Goal: Task Accomplishment & Management: Use online tool/utility

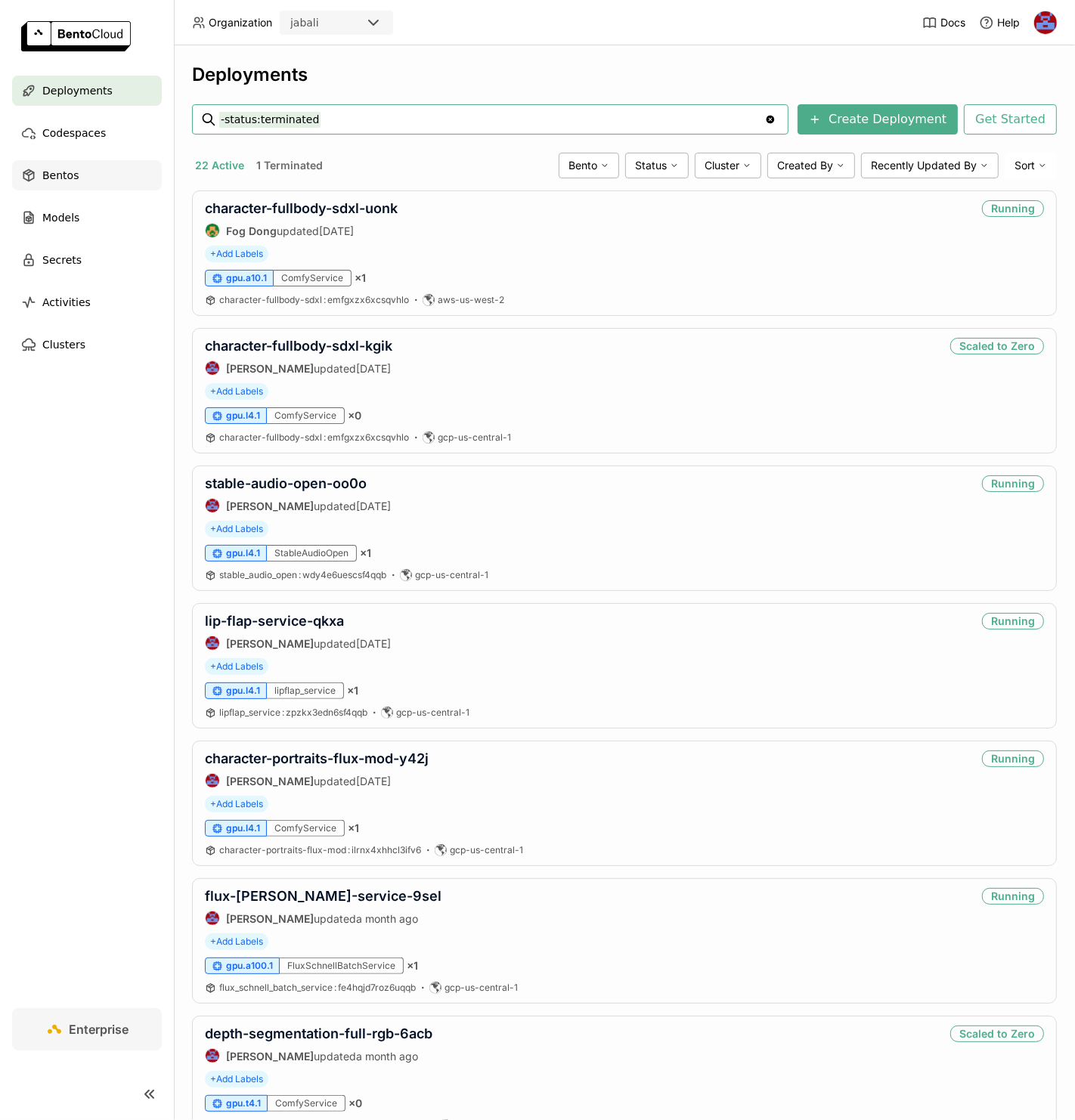
click at [85, 179] on div "Bentos" at bounding box center [86, 175] width 149 height 30
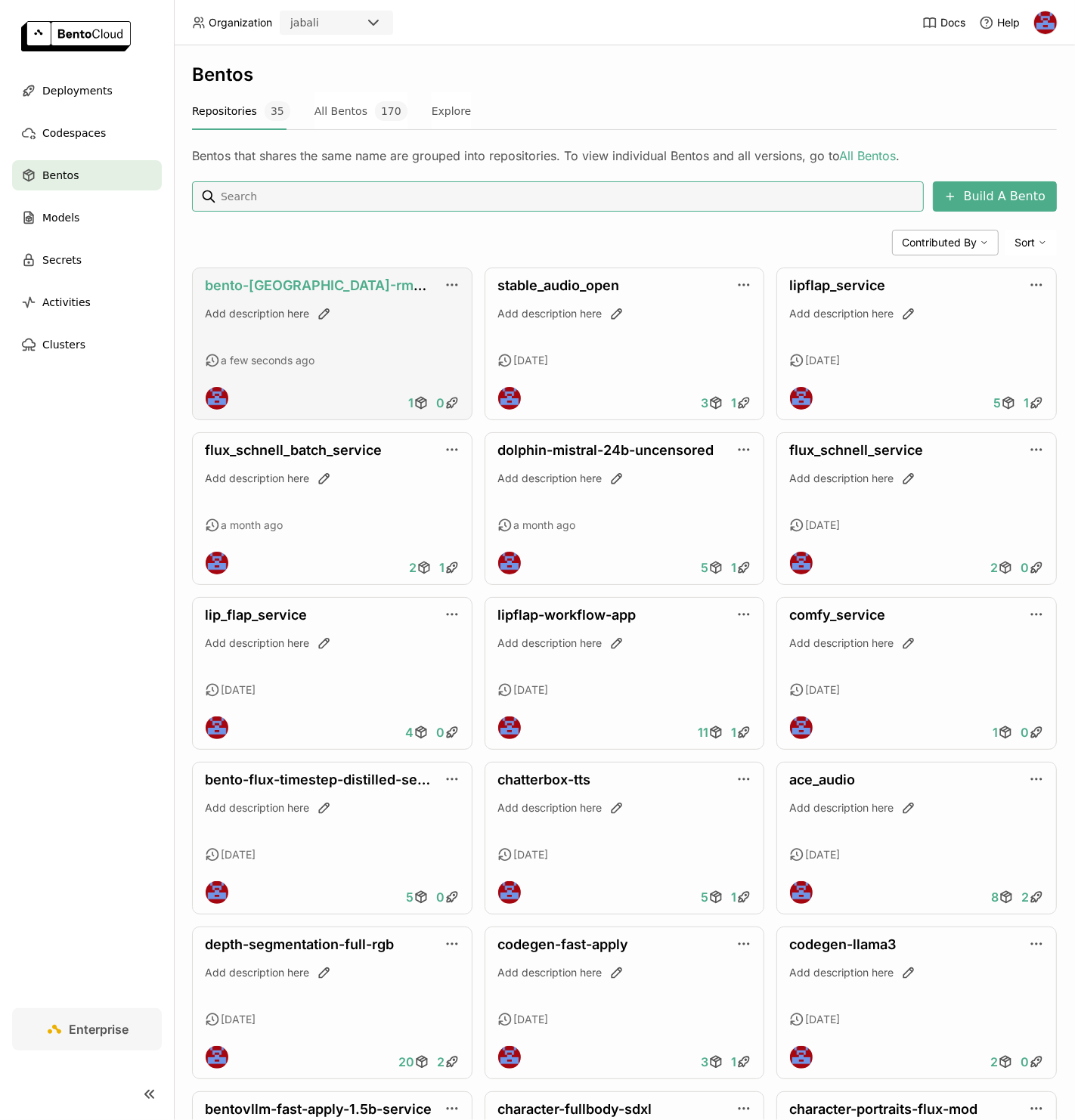
click at [281, 288] on link "bento-[GEOGRAPHIC_DATA]-rmbg-service" at bounding box center [345, 285] width 280 height 16
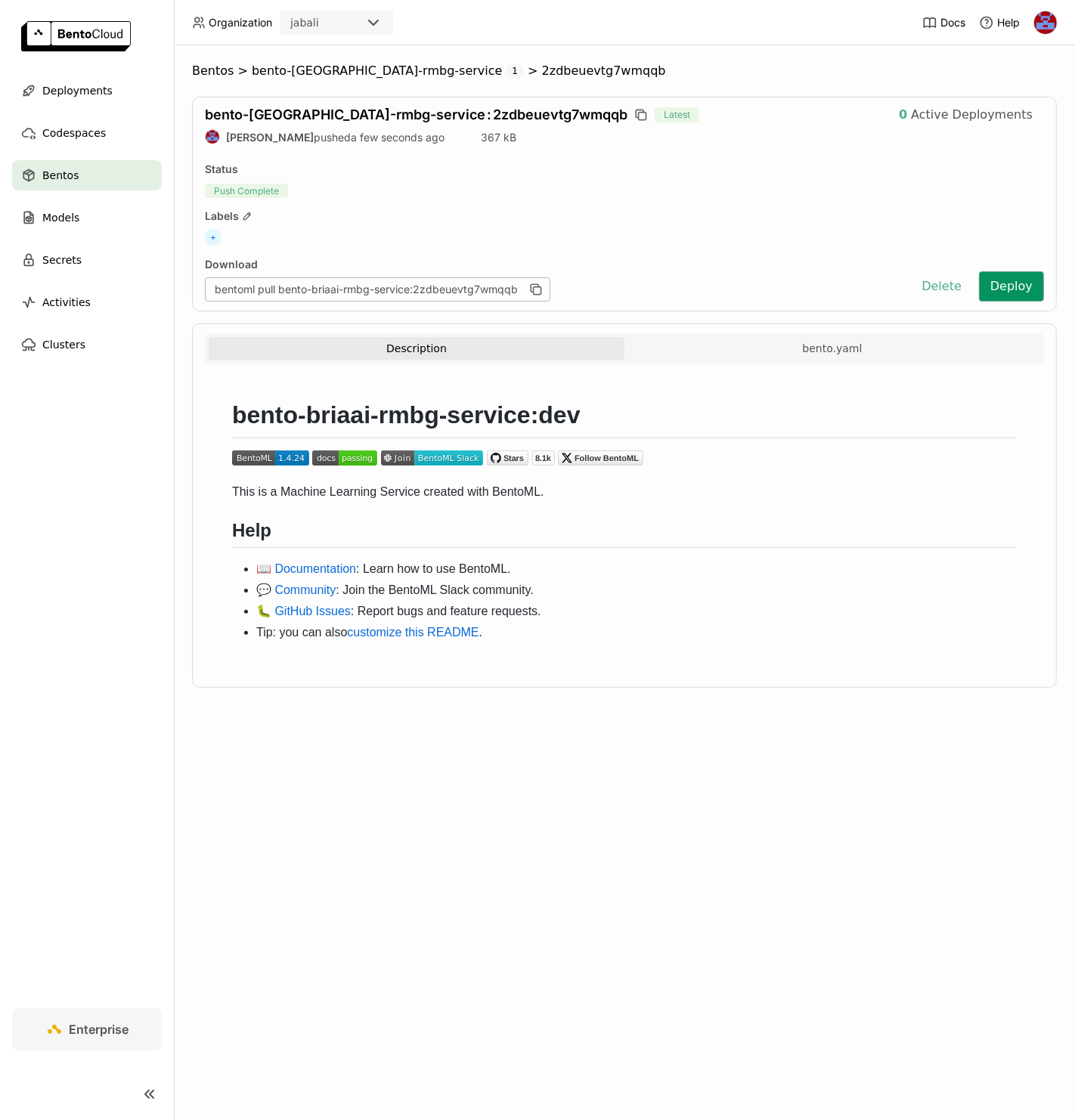
click at [1011, 292] on button "Deploy" at bounding box center [1012, 286] width 65 height 30
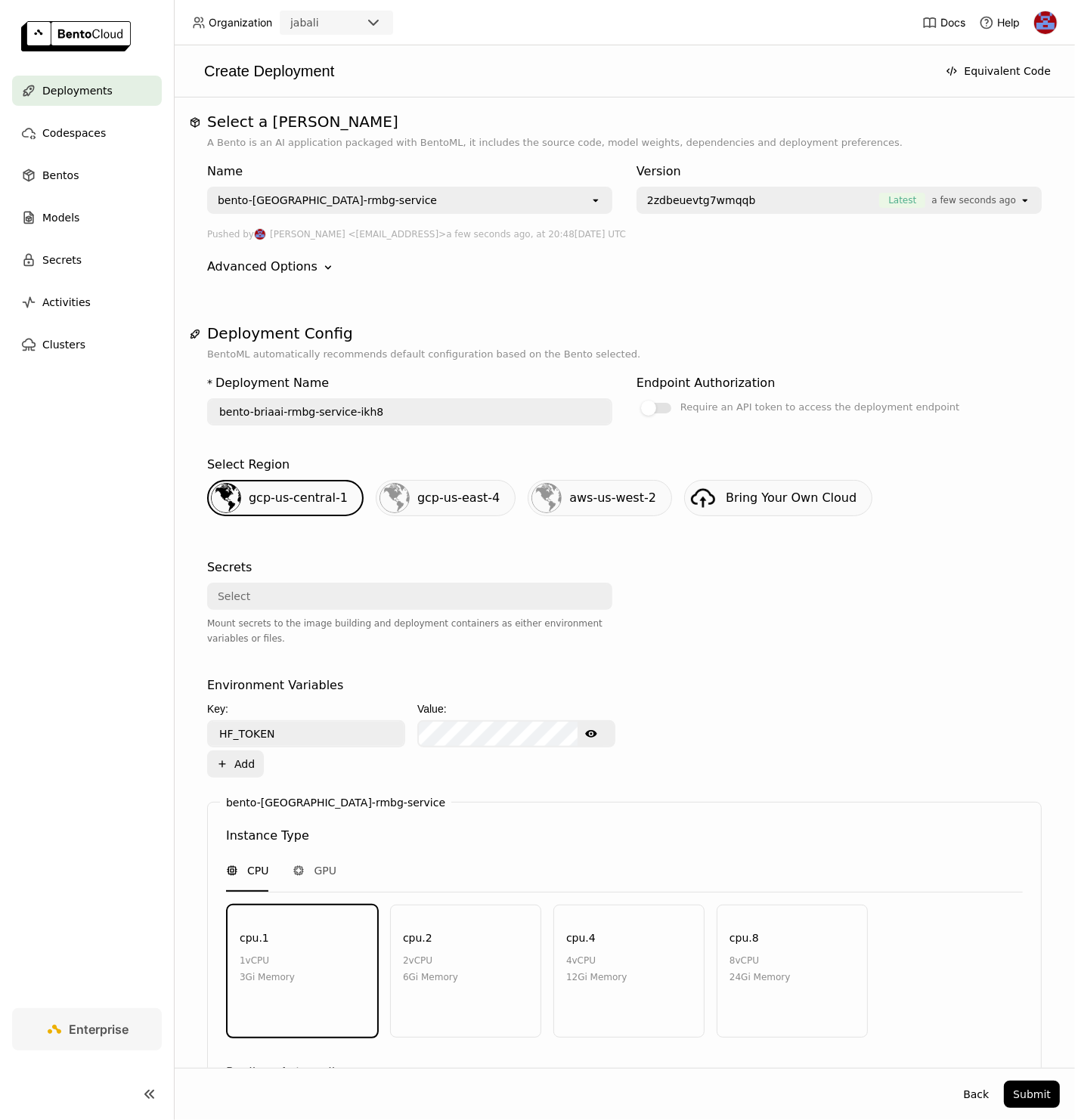
click at [569, 194] on div "bento-[GEOGRAPHIC_DATA]-rmbg-service" at bounding box center [399, 200] width 381 height 24
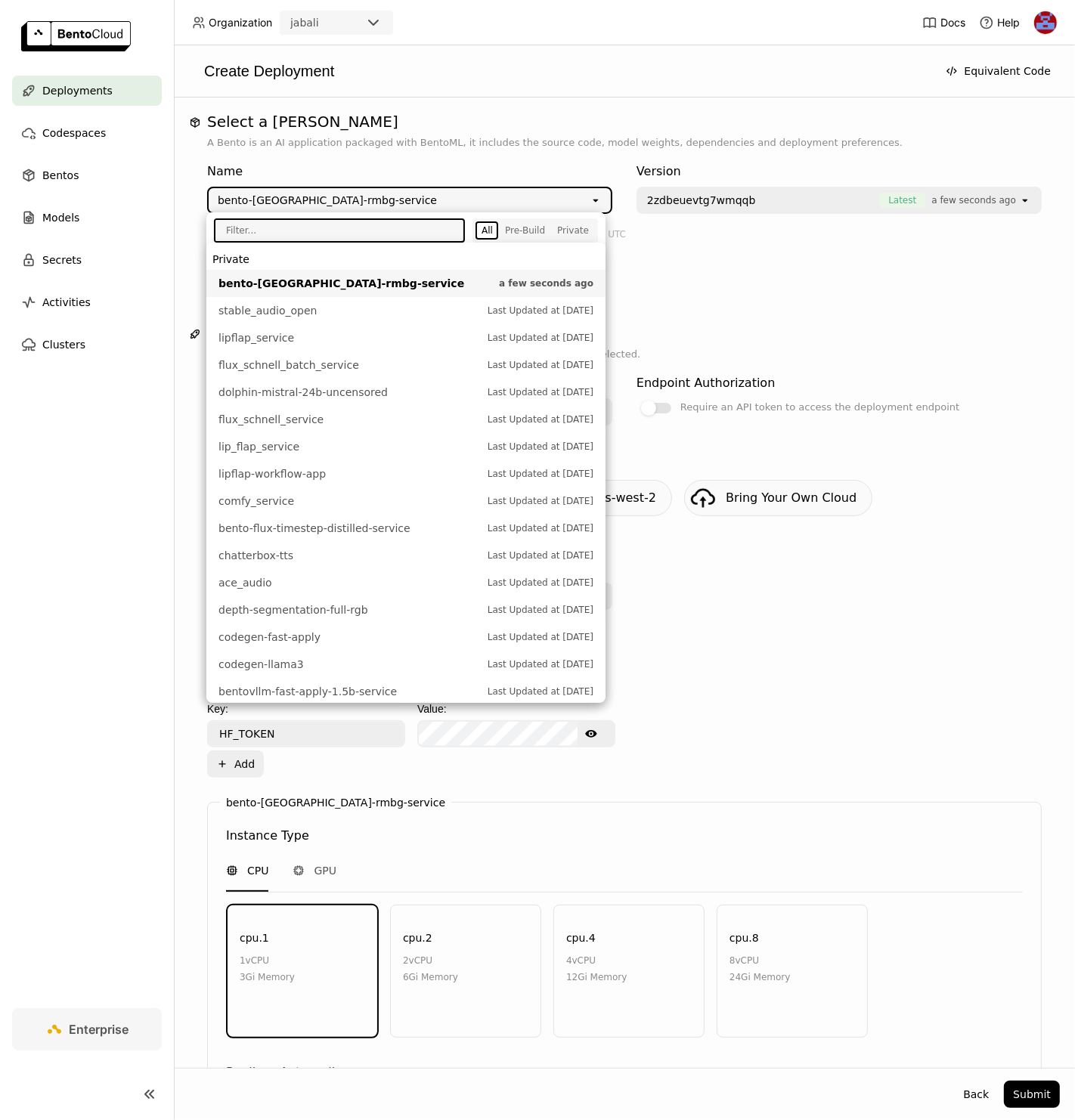
click at [543, 154] on div "Name bento-briaai-rmbg-service open Version 2zdbeuevtg7wmqqb Latest a few secon…" at bounding box center [624, 219] width 835 height 138
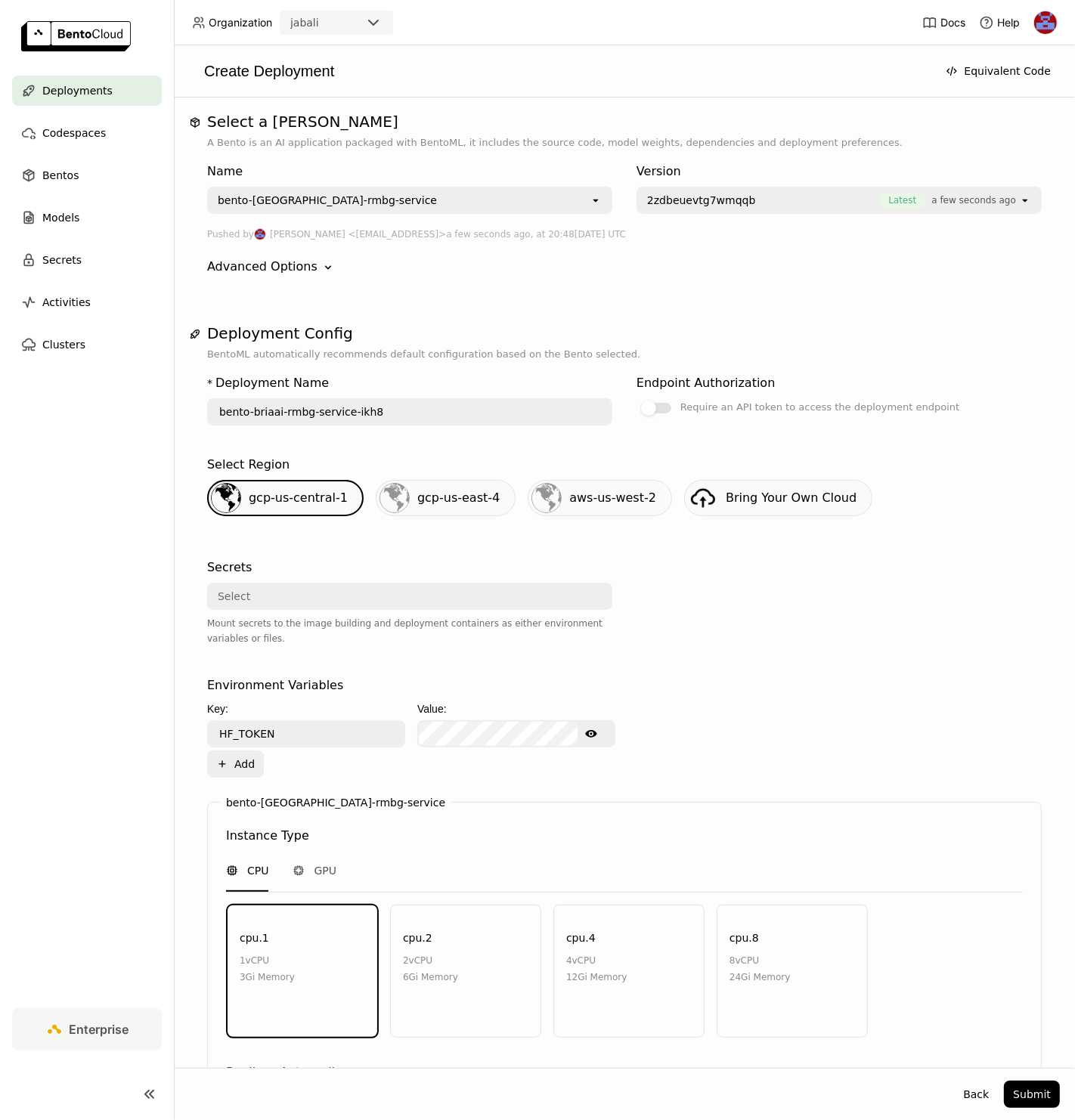
click at [573, 139] on p "A Bento is an AI application packaged with BentoML, it includes the source code…" at bounding box center [624, 143] width 835 height 15
click at [790, 204] on span "2zdbeuevtg7wmqqb" at bounding box center [759, 200] width 225 height 15
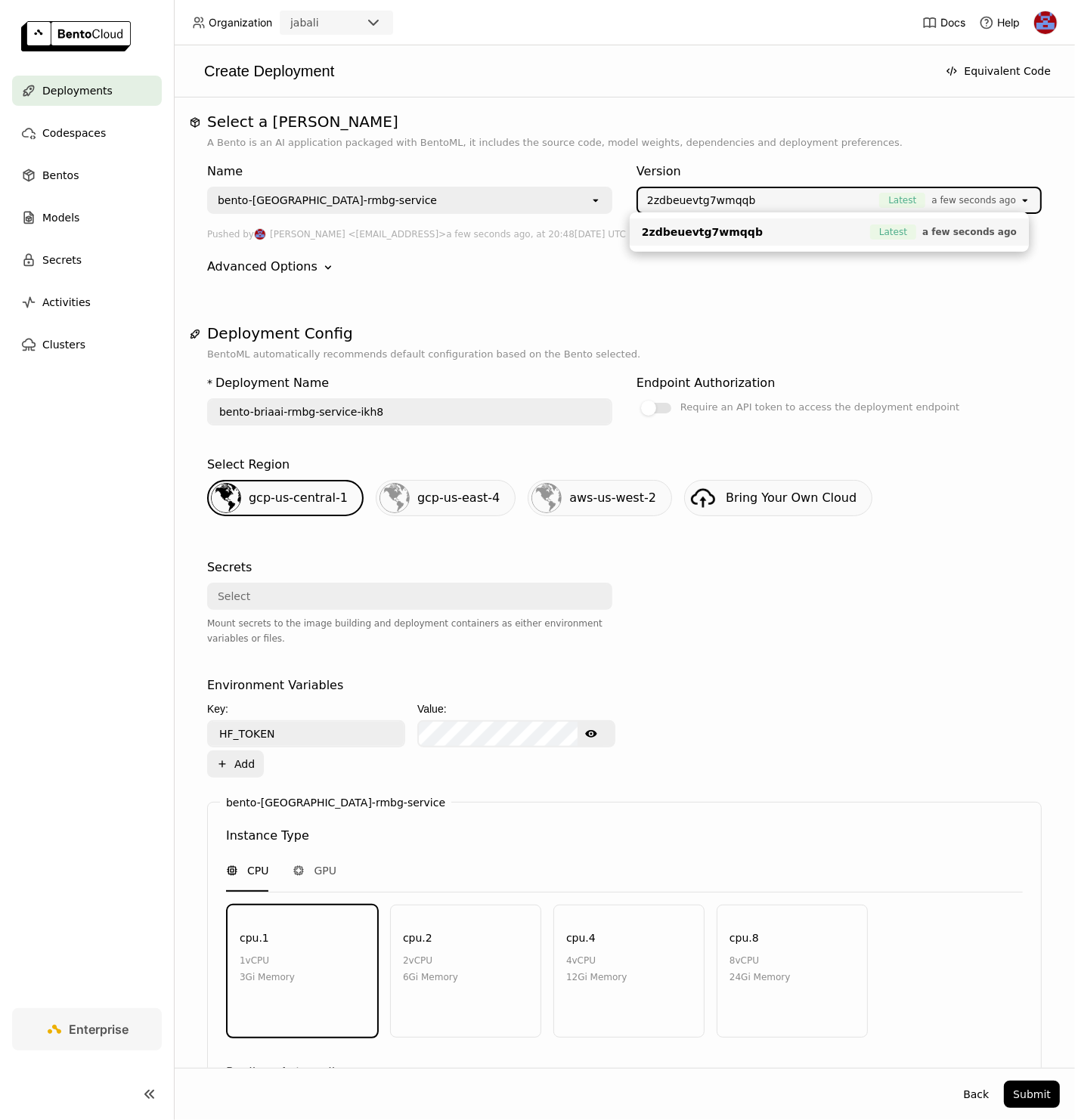
click at [813, 140] on p "A Bento is an AI application packaged with BentoML, it includes the source code…" at bounding box center [624, 143] width 835 height 15
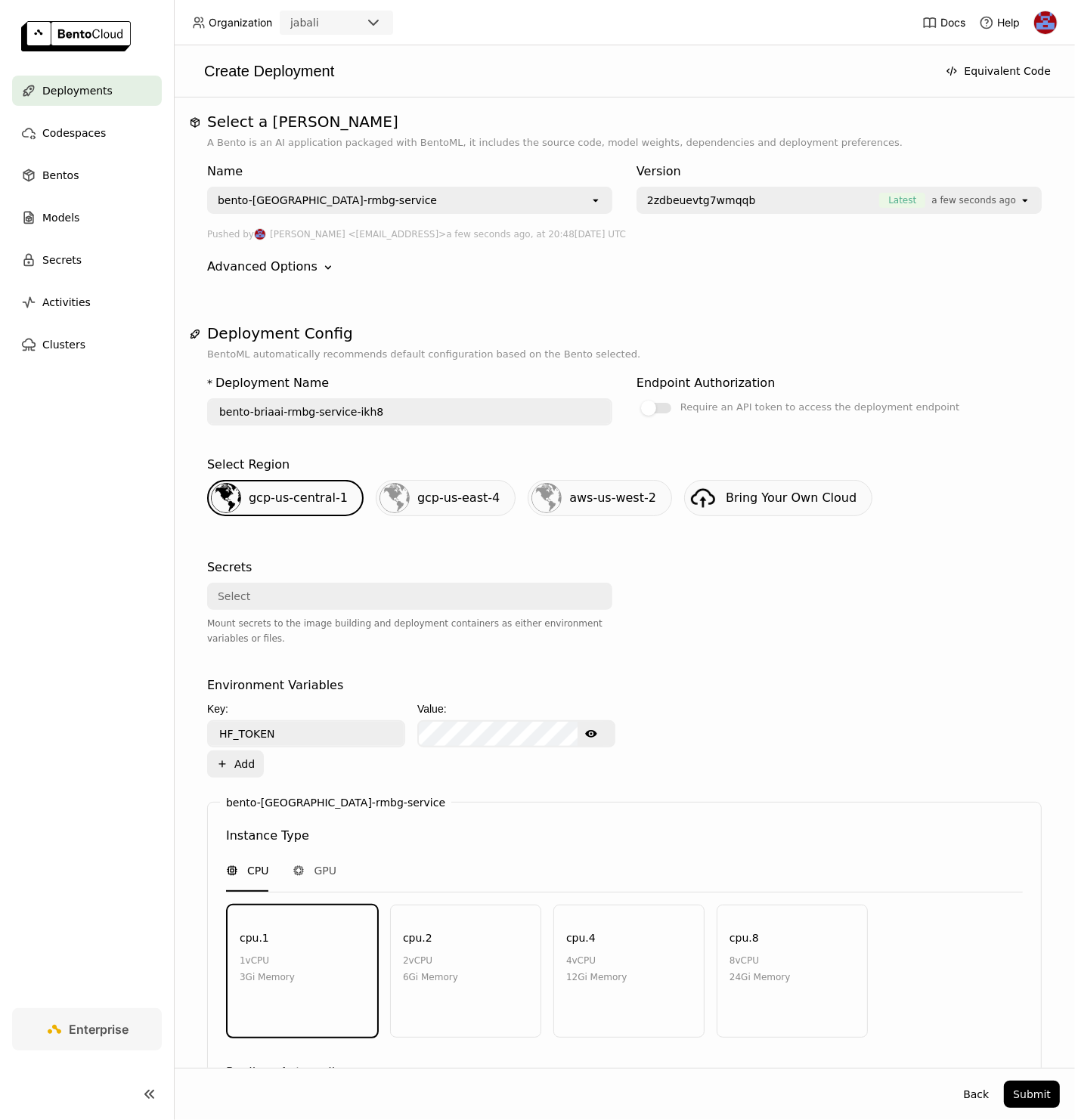
click at [412, 404] on input "bento-briaai-rmbg-service-ikh8" at bounding box center [410, 411] width 402 height 24
click at [305, 605] on div "Select" at bounding box center [409, 596] width 405 height 28
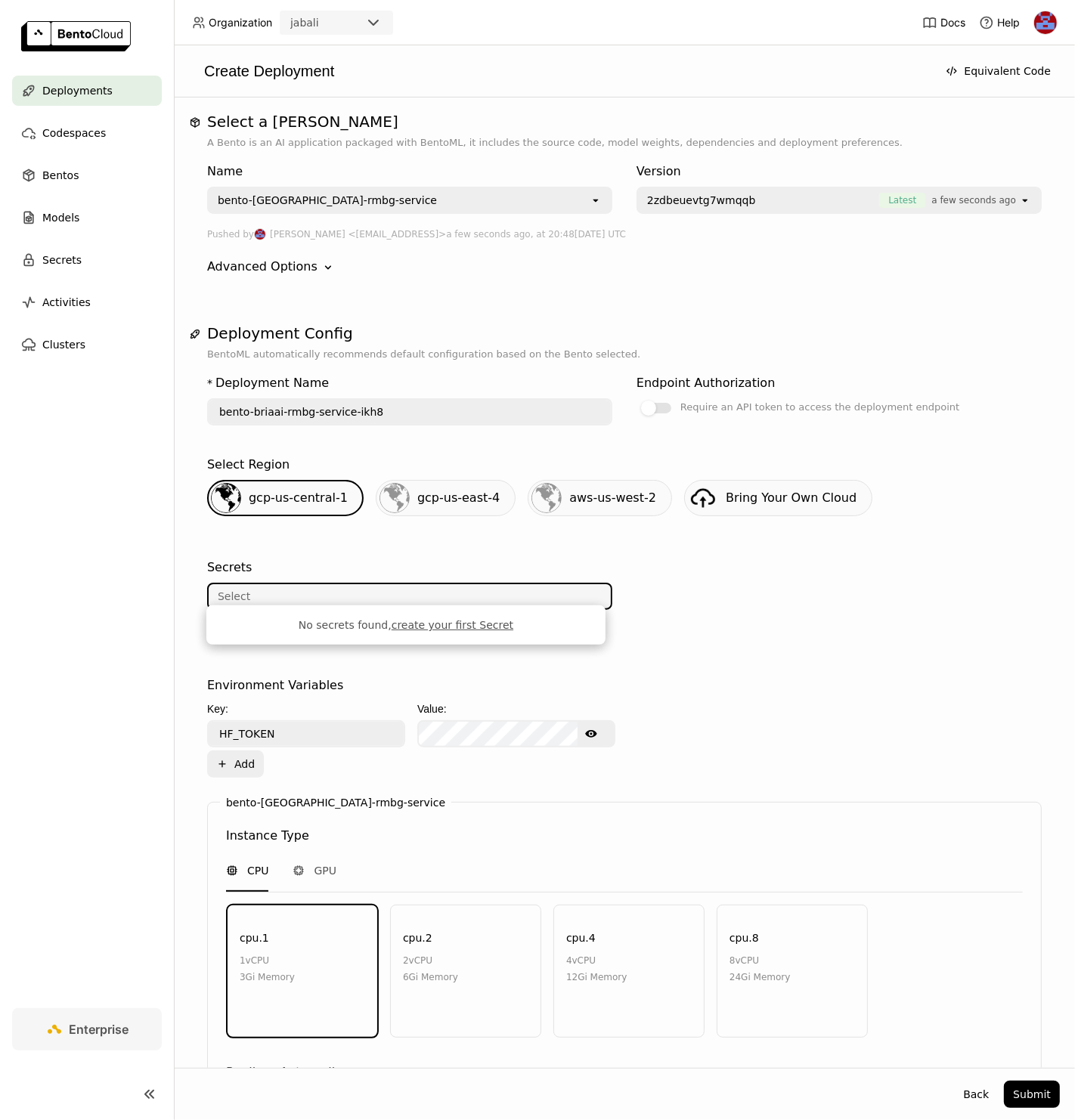
click at [691, 598] on div at bounding box center [839, 611] width 405 height 118
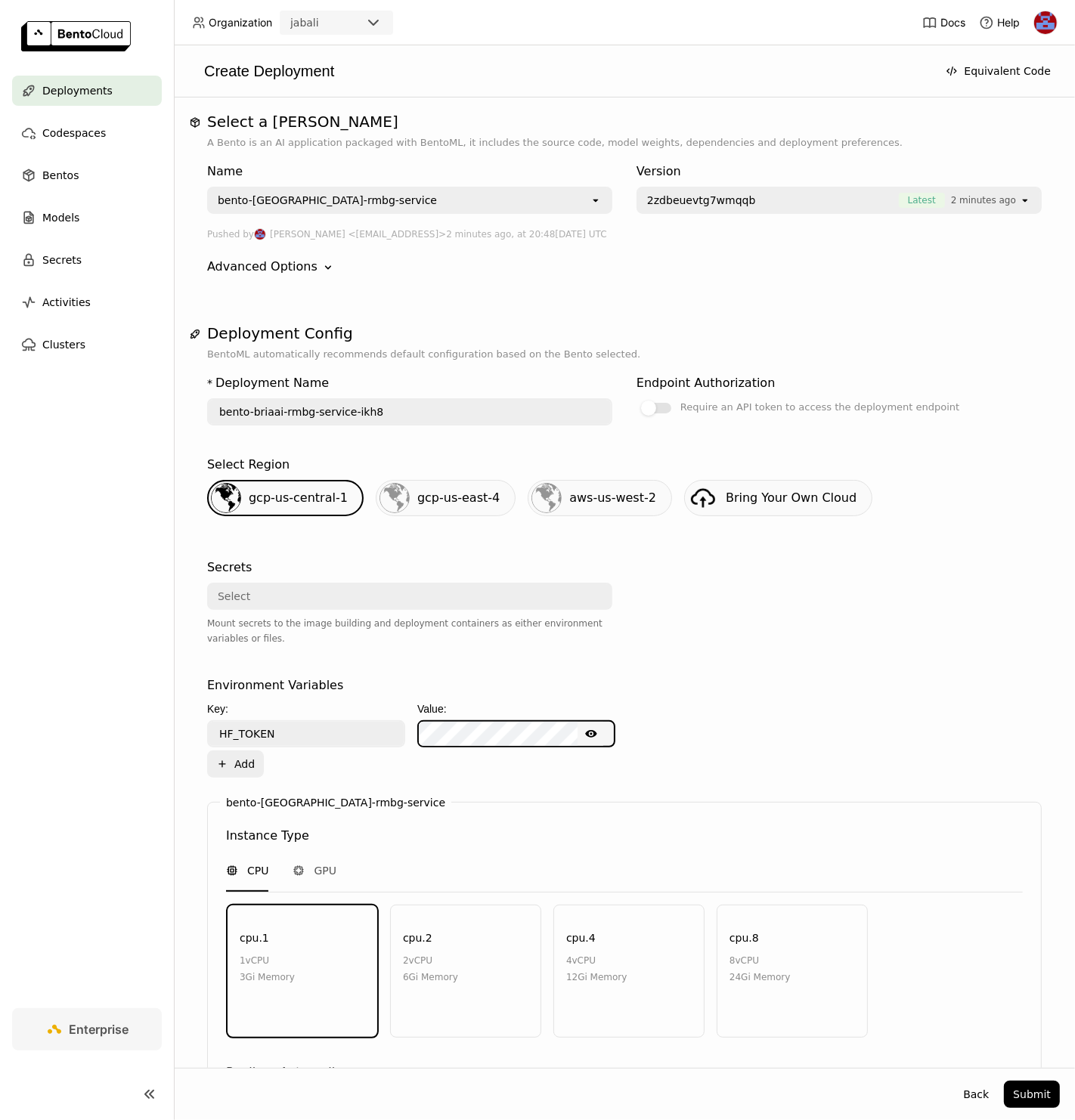
scroll to position [0, 43]
click at [762, 704] on div "Environment Variables Key: Value: HF_TOKEN Show password text Plus Add" at bounding box center [624, 727] width 835 height 101
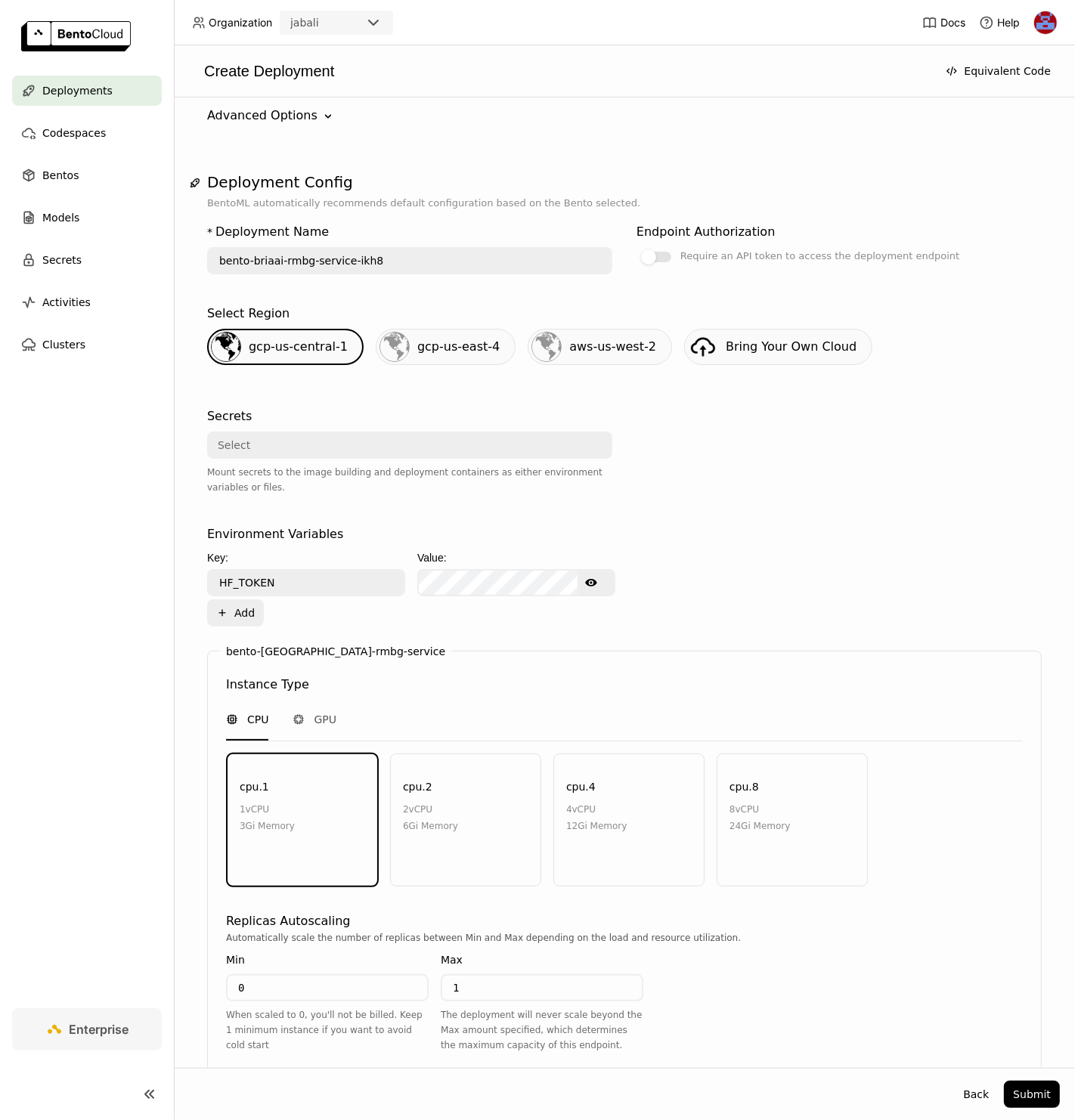
scroll to position [154, 0]
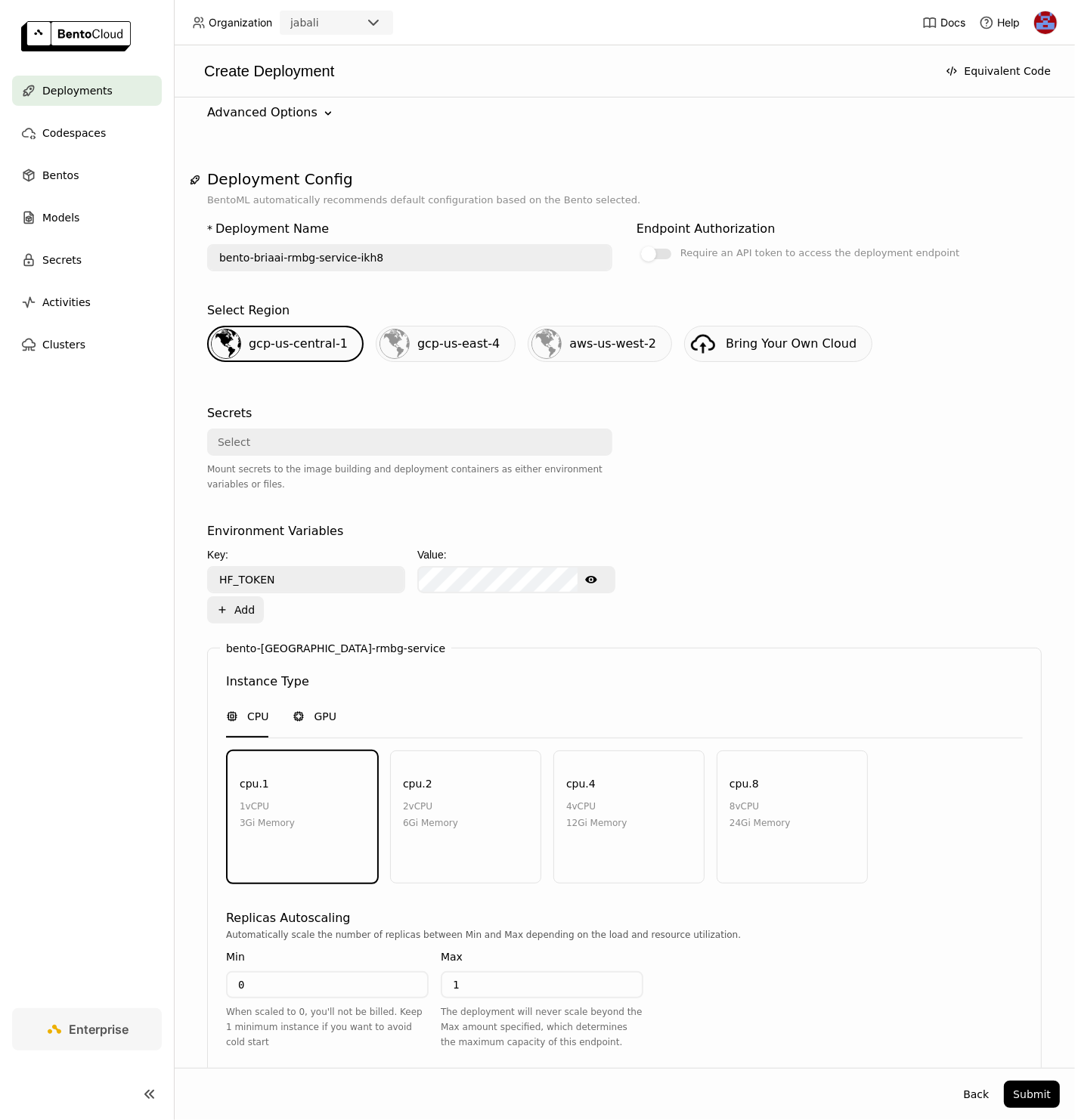
click at [315, 710] on span "GPU" at bounding box center [325, 717] width 23 height 15
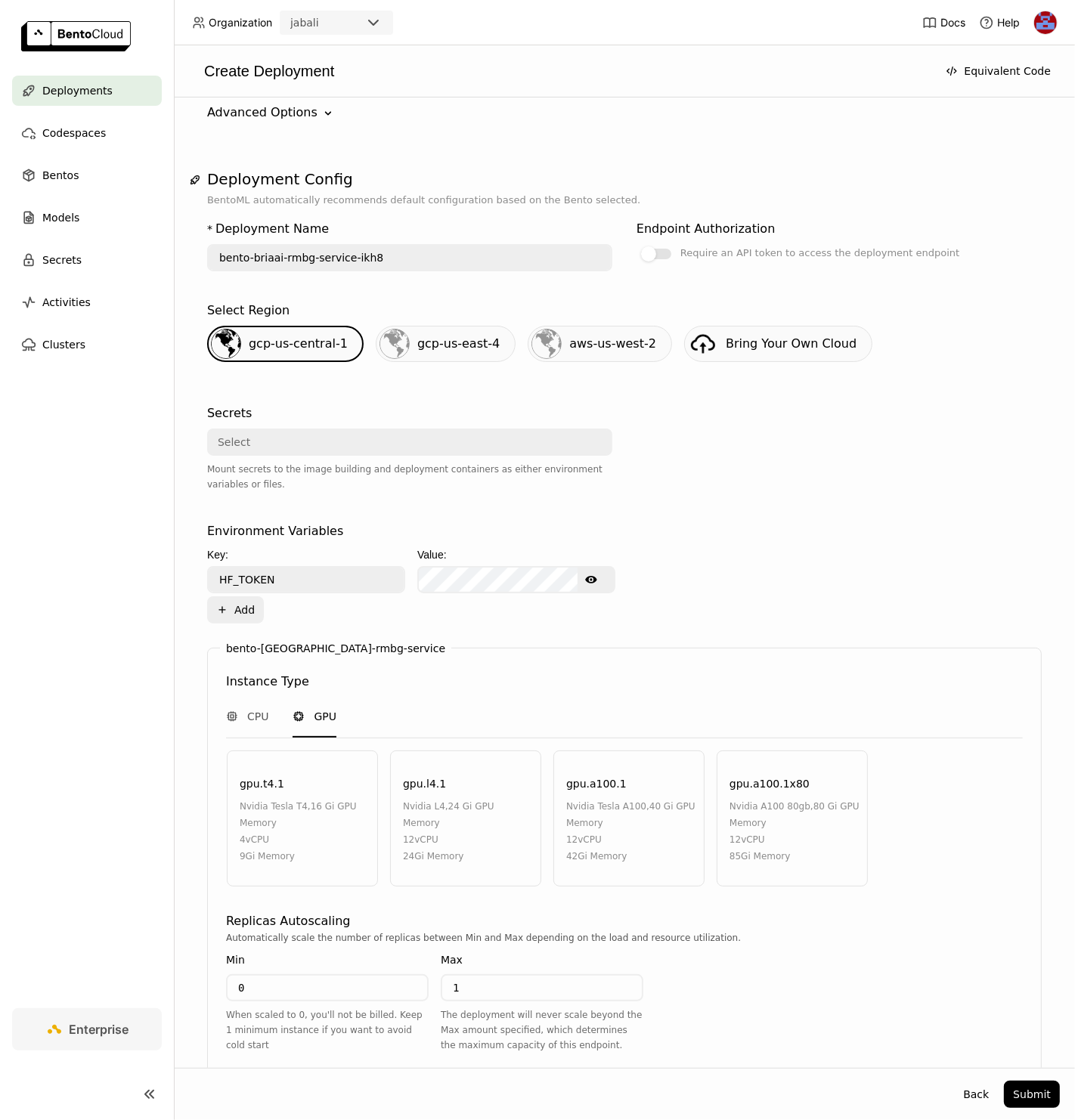
click at [332, 776] on div "gpu.t4.1 nvidia tesla t4 , 16 Gi GPU Memory 4 vCPU 9Gi Memory" at bounding box center [302, 818] width 151 height 136
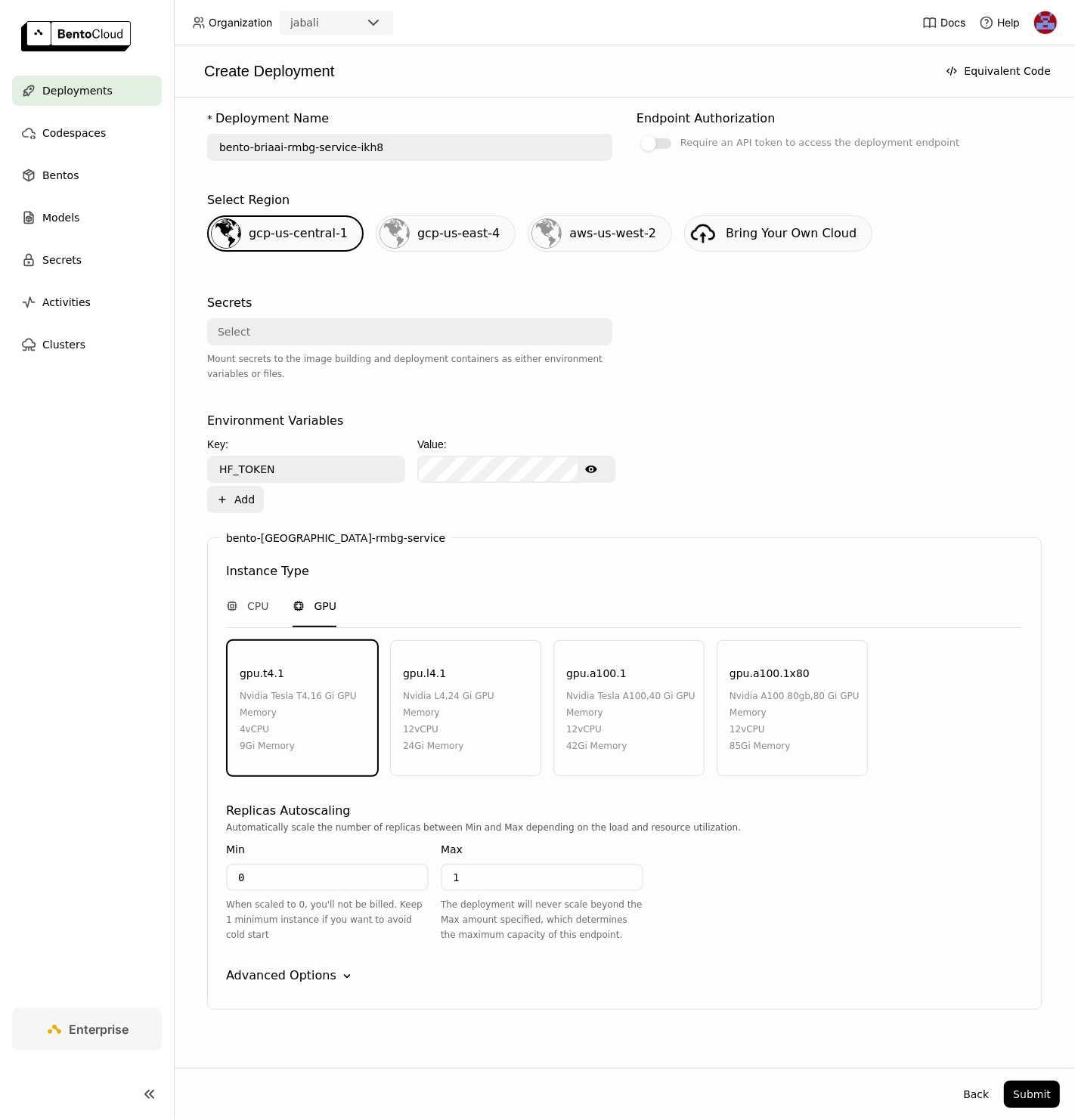
scroll to position [273, 0]
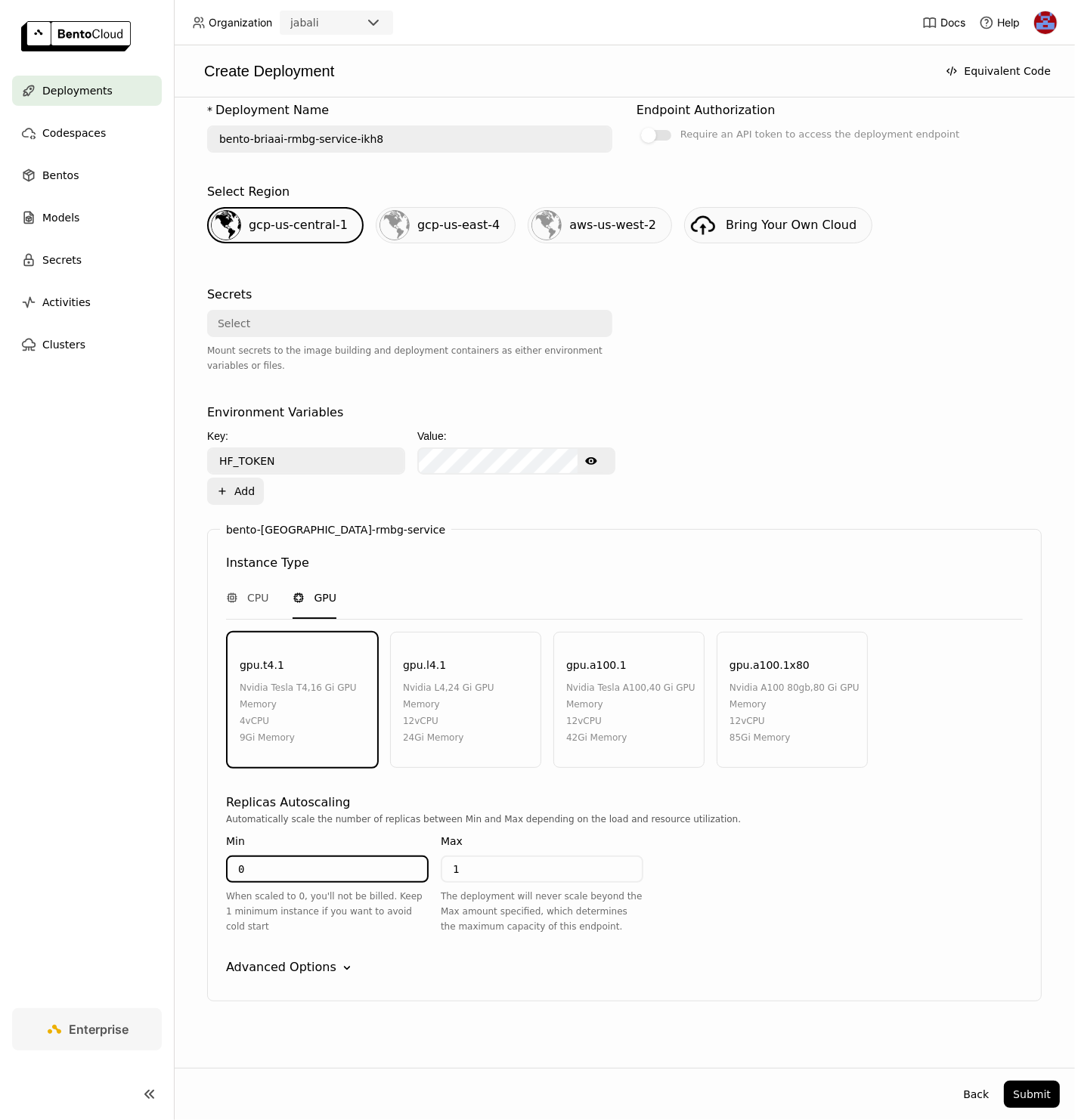
click at [316, 860] on input "0" at bounding box center [327, 869] width 199 height 24
type input "1"
click at [340, 961] on icon "Down" at bounding box center [347, 968] width 15 height 15
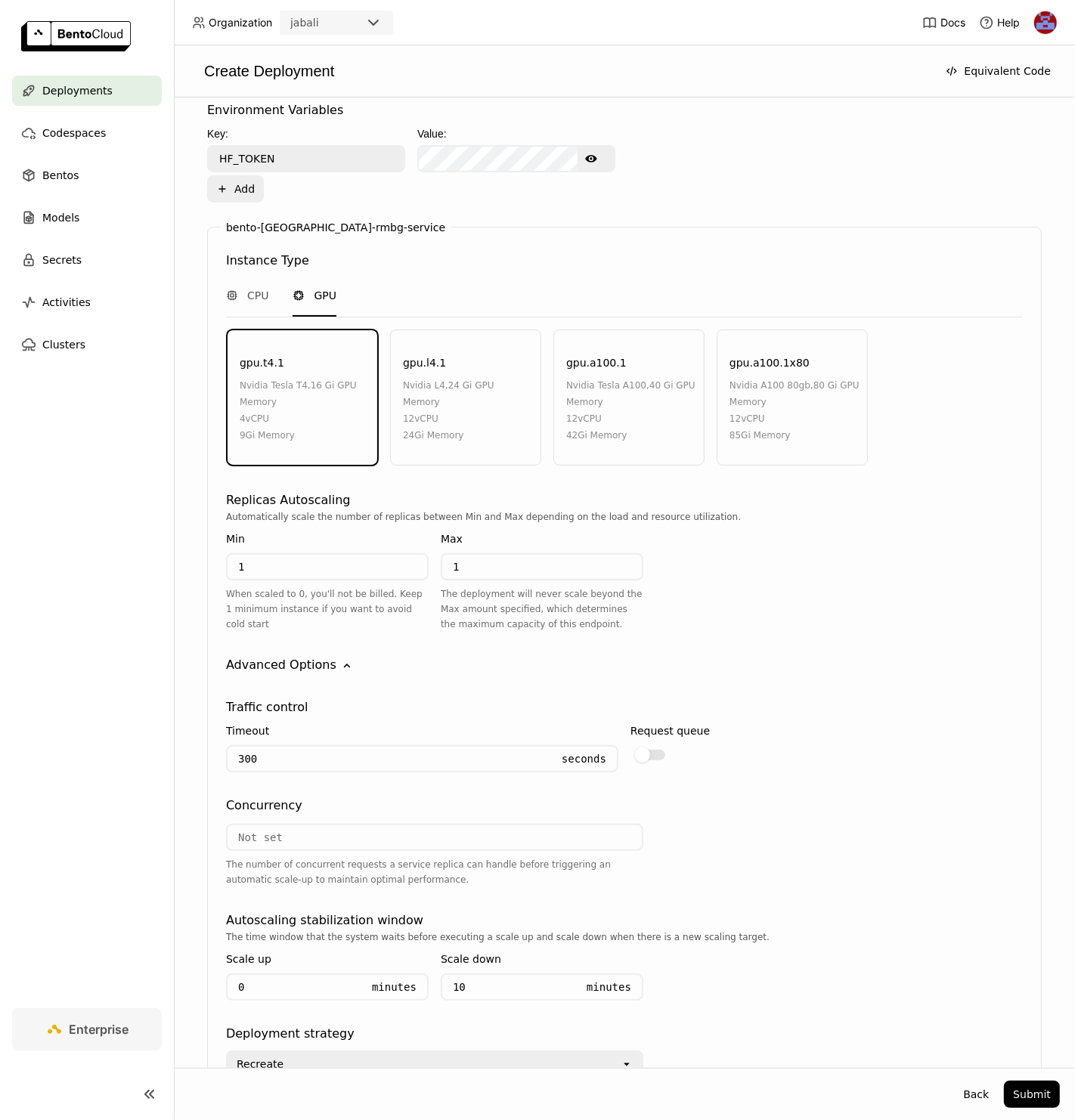
scroll to position [670, 0]
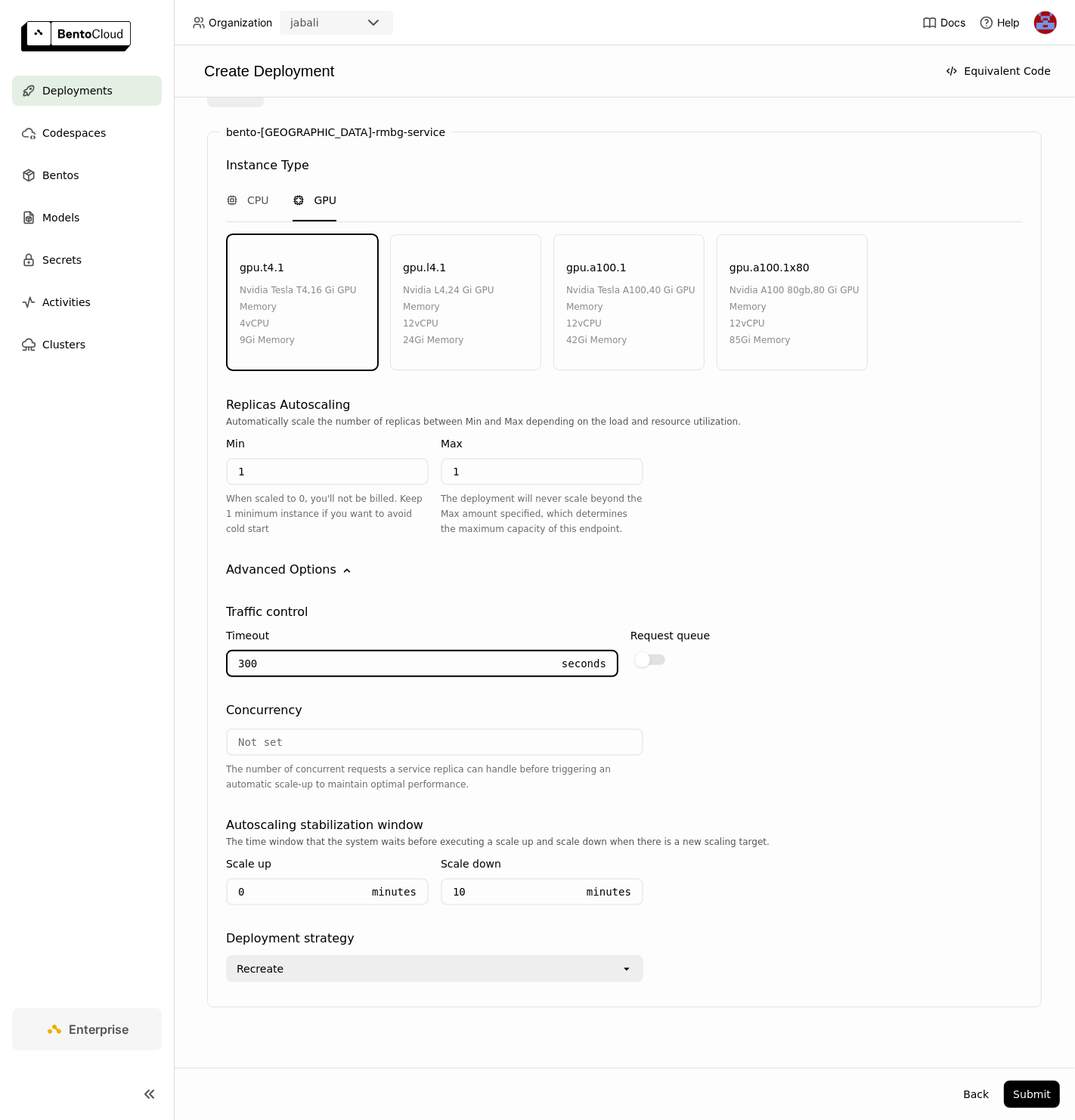
click at [299, 663] on input "300" at bounding box center [390, 663] width 324 height 24
type input "600"
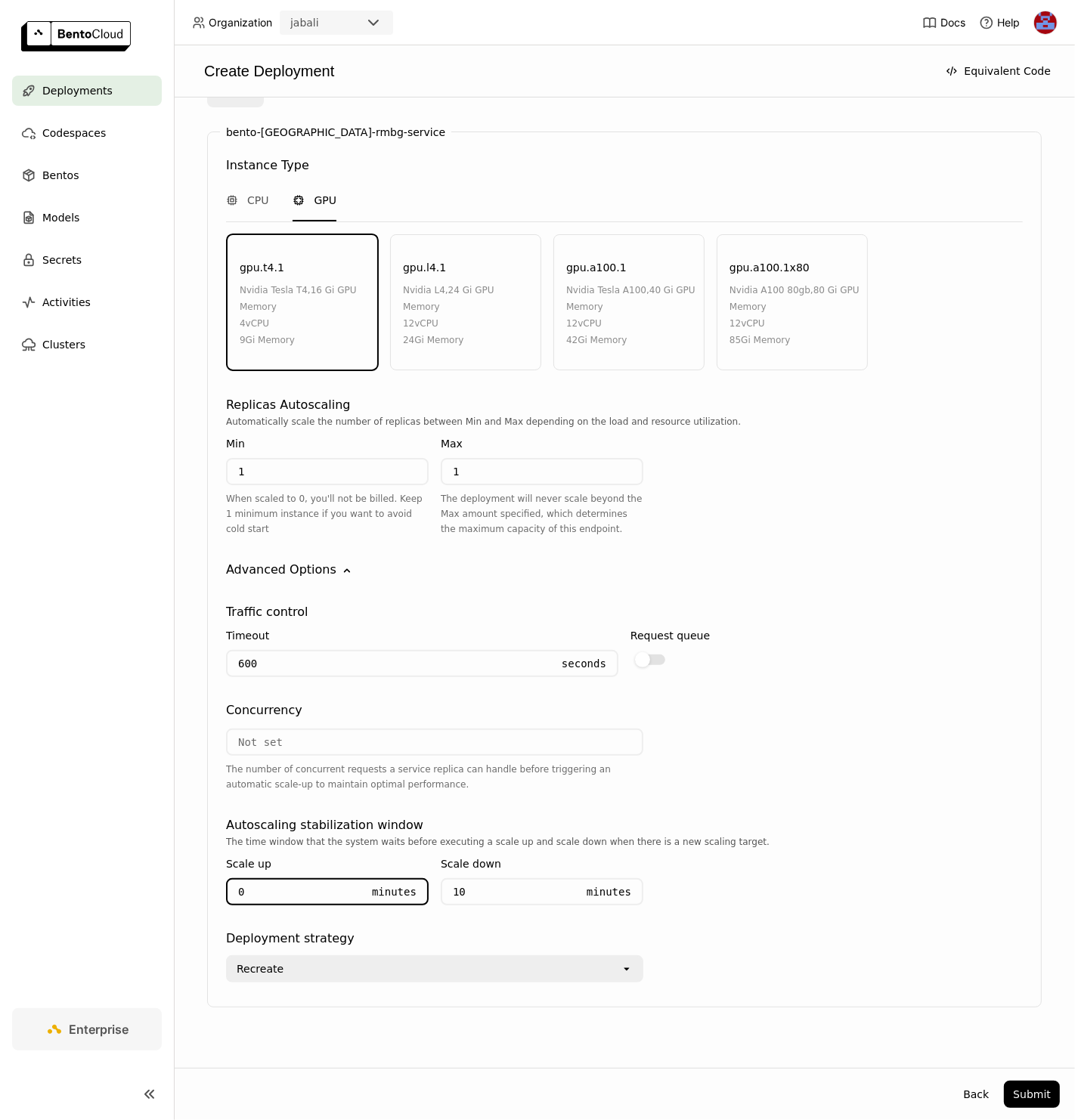
drag, startPoint x: 272, startPoint y: 878, endPoint x: 194, endPoint y: 870, distance: 78.4
click at [194, 870] on div "Deployment Config BentoML automatically recommends default configuration based …" at bounding box center [623, 342] width 871 height 1377
type input "5"
drag, startPoint x: 486, startPoint y: 879, endPoint x: 406, endPoint y: 871, distance: 80.4
click at [406, 871] on div "Scale up 5 Minutes Scale down 10 Minutes" at bounding box center [435, 884] width 417 height 68
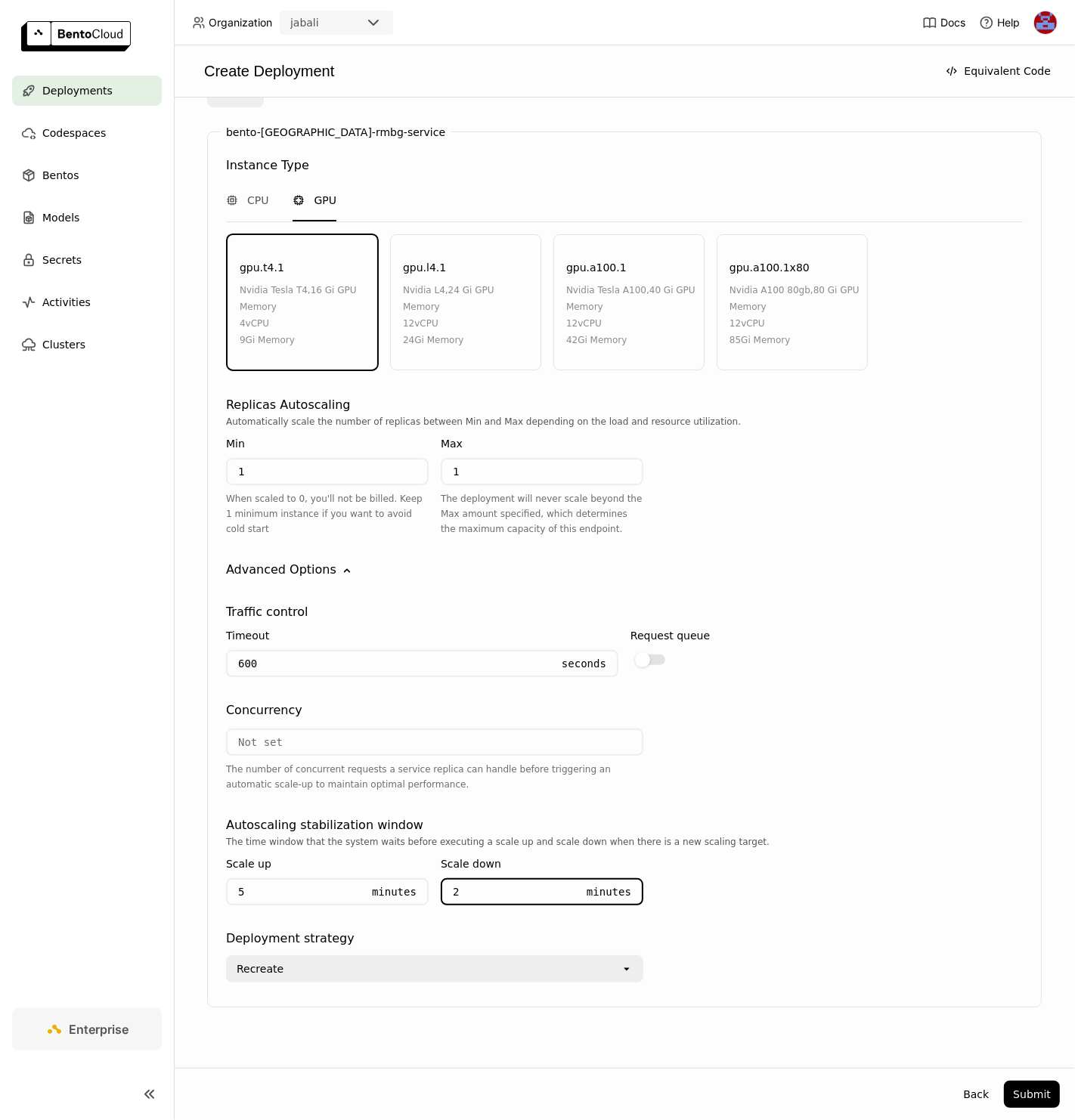
type input "20"
click at [427, 957] on div "Recreate" at bounding box center [424, 969] width 393 height 24
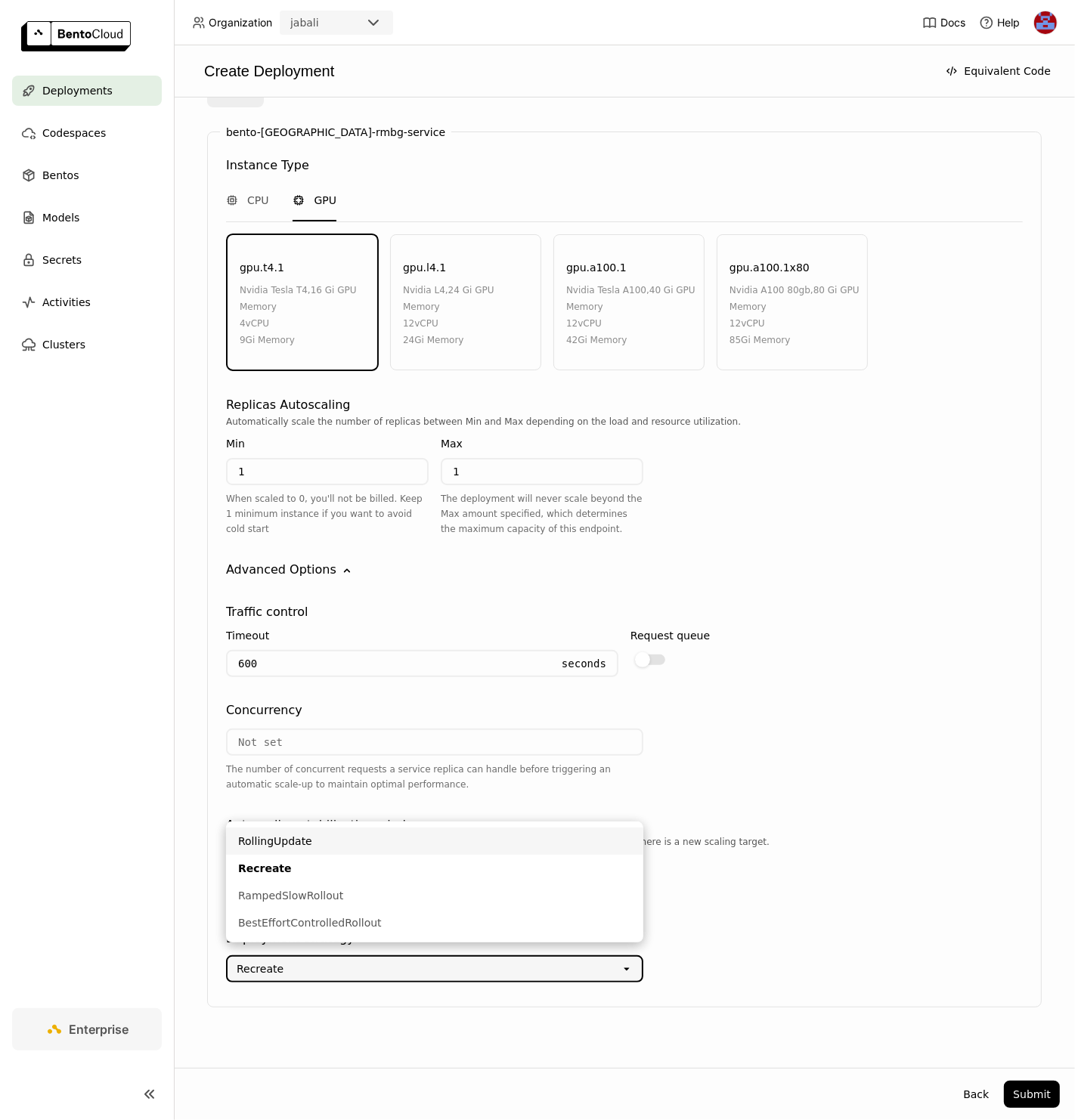
click at [299, 843] on div "RollingUpdate" at bounding box center [434, 841] width 393 height 15
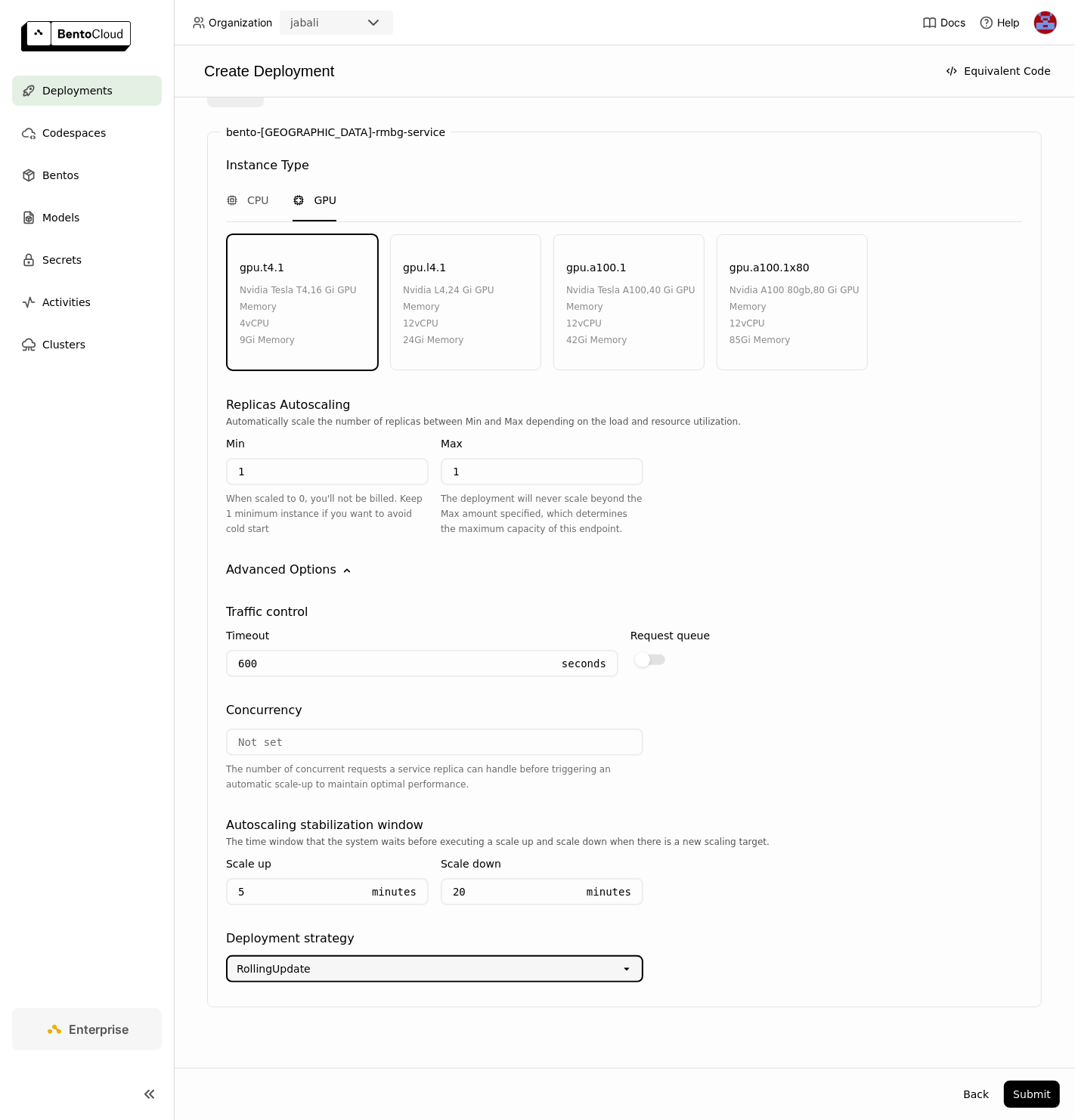
click at [454, 959] on div "RollingUpdate" at bounding box center [424, 969] width 393 height 24
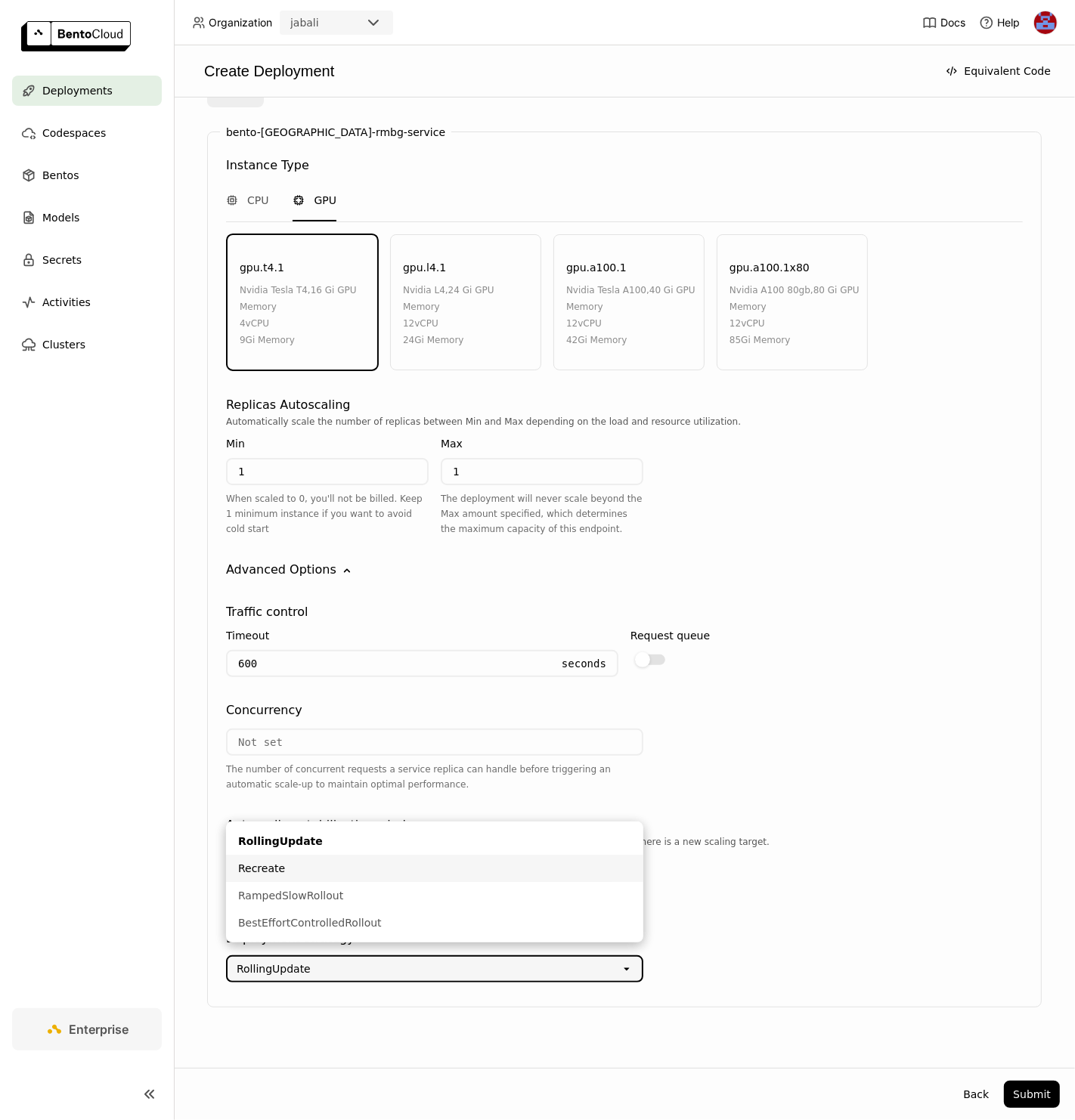
click at [871, 867] on div "The time window that the system waits before executing a scale up and scale dow…" at bounding box center [624, 876] width 797 height 83
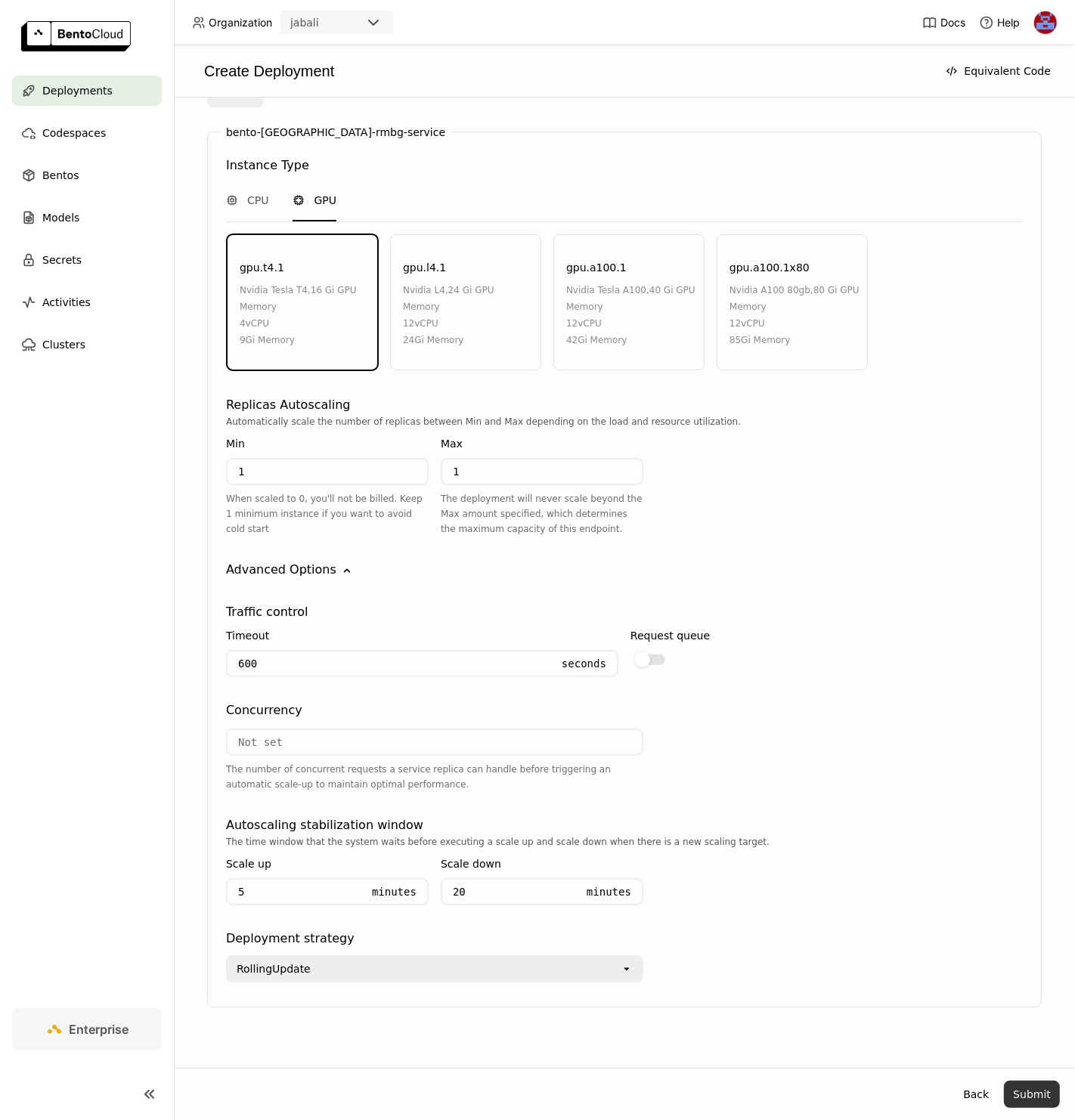
click at [1039, 1094] on button "Submit" at bounding box center [1032, 1094] width 56 height 28
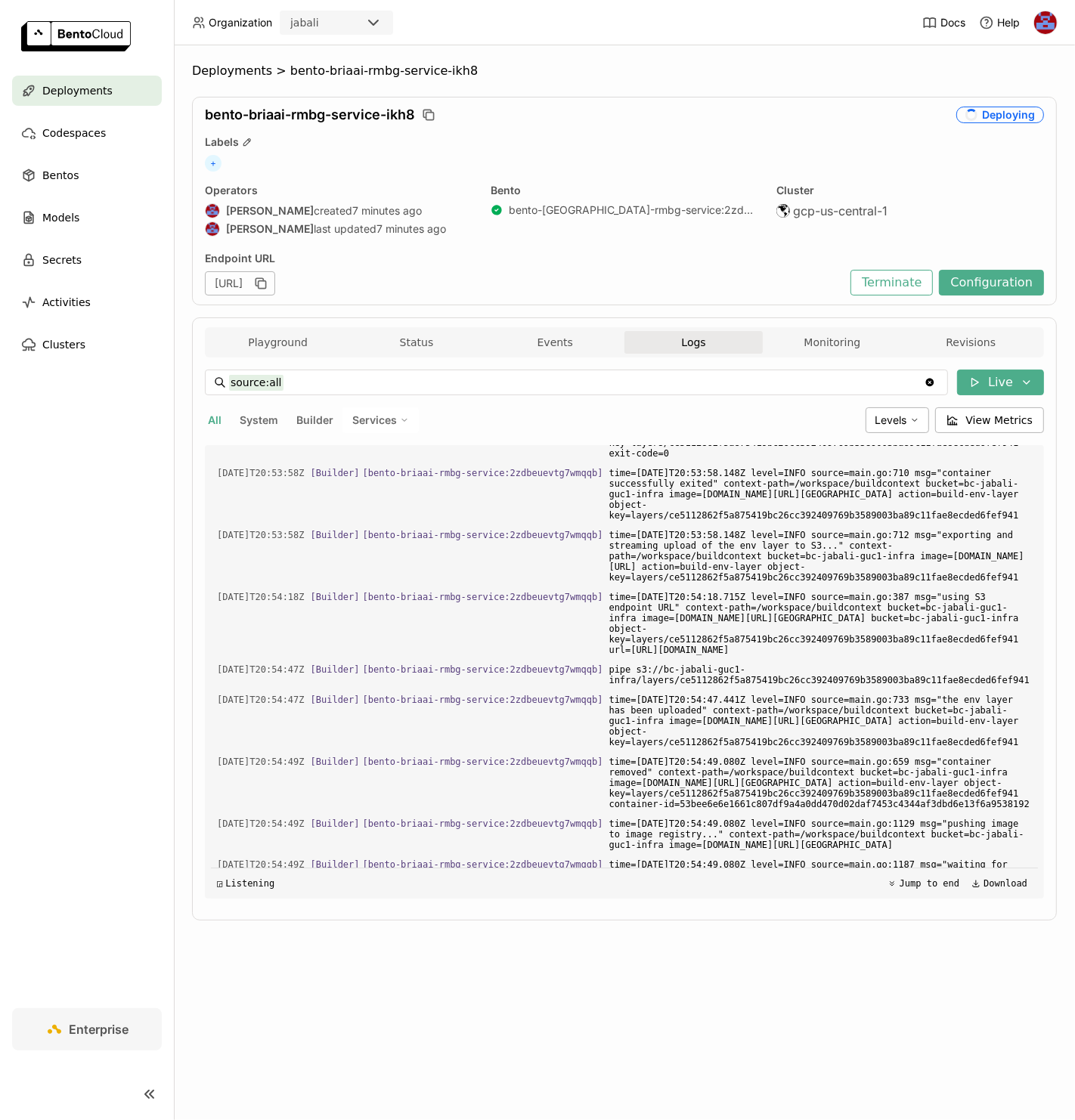
scroll to position [5641, 0]
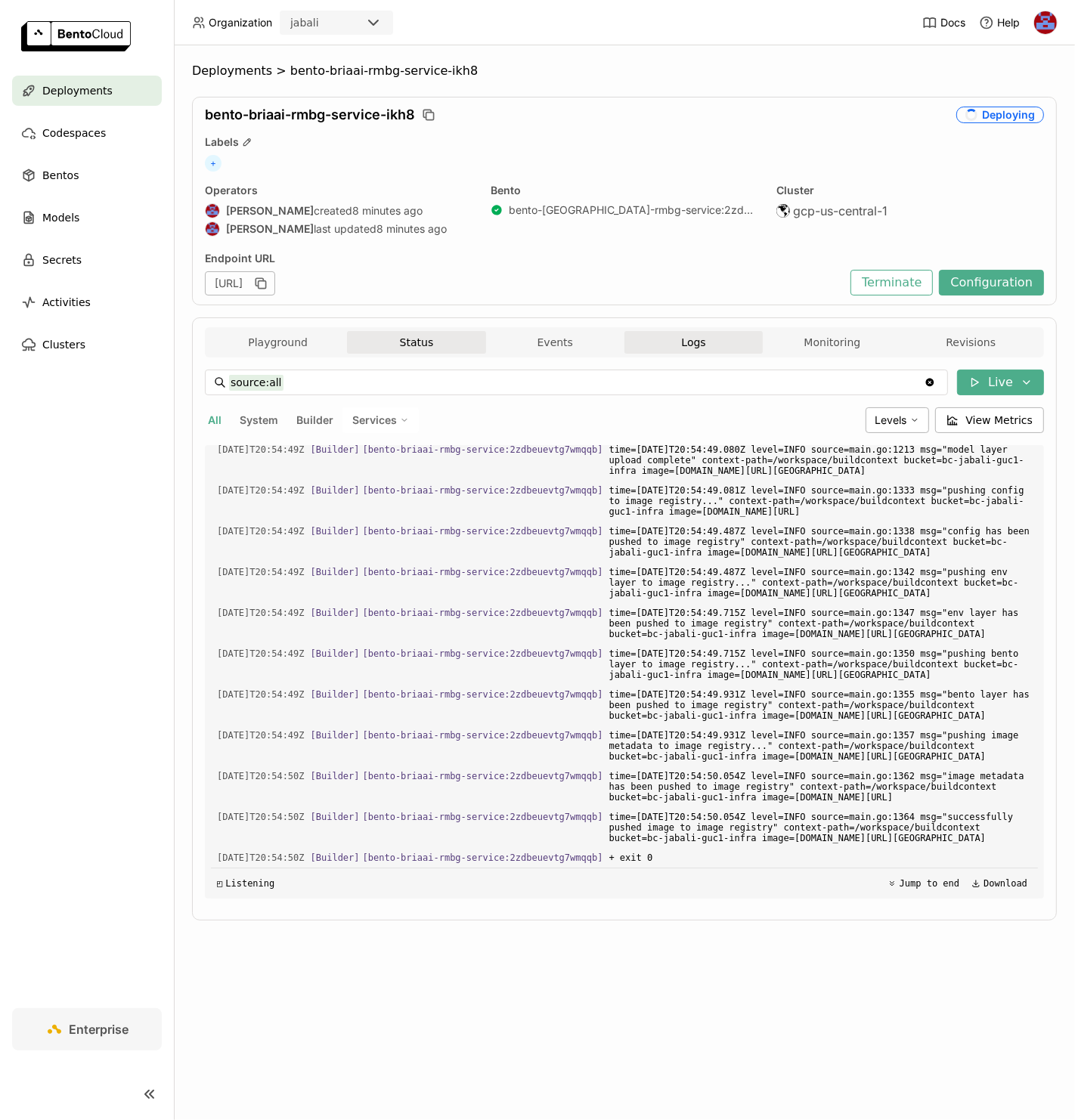
click at [413, 345] on button "Status" at bounding box center [416, 342] width 139 height 23
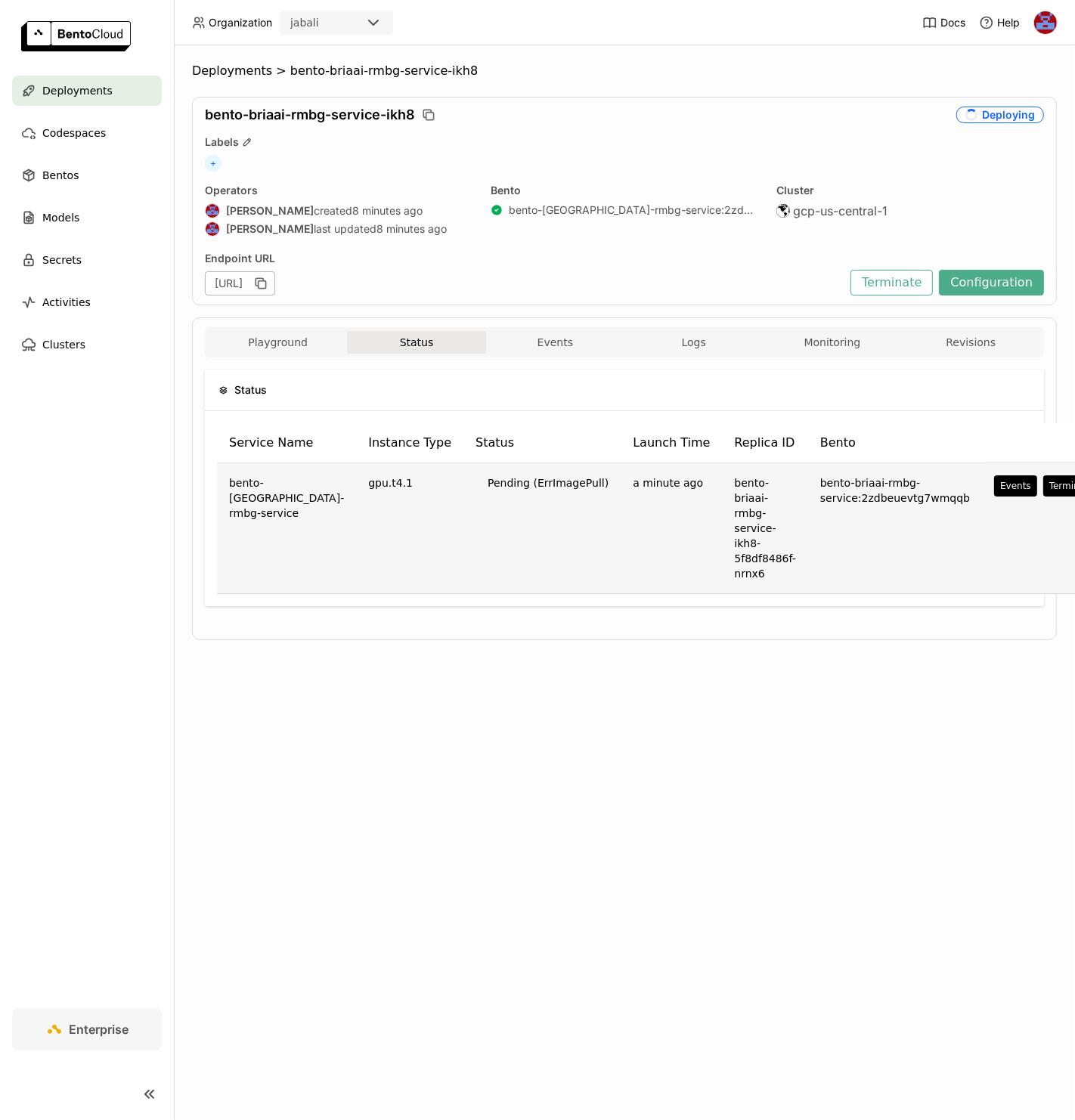
click at [517, 479] on td "Pending (ErrImagePull)" at bounding box center [542, 528] width 157 height 131
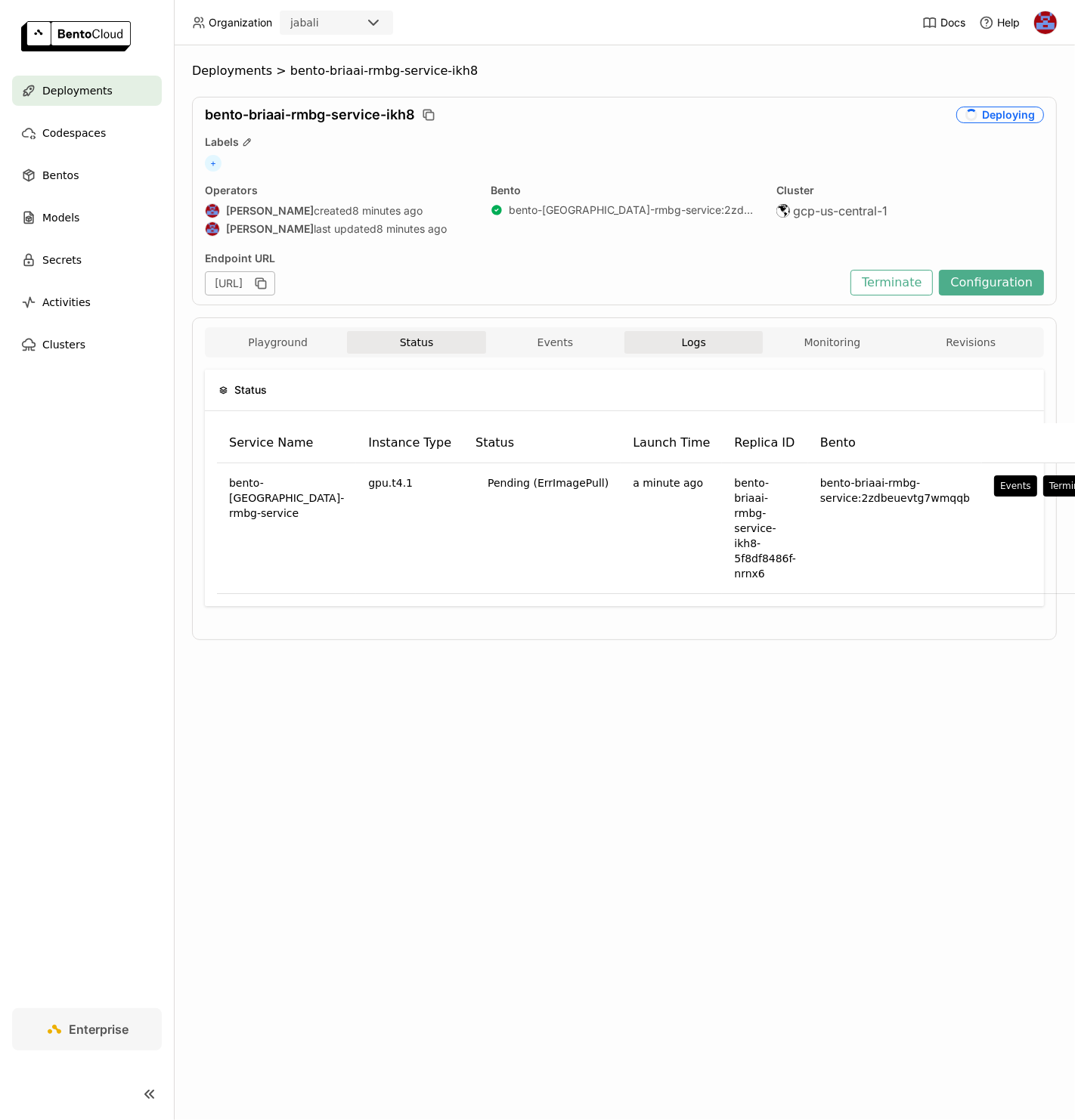
click at [697, 352] on button "Logs" at bounding box center [694, 342] width 139 height 23
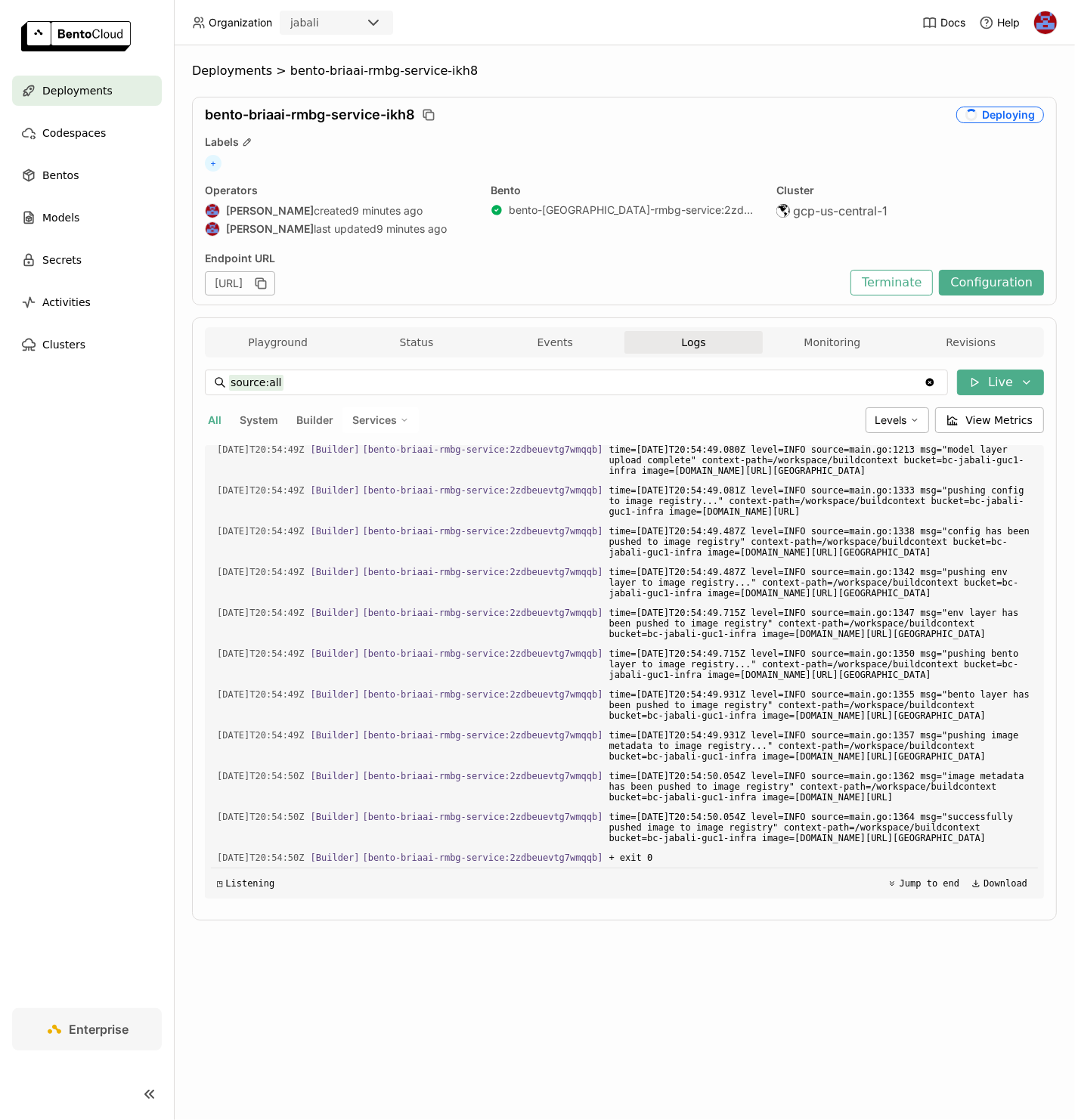
click at [217, 416] on span "All" at bounding box center [214, 419] width 13 height 13
click at [426, 341] on button "Status" at bounding box center [416, 342] width 139 height 23
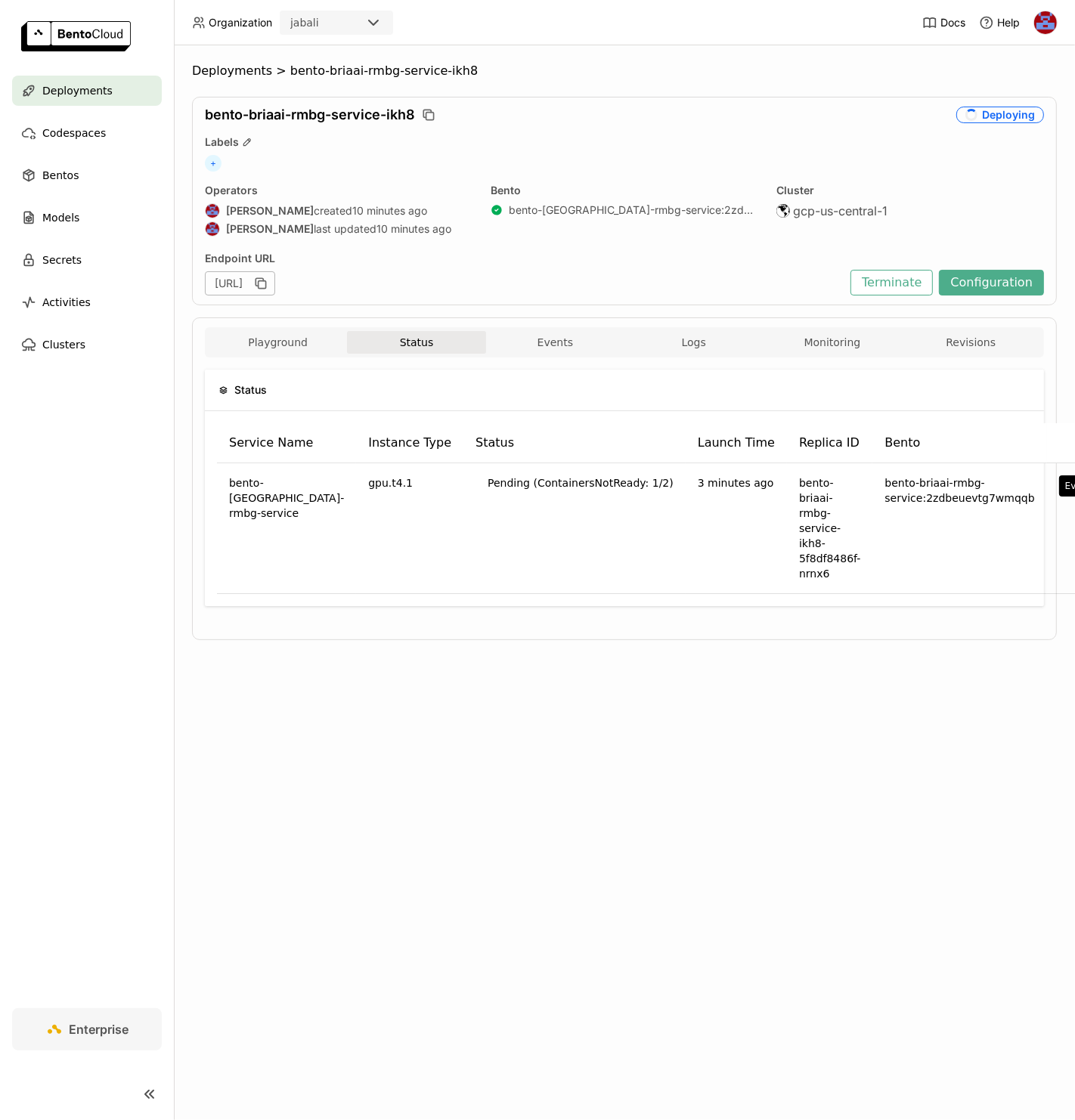
click at [724, 608] on div "Status Service Name Instance Type Status Launch Time Replica ID Bento bento-bri…" at bounding box center [623, 493] width 839 height 273
click at [710, 337] on icon "button" at bounding box center [714, 341] width 13 height 13
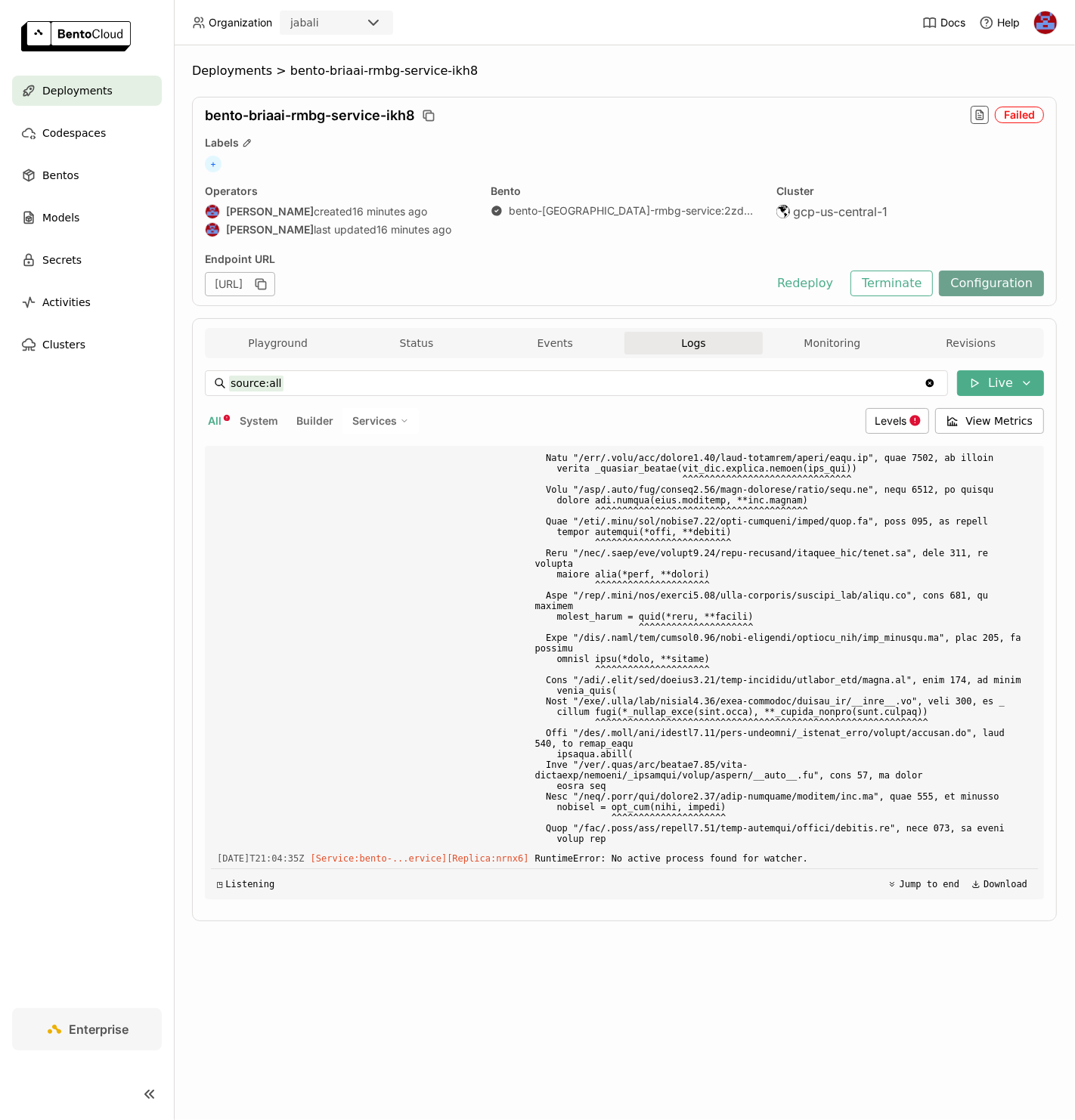
scroll to position [10329, 0]
click at [991, 274] on button "Configuration" at bounding box center [992, 283] width 105 height 26
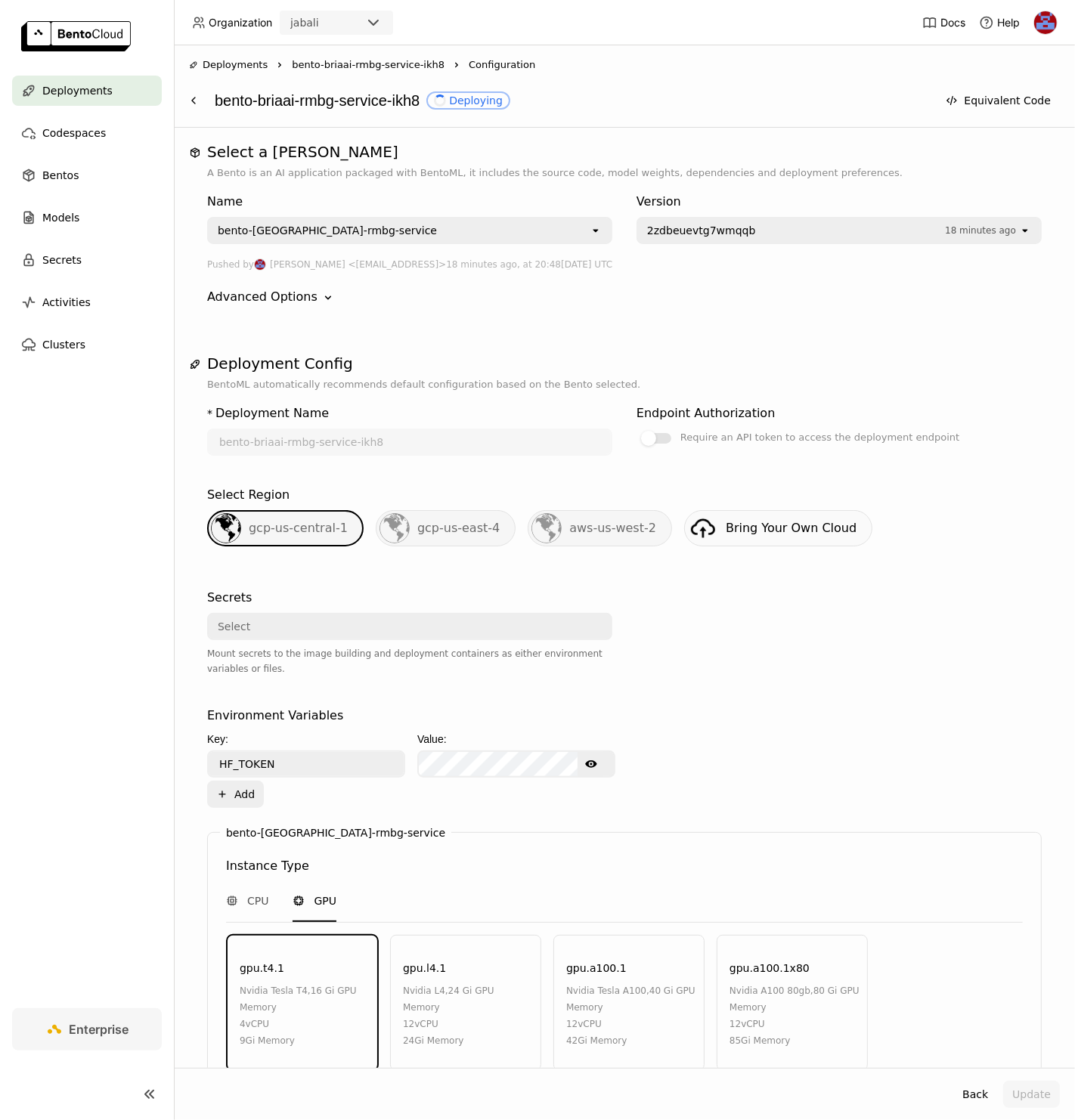
click at [719, 223] on span "2zdbeuevtg7wmqqb" at bounding box center [701, 230] width 109 height 15
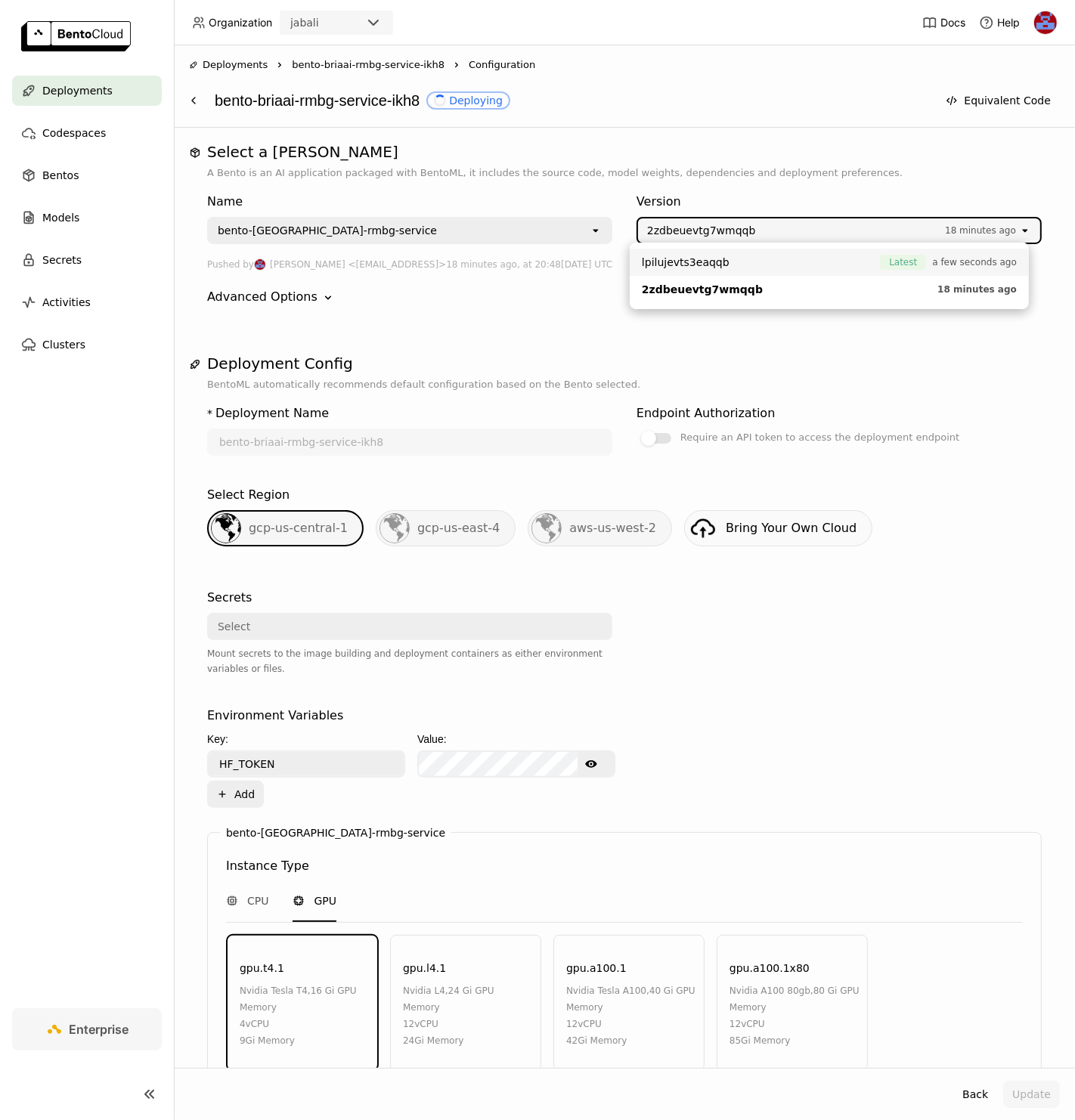
click at [702, 260] on span "lpilujevts3eaqqb" at bounding box center [685, 262] width 88 height 15
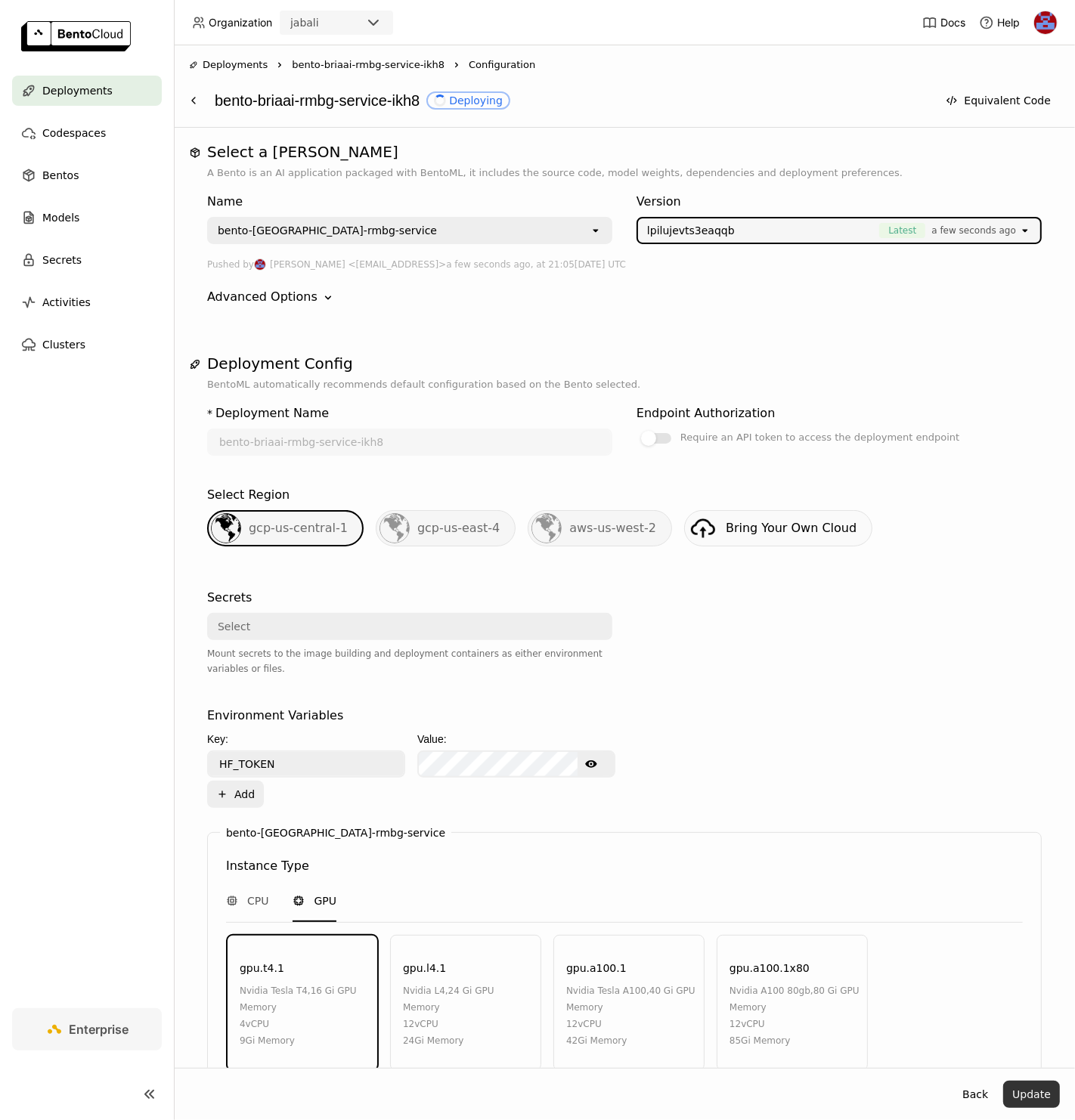
click at [1019, 1094] on button "Update" at bounding box center [1032, 1094] width 57 height 28
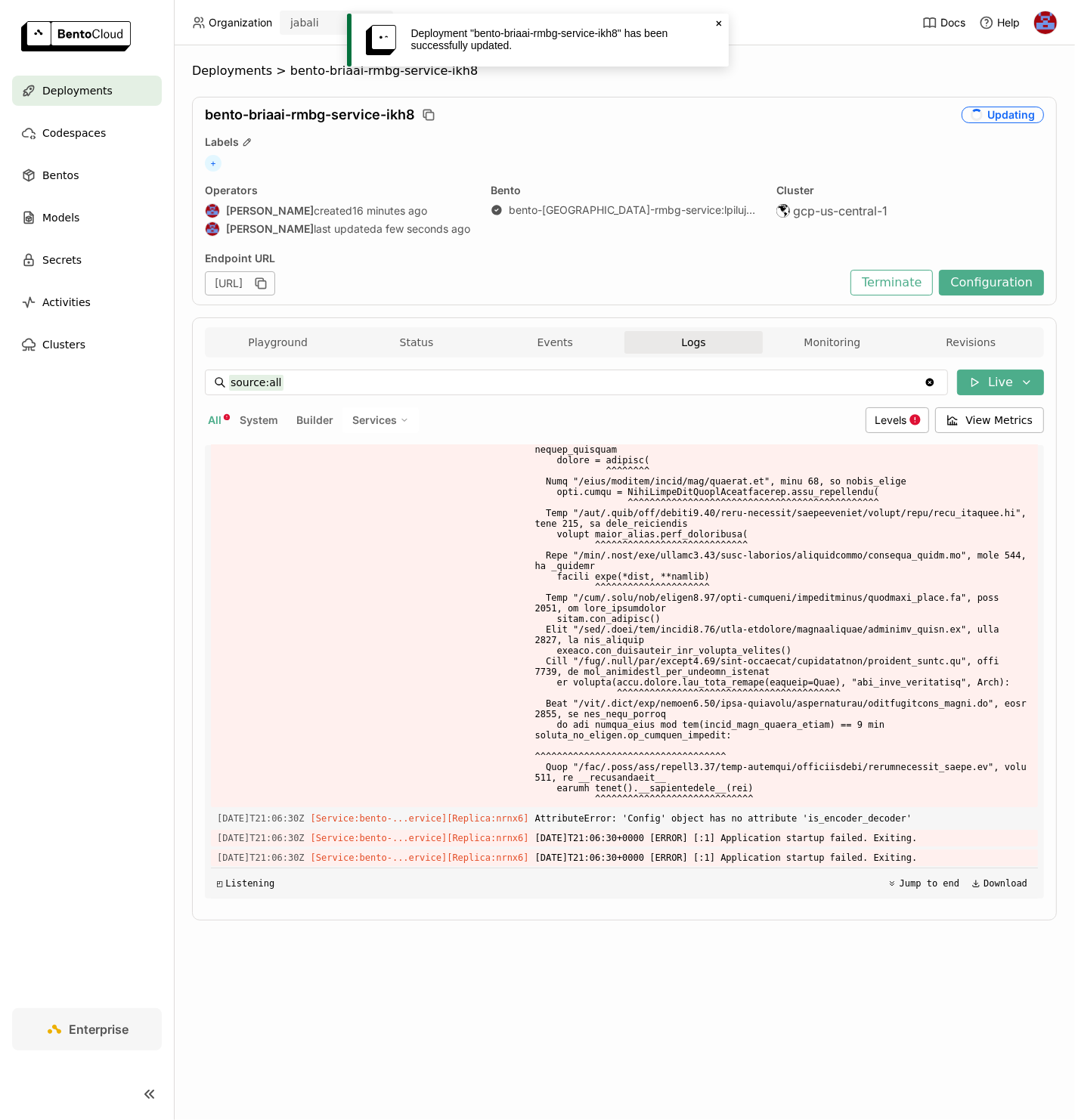
scroll to position [10425, 0]
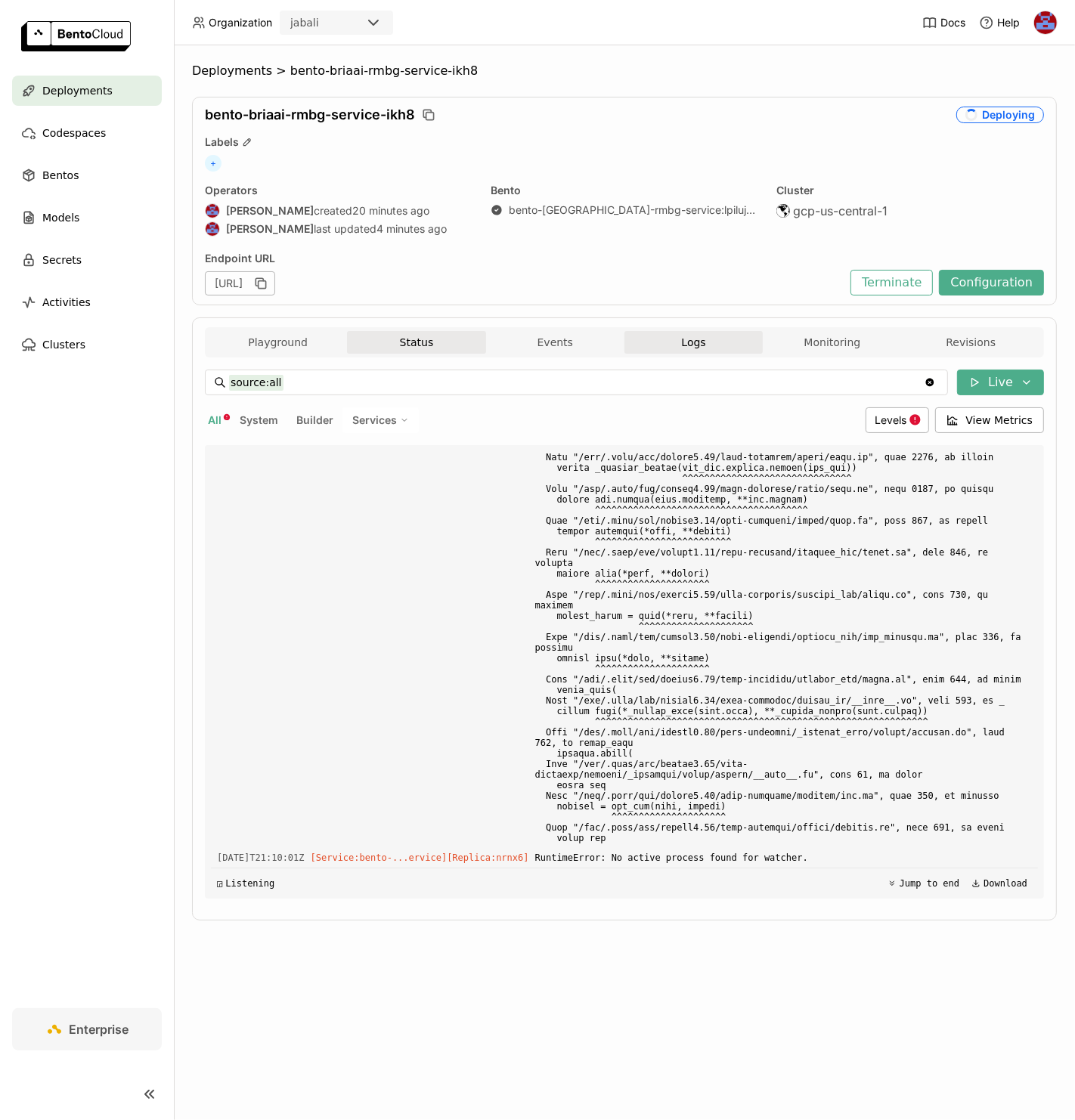
click at [423, 343] on button "Status" at bounding box center [416, 342] width 139 height 23
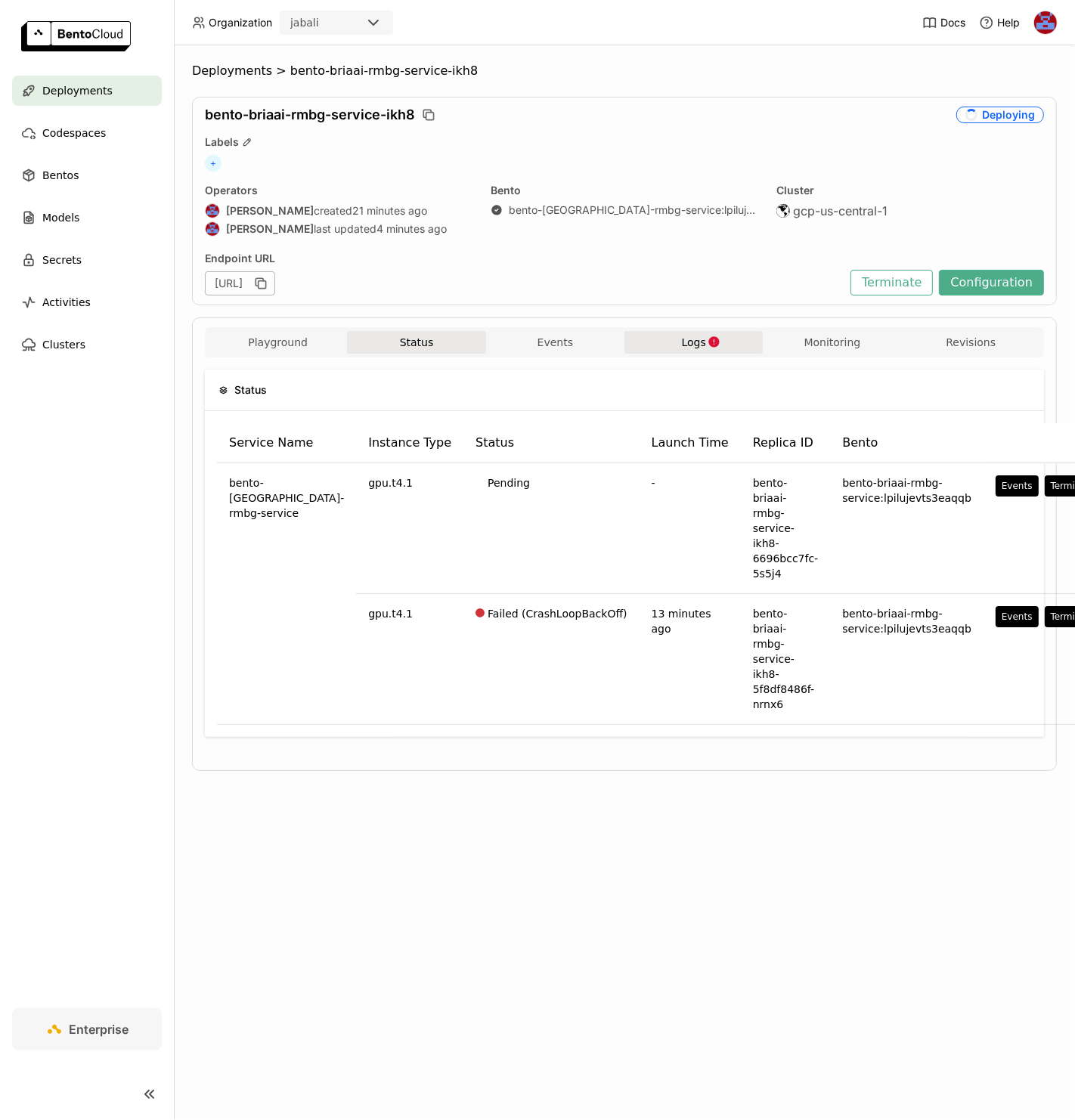
click at [701, 351] on button "Logs" at bounding box center [694, 342] width 139 height 23
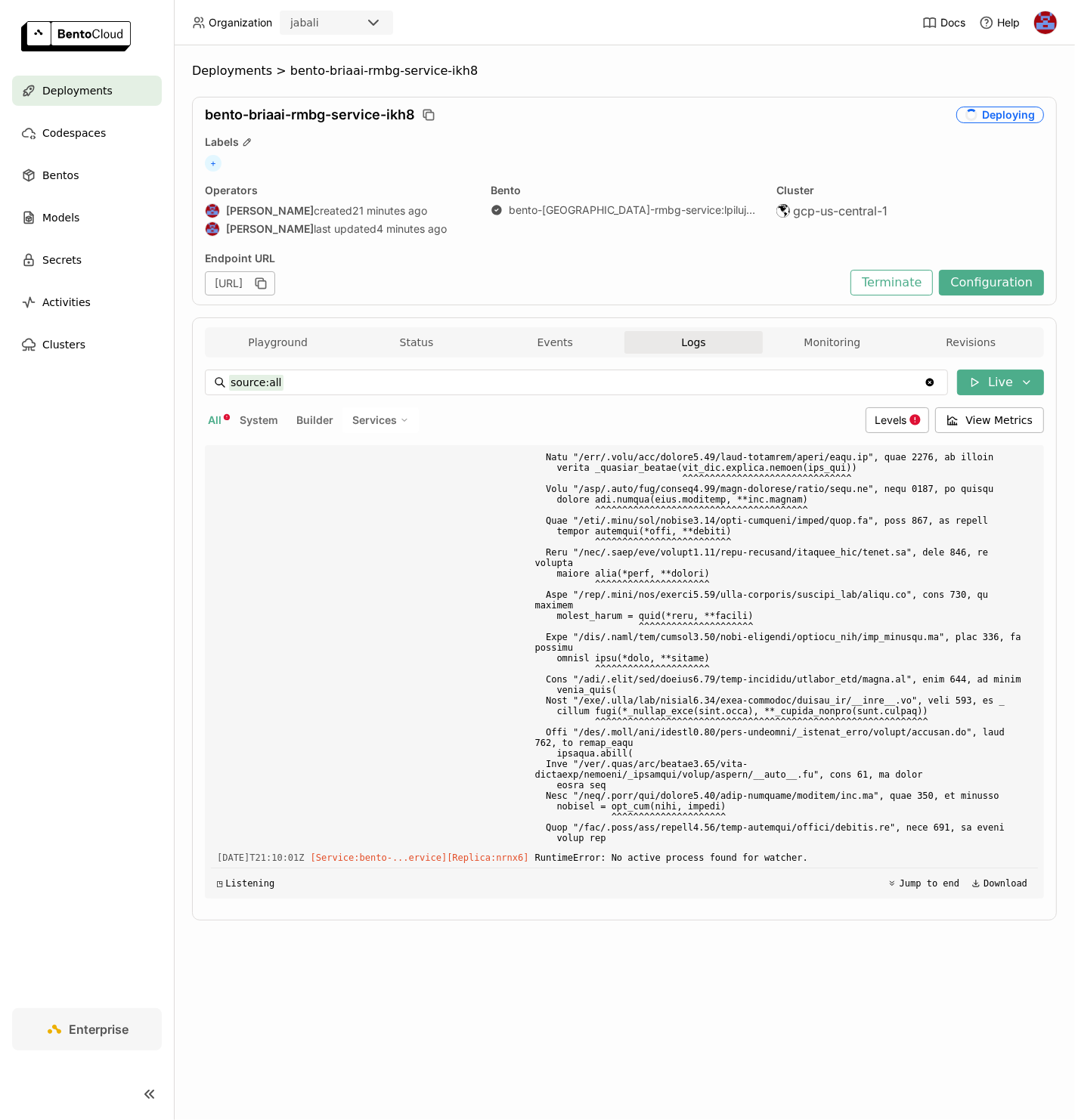
click at [200, 420] on div "Playground Status Events Logs Monitoring Revisions Endpoint /remove_background …" at bounding box center [624, 618] width 865 height 603
click at [215, 419] on span "All" at bounding box center [214, 419] width 13 height 13
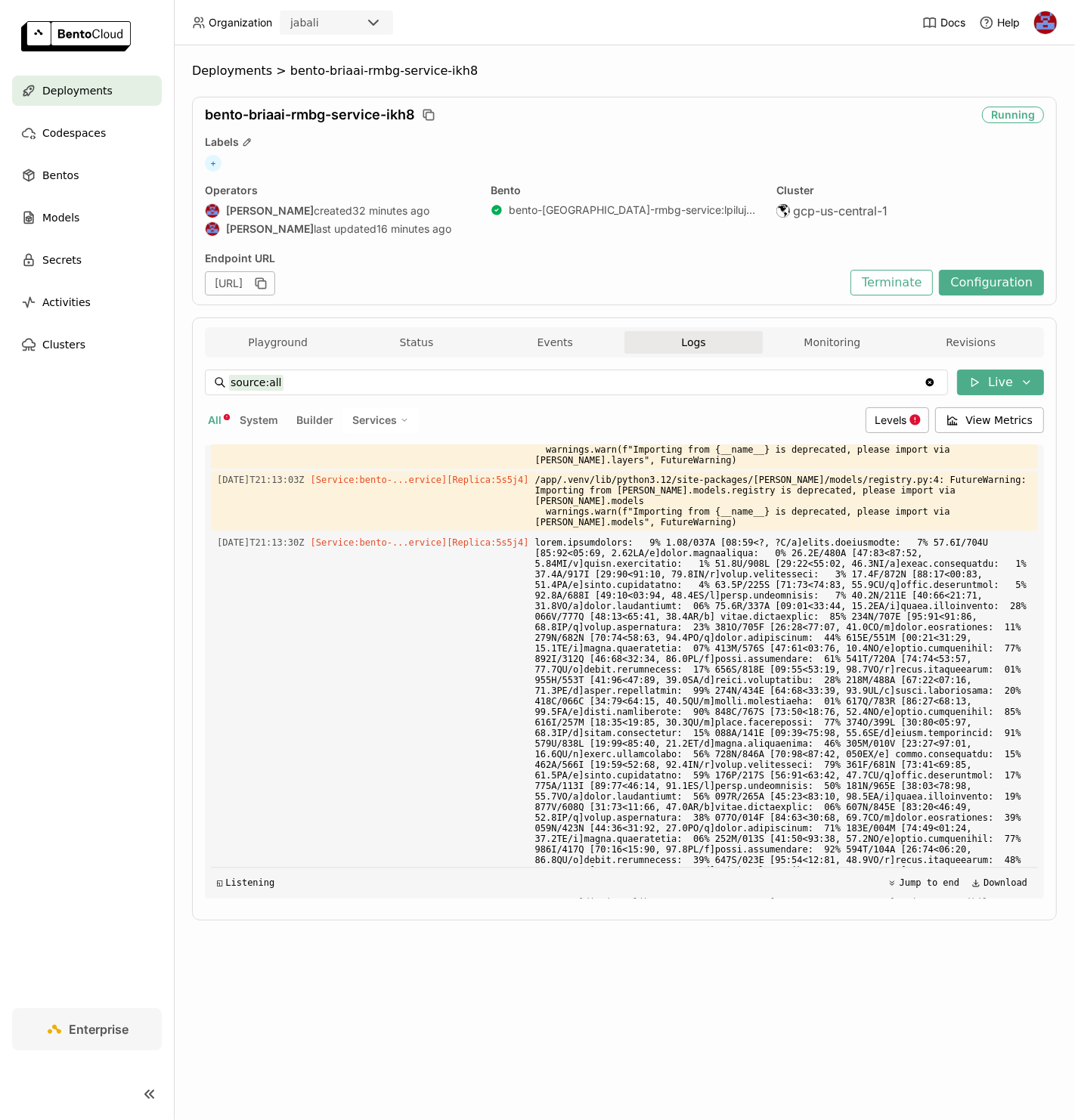
scroll to position [8329, 0]
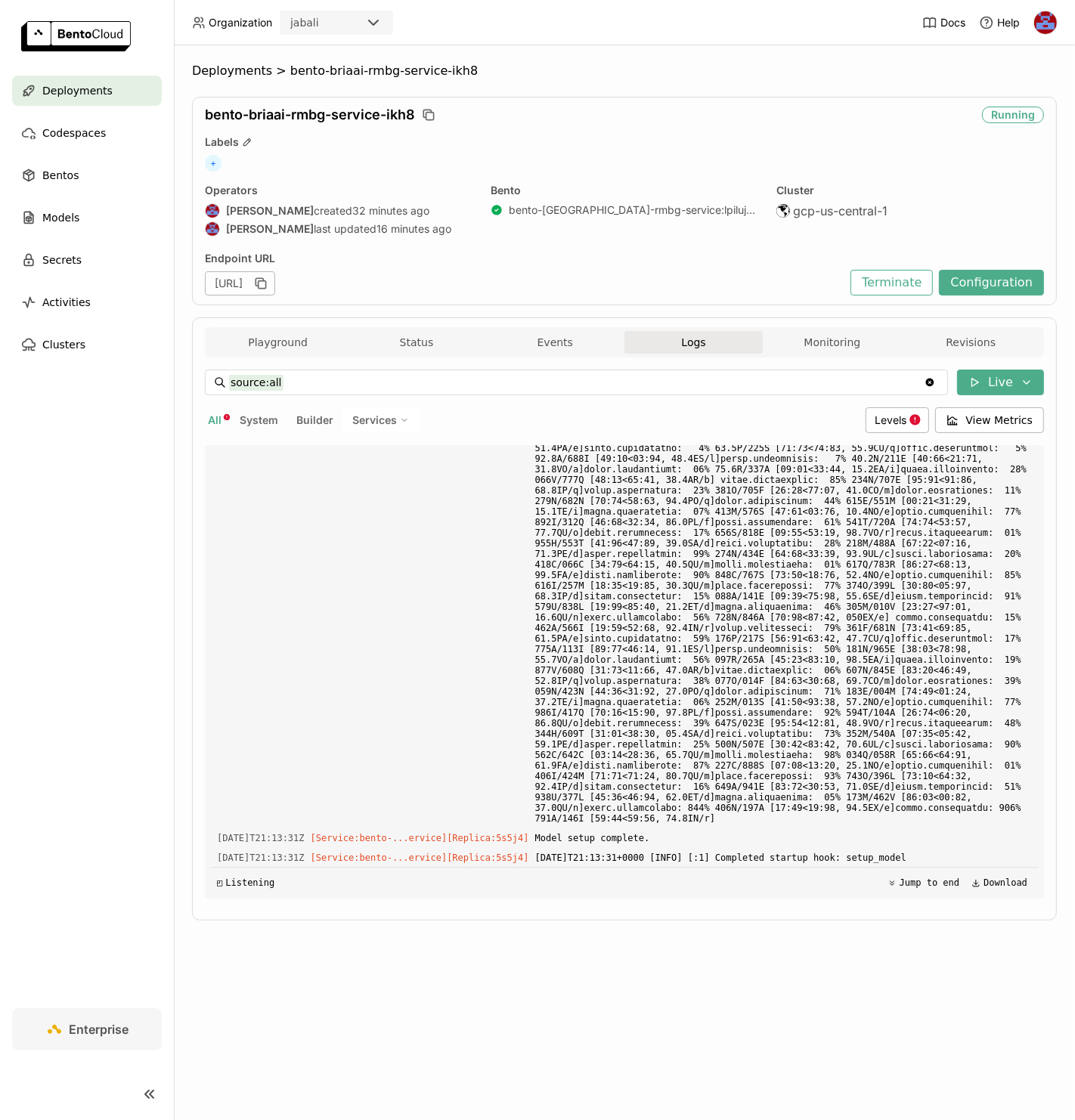
click at [766, 127] on div "bento-briaai-rmbg-service-ikh8 Running Labels + Operators Jhonatan Oliveira cre…" at bounding box center [624, 201] width 865 height 209
click at [275, 339] on button "Playground" at bounding box center [278, 342] width 139 height 23
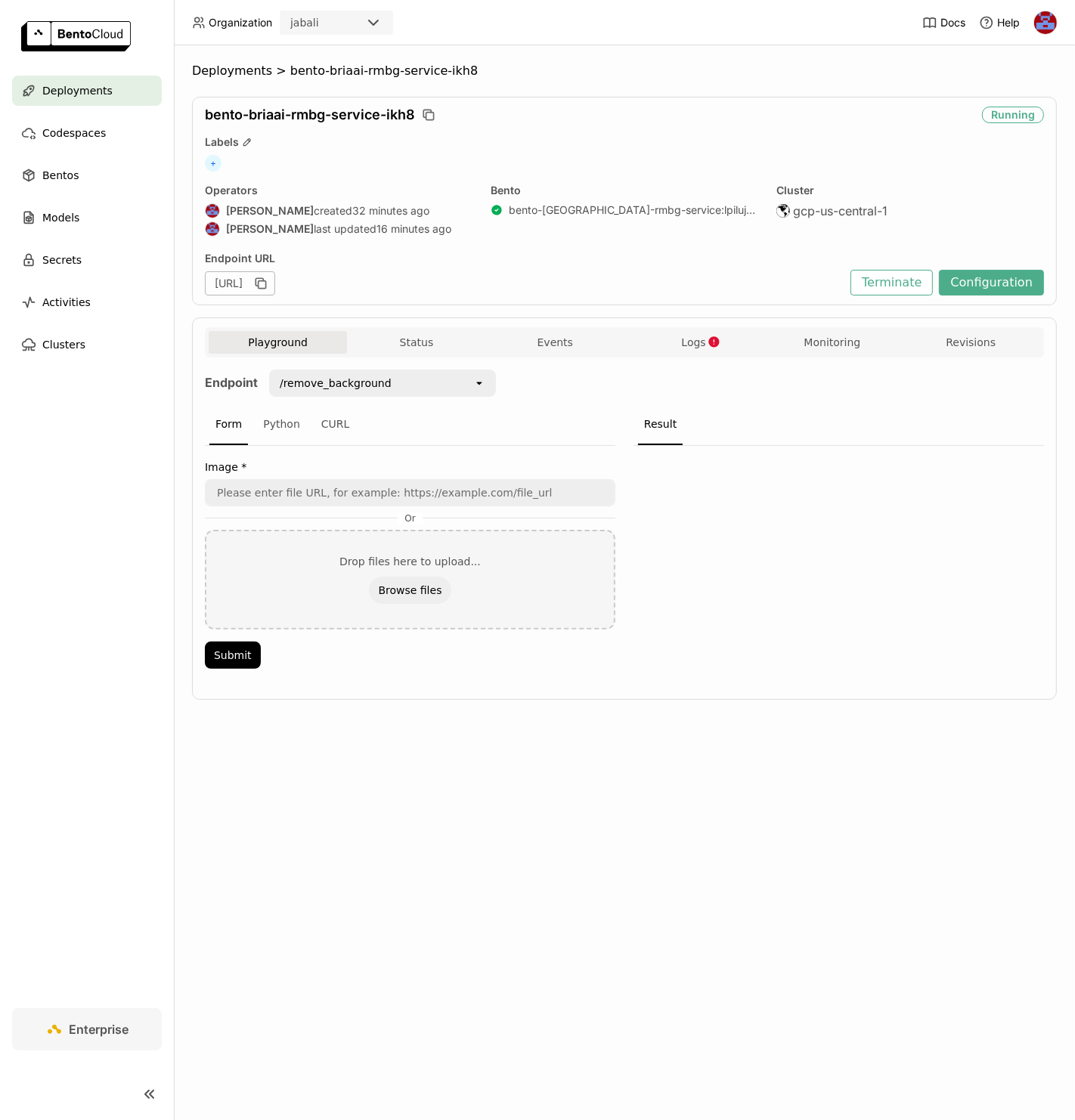
click at [734, 557] on div at bounding box center [839, 562] width 411 height 232
click at [227, 646] on button "Submit" at bounding box center [232, 656] width 56 height 28
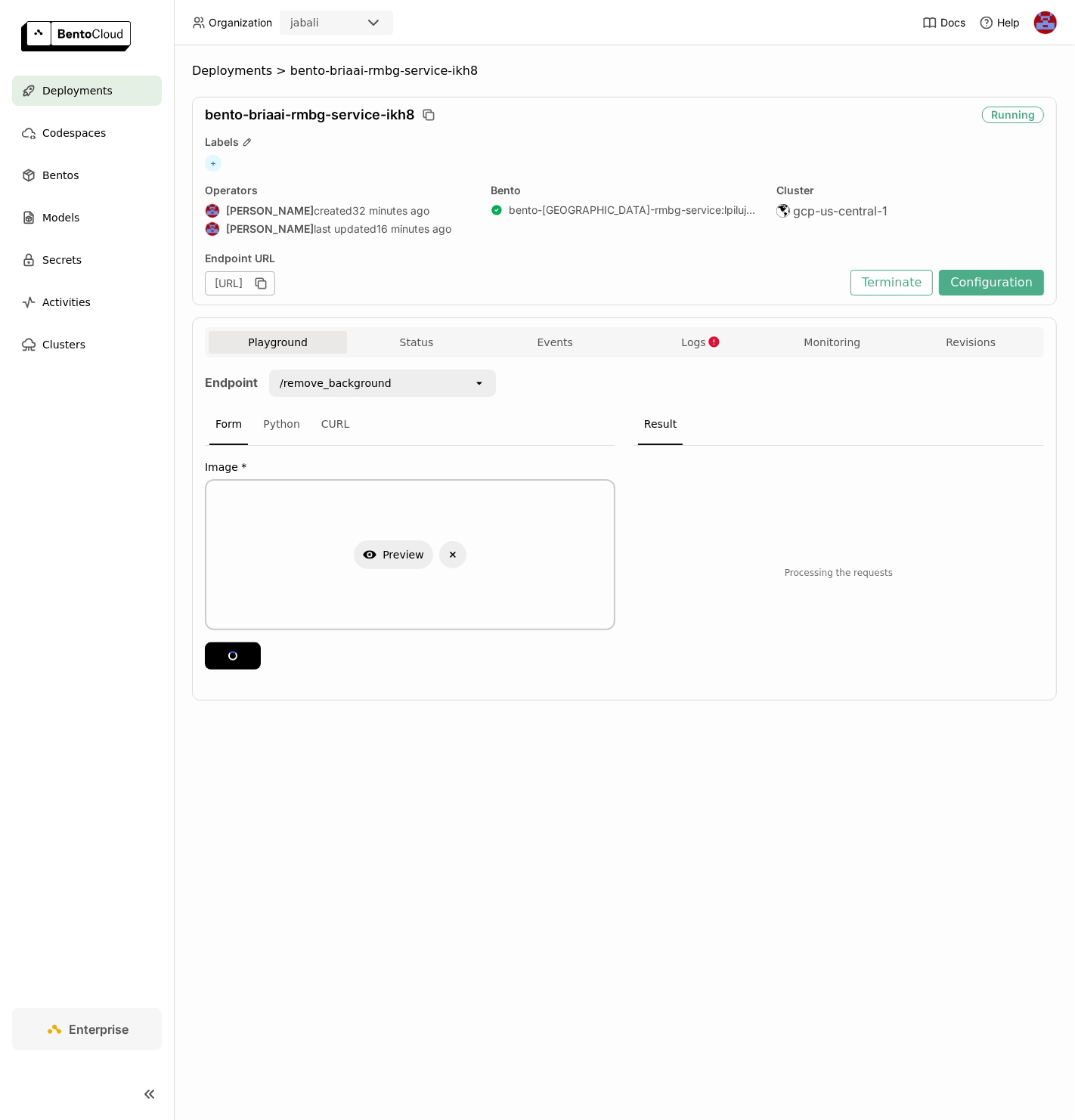
click at [769, 523] on div "Processing the requests" at bounding box center [839, 562] width 374 height 214
click at [815, 524] on button "Show Preview" at bounding box center [821, 531] width 79 height 28
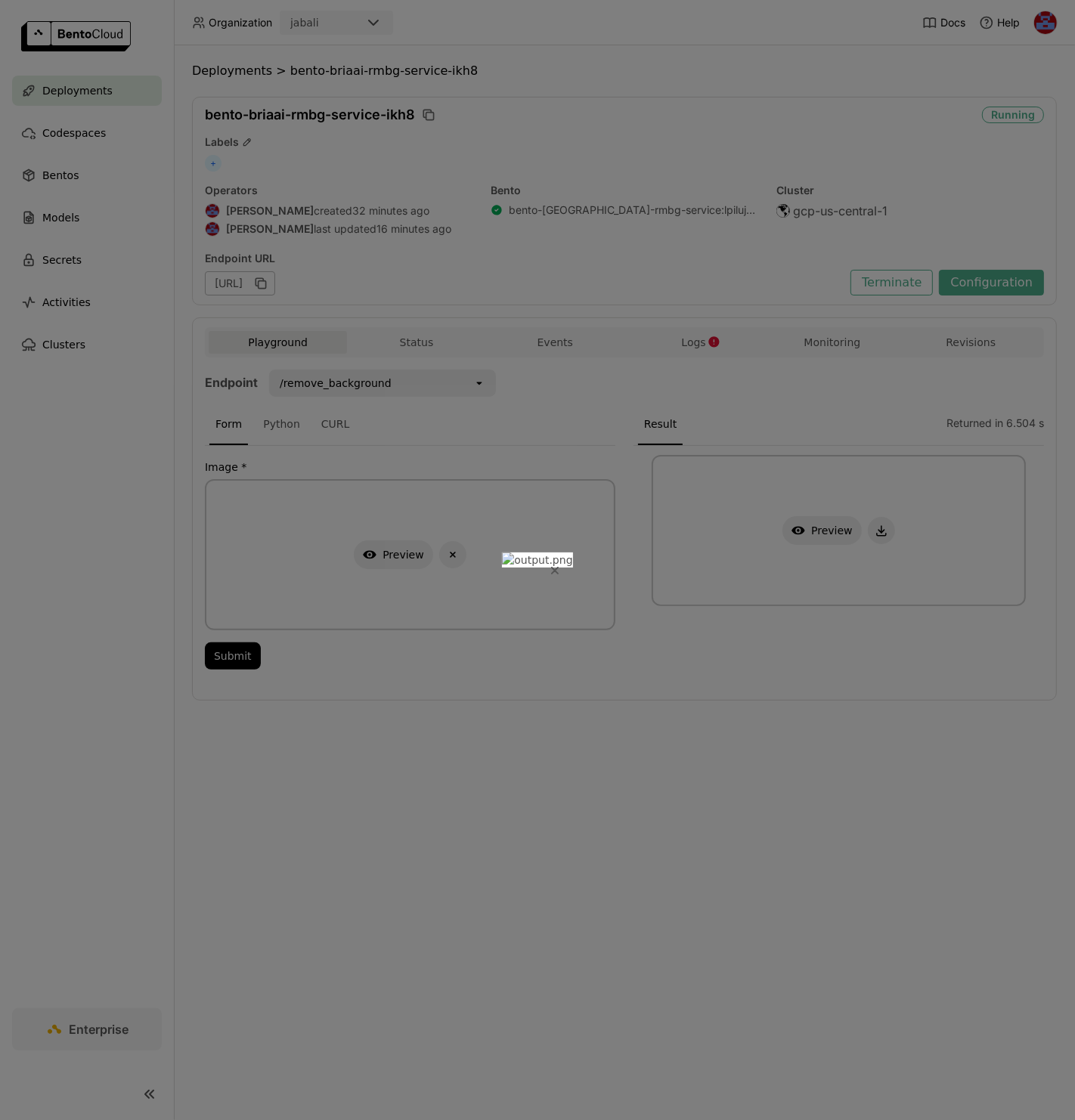
click at [558, 568] on icon "Close" at bounding box center [554, 570] width 6 height 6
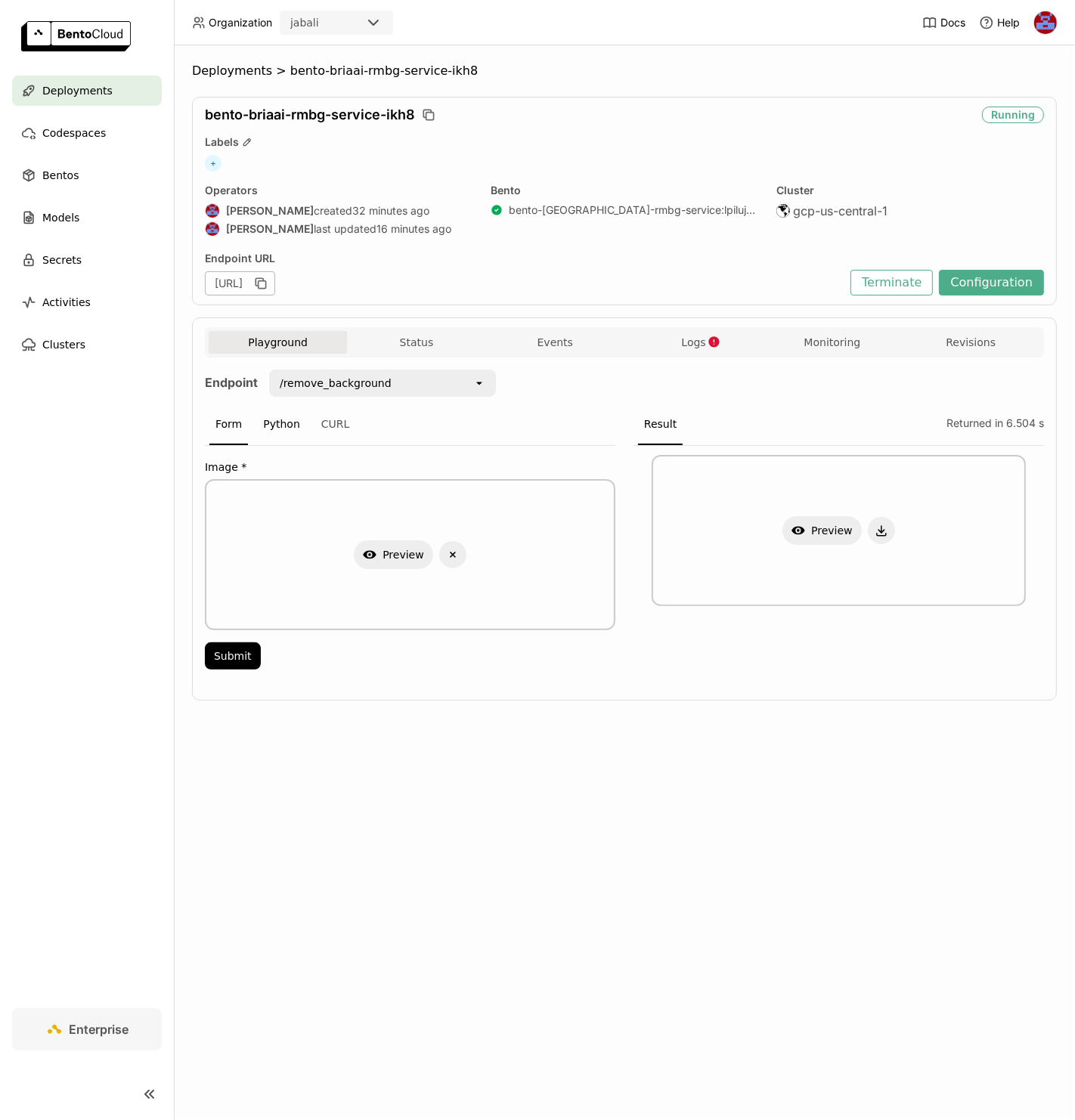
click at [276, 424] on div "Python" at bounding box center [281, 425] width 49 height 41
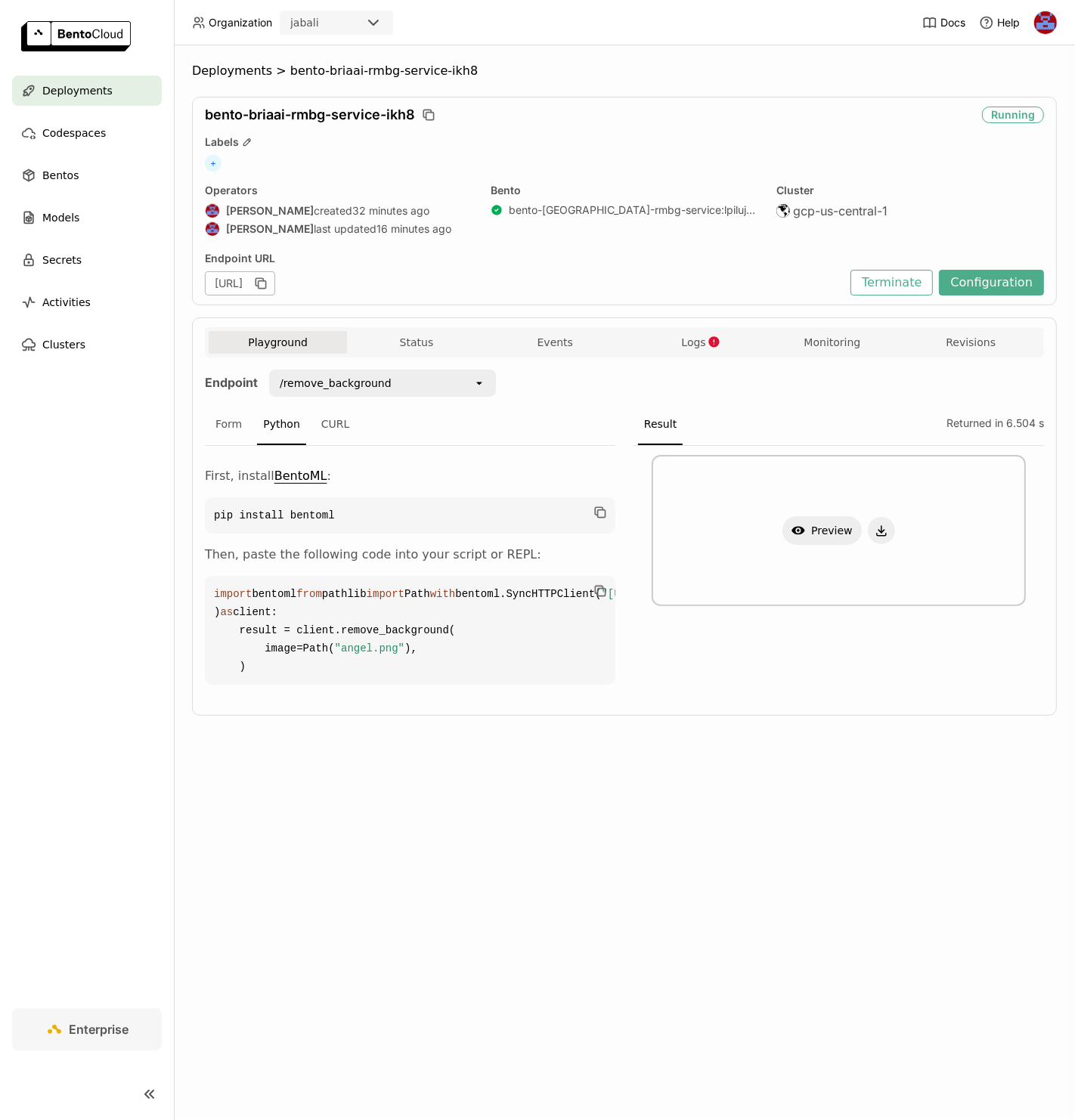
click at [353, 420] on div "Form Python CURL" at bounding box center [410, 426] width 411 height 42
click at [341, 421] on div "CURL" at bounding box center [336, 425] width 41 height 41
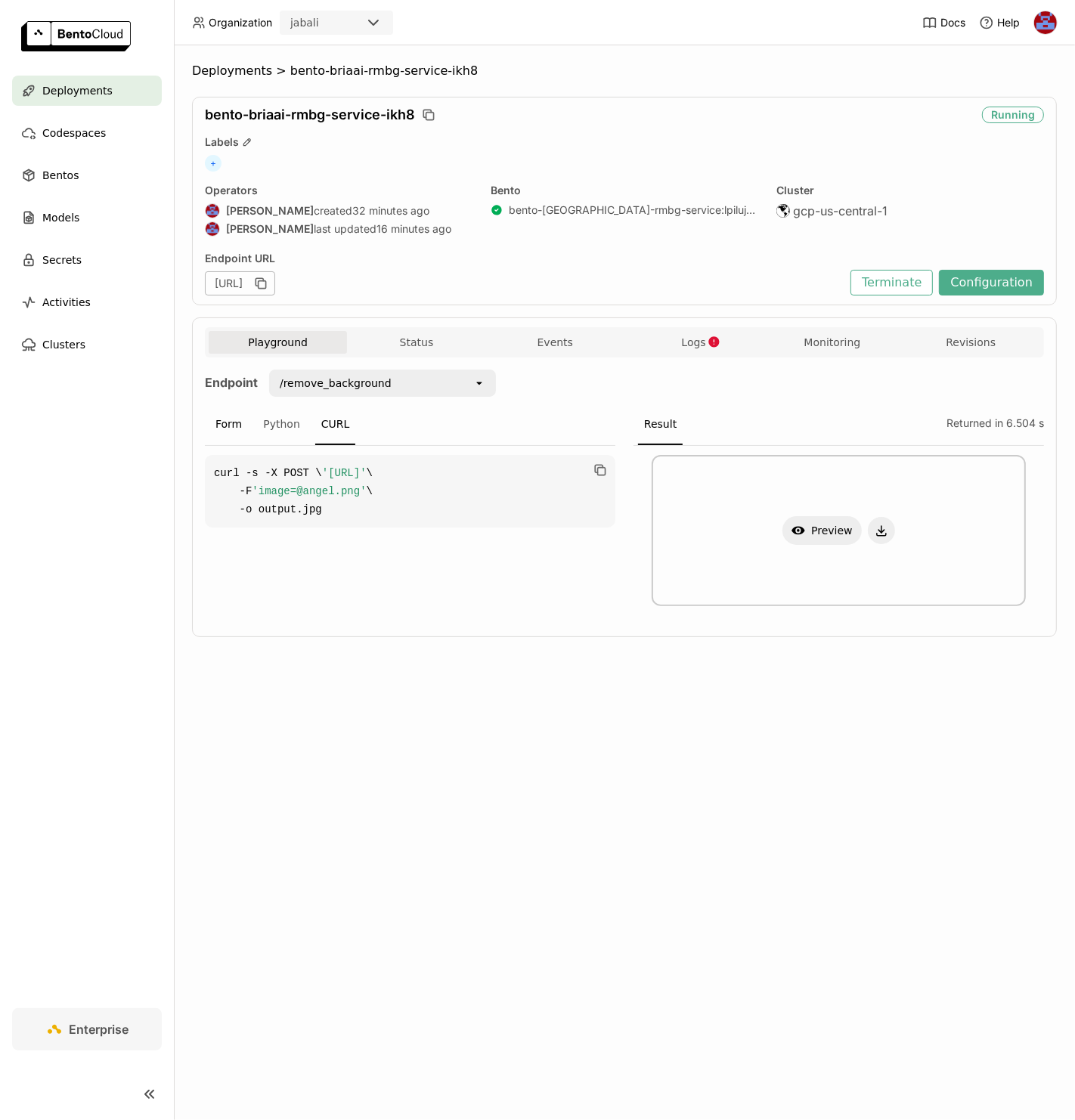
click at [236, 423] on div "Form" at bounding box center [229, 425] width 38 height 41
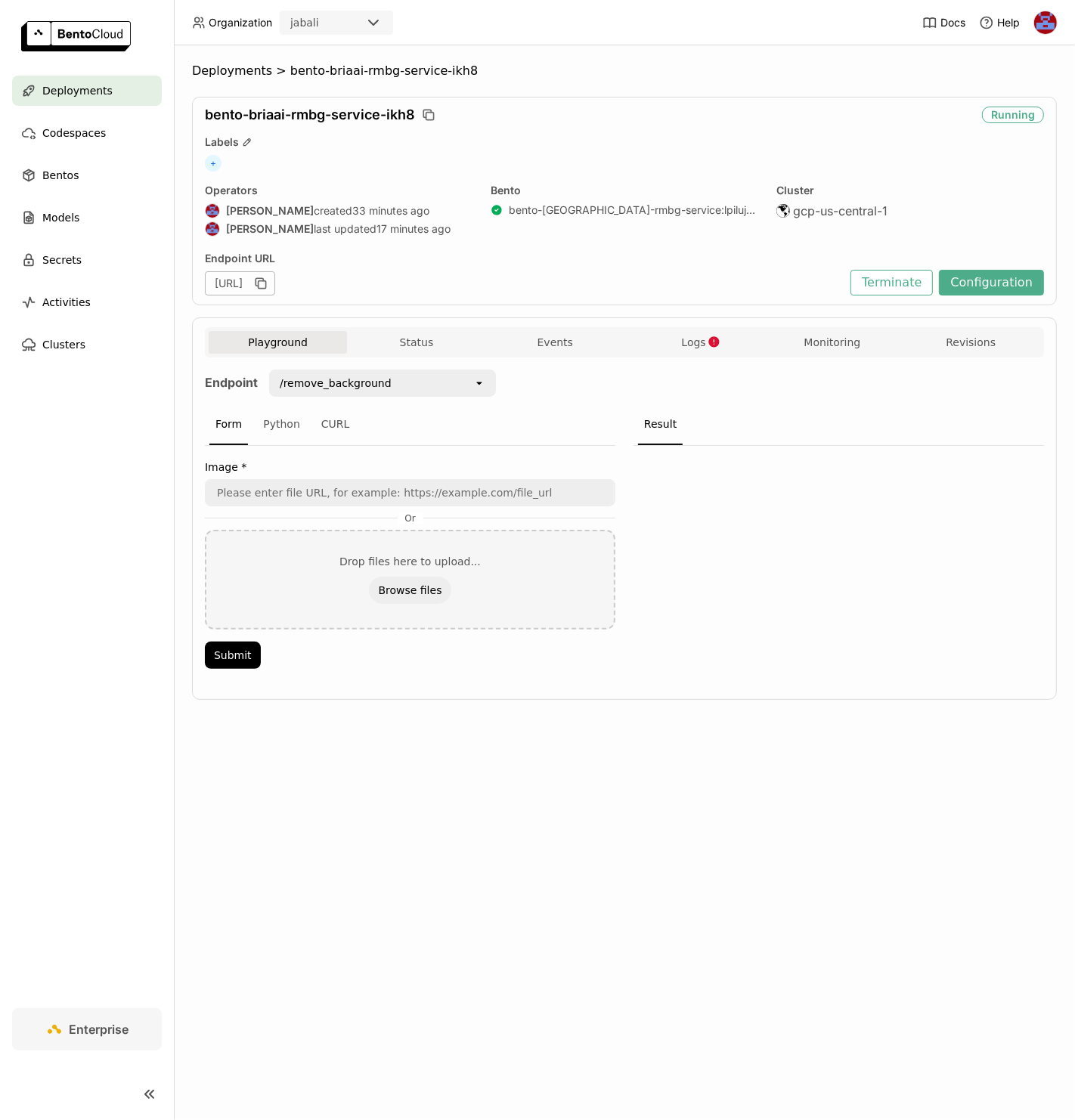
click at [718, 89] on div "Deployments > bento-briaai-rmbg-service-ikh8 bento-briaai-rmbg-service-ikh8 Run…" at bounding box center [624, 393] width 865 height 659
click at [341, 426] on div "CURL" at bounding box center [336, 425] width 41 height 41
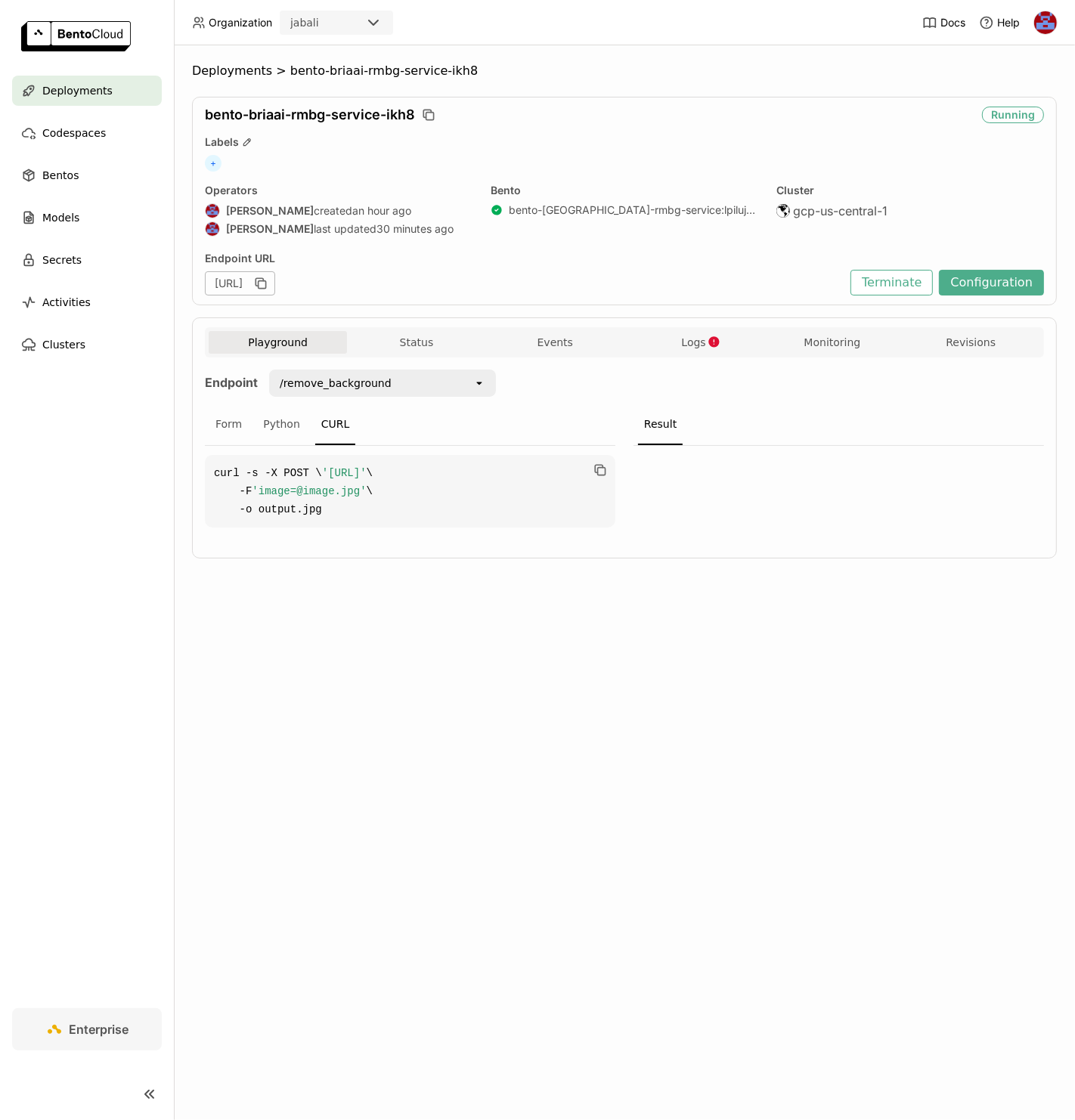
drag, startPoint x: 244, startPoint y: 487, endPoint x: 579, endPoint y: 482, distance: 335.0
click at [579, 482] on code "curl -s -X POST \ 'https://bento-briaai-rmbg-service-ikh8.jabali-guc1.bentoml.a…" at bounding box center [410, 491] width 411 height 73
click at [588, 501] on code "curl -s -X POST \ 'https://bento-briaai-rmbg-service-ikh8.jabali-guc1.bentoml.a…" at bounding box center [410, 491] width 411 height 73
click at [243, 427] on div "Form" at bounding box center [229, 425] width 38 height 41
click at [232, 653] on button "Submit" at bounding box center [232, 656] width 56 height 28
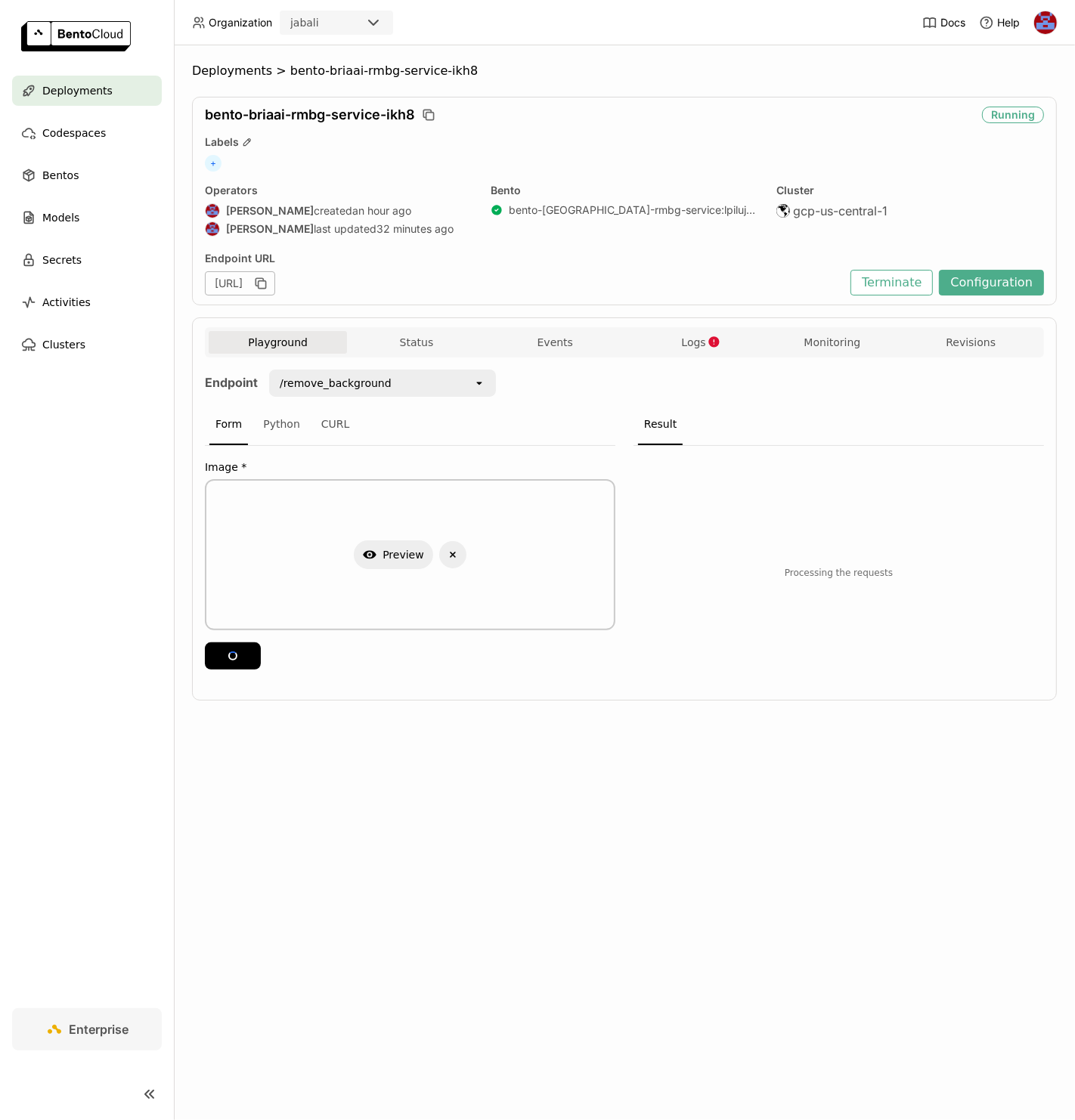
click at [886, 517] on div "Processing the requests" at bounding box center [839, 562] width 374 height 214
click at [822, 527] on button "Show Preview" at bounding box center [821, 531] width 79 height 28
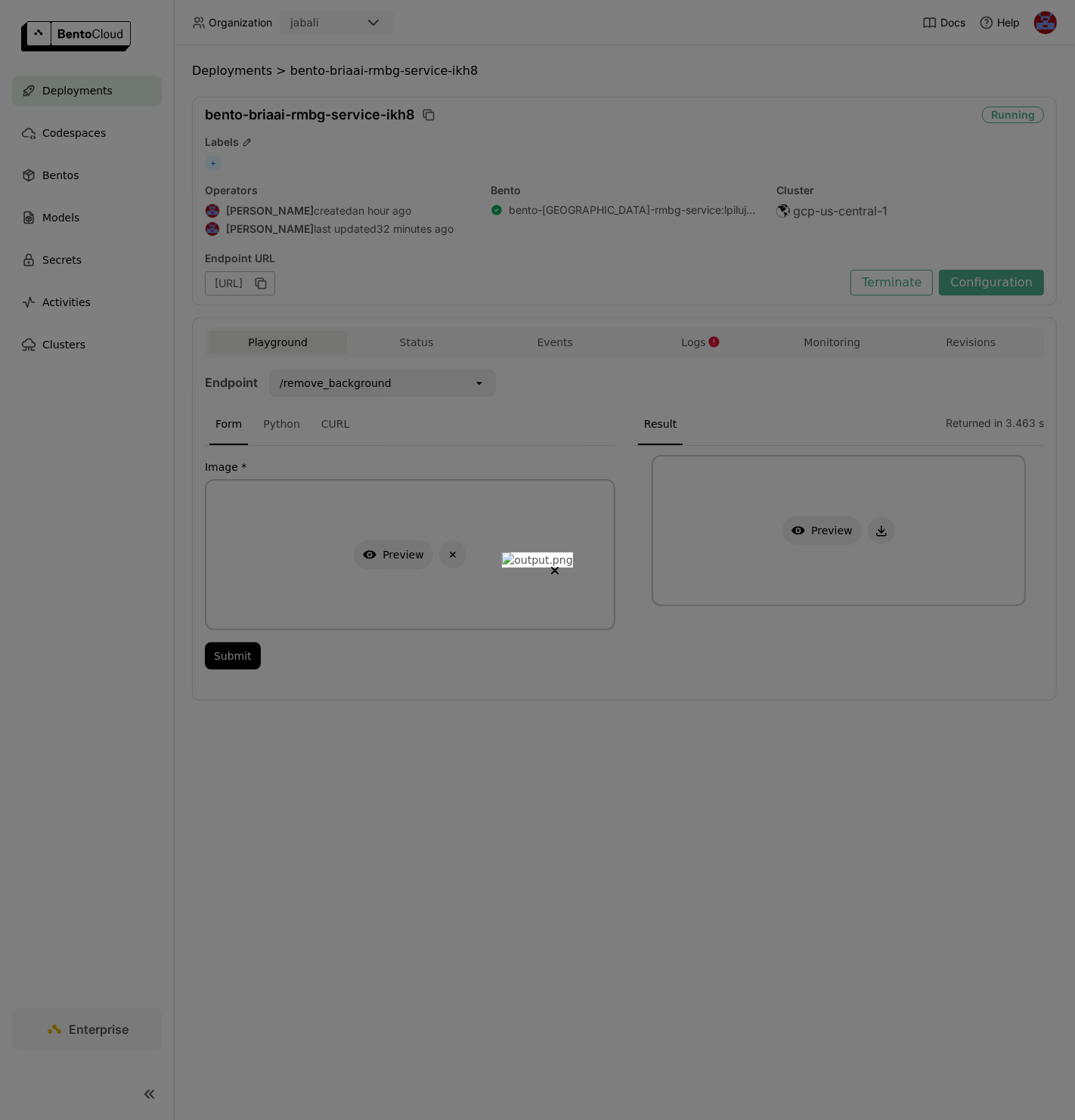
click at [953, 542] on div at bounding box center [538, 560] width 1075 height 1120
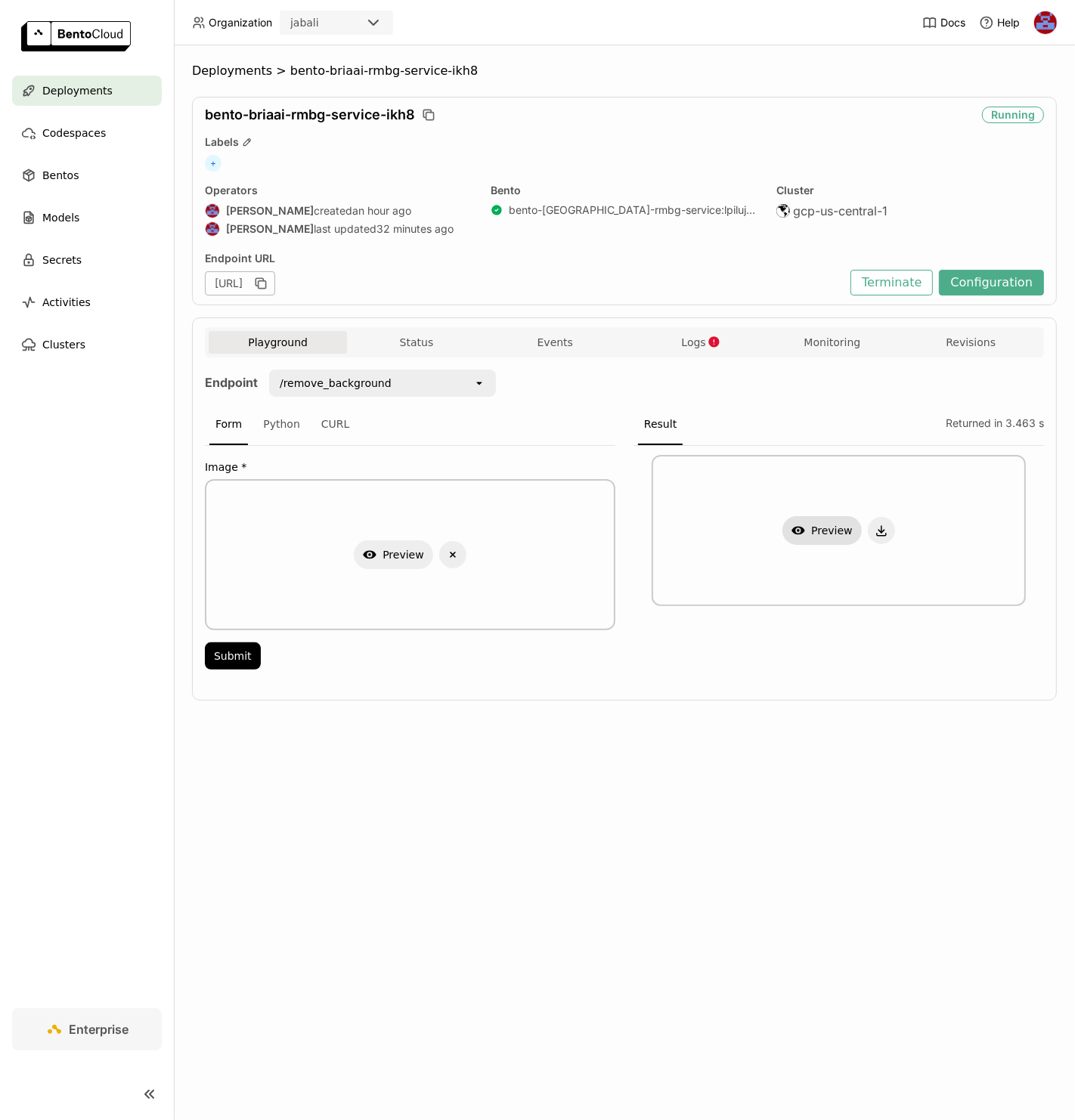
click at [813, 520] on button "Show Preview" at bounding box center [821, 531] width 79 height 28
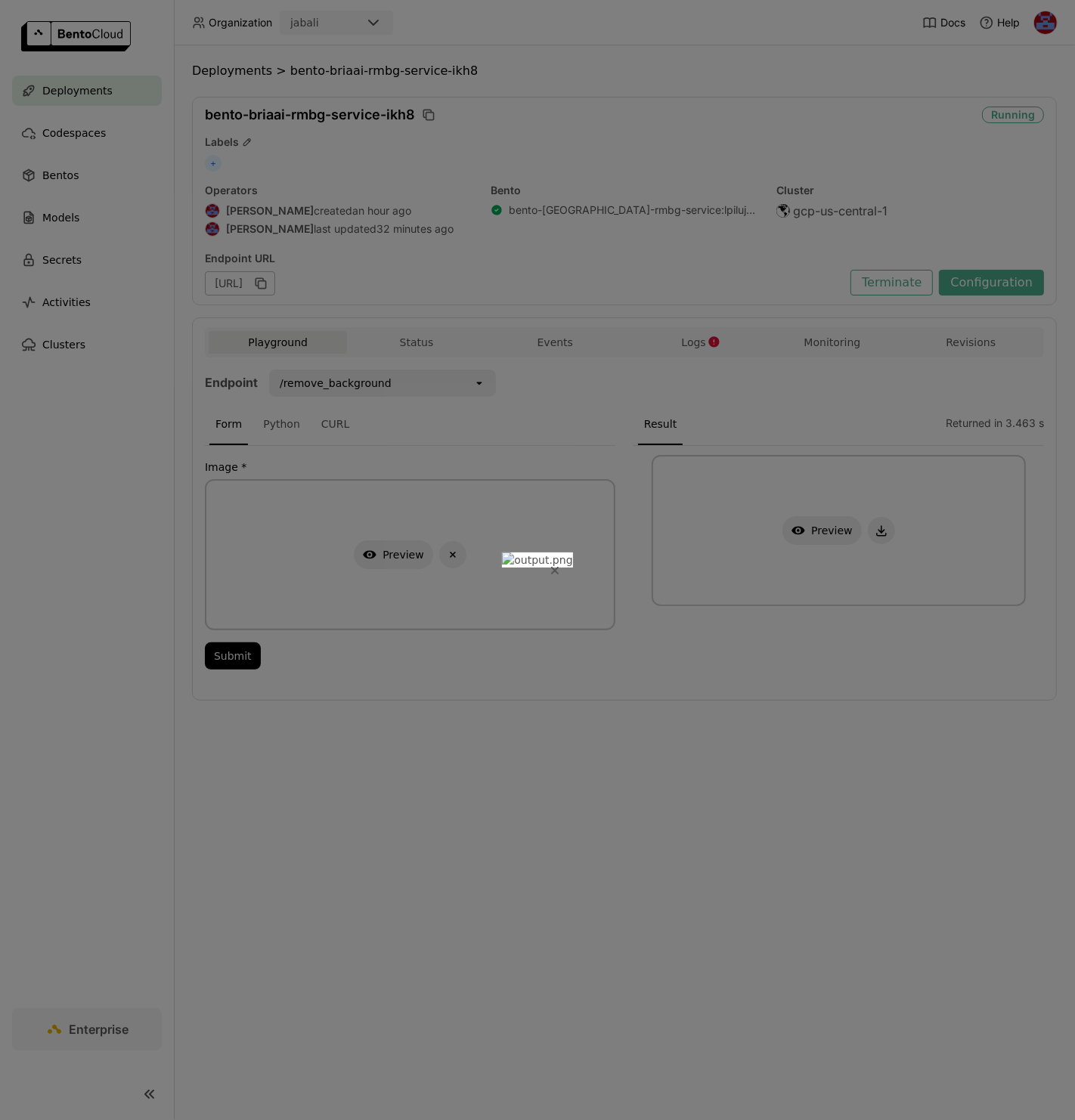
click at [564, 562] on button "Close" at bounding box center [555, 571] width 18 height 18
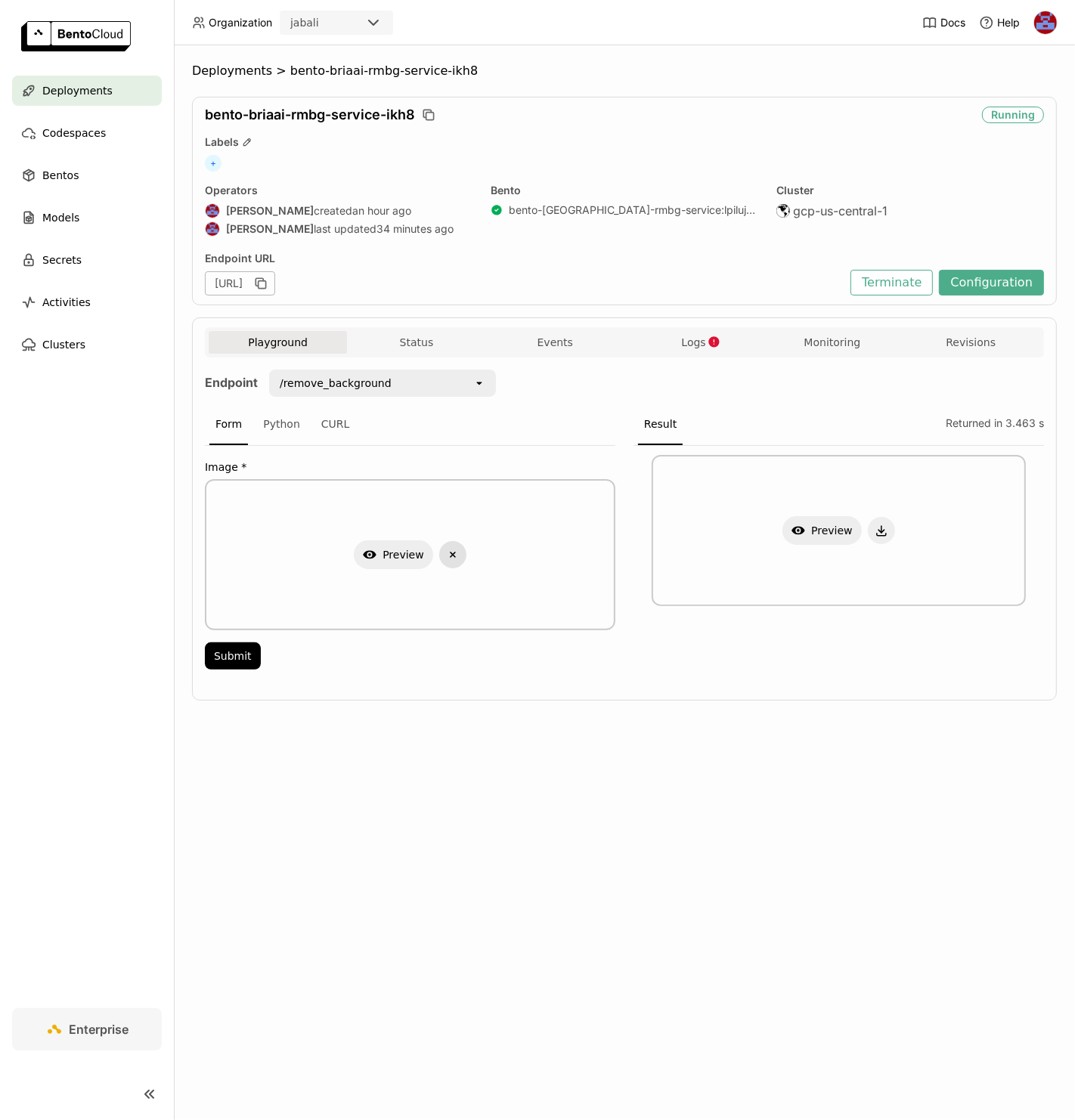
click at [458, 551] on icon "Delete" at bounding box center [452, 555] width 13 height 13
click at [252, 655] on button "Submit" at bounding box center [232, 656] width 56 height 28
click at [805, 528] on icon "button" at bounding box center [798, 531] width 13 height 8
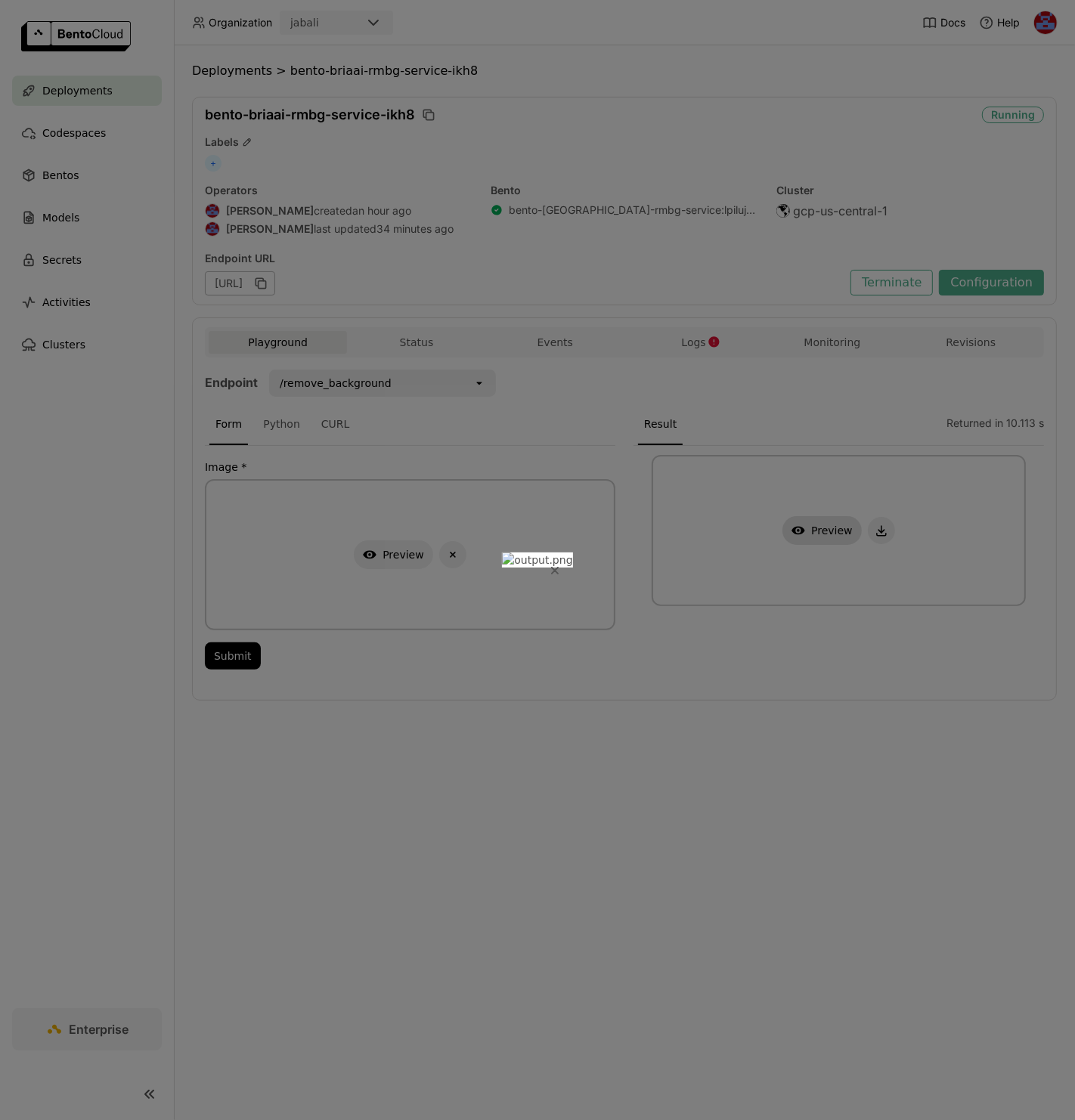
click at [558, 568] on icon "Close" at bounding box center [554, 570] width 6 height 6
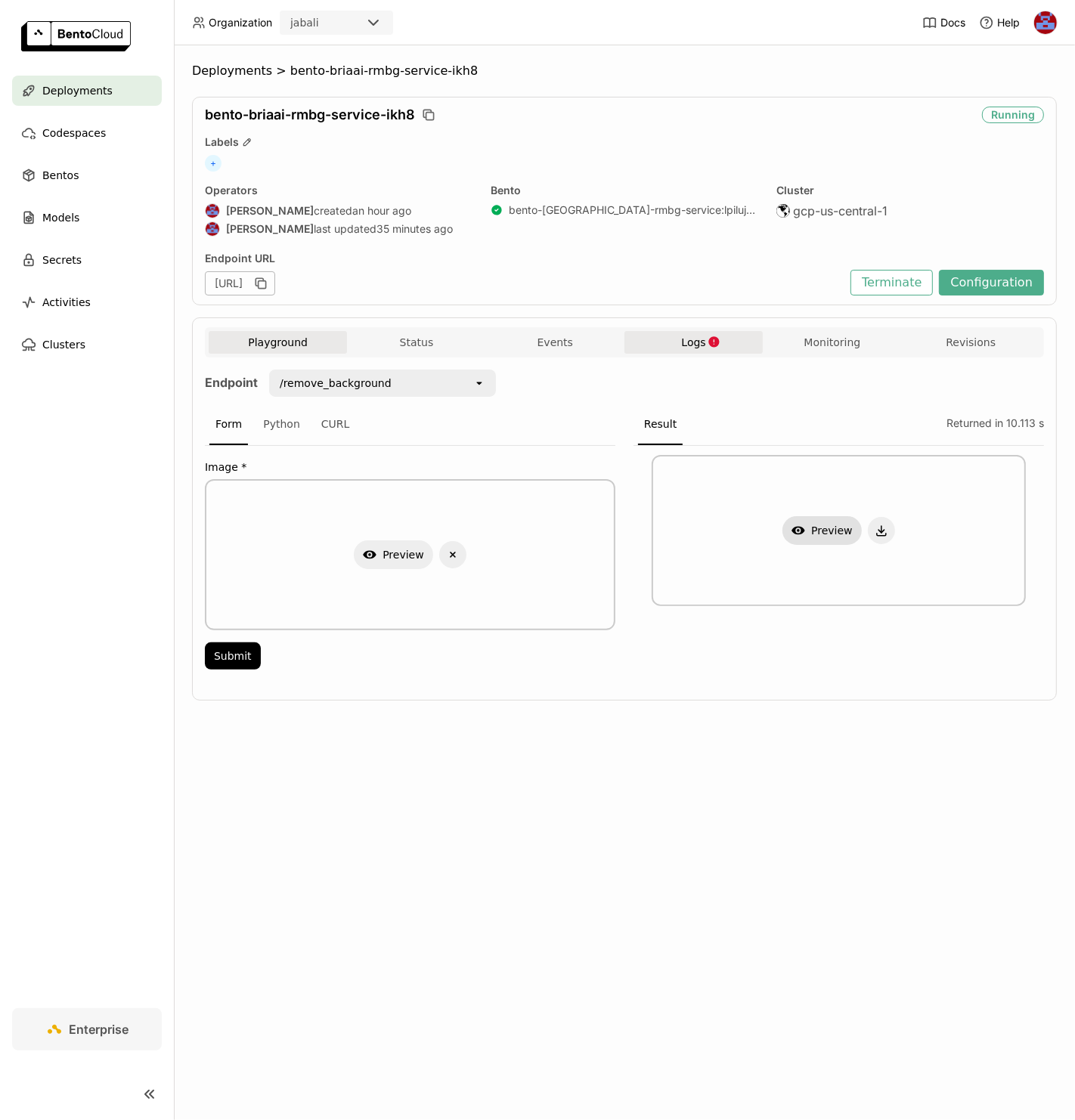
click at [689, 331] on button "Logs" at bounding box center [694, 342] width 139 height 23
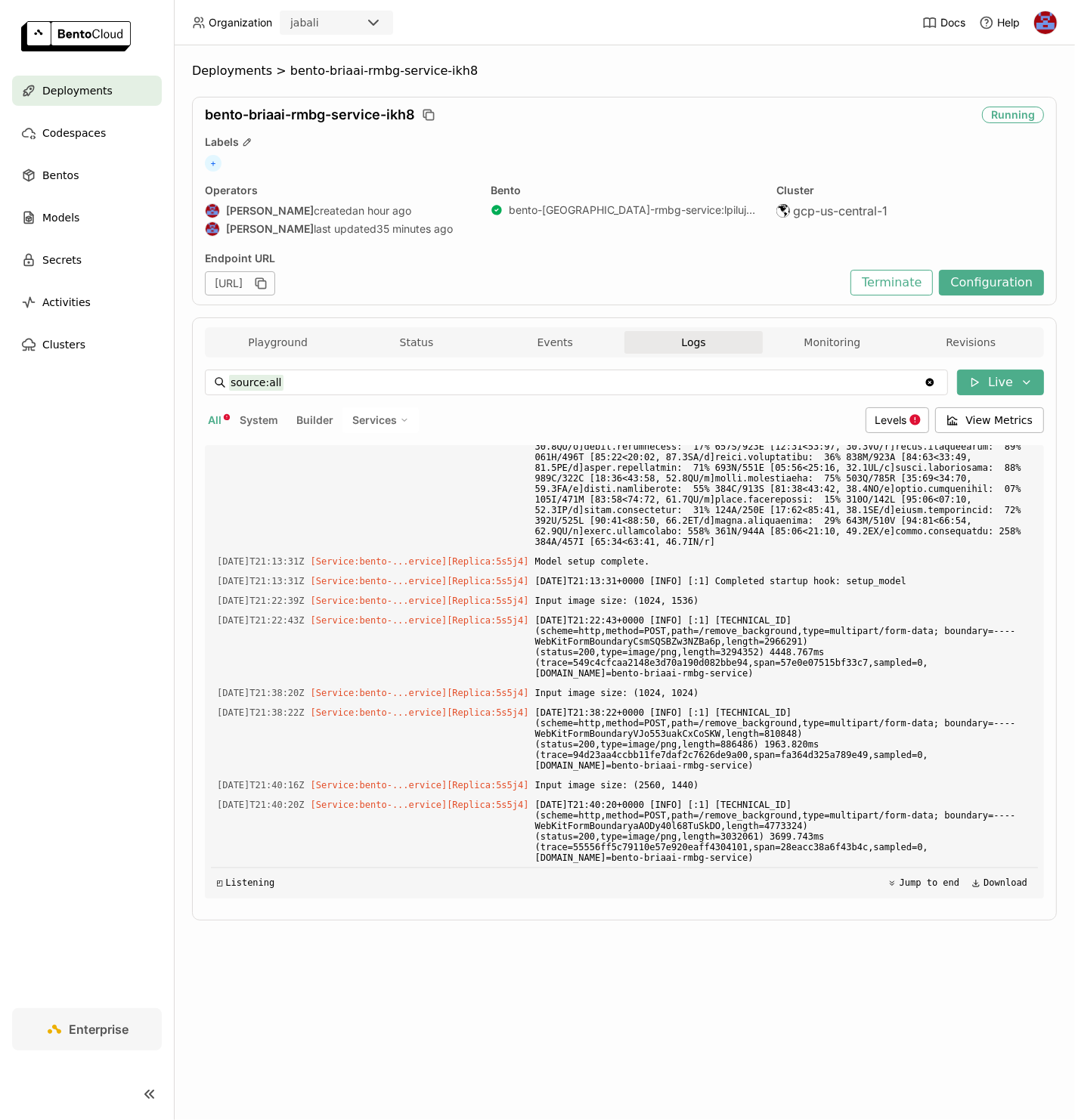
scroll to position [7760, 0]
click at [217, 429] on button "All" at bounding box center [214, 421] width 20 height 20
click at [274, 341] on button "Playground" at bounding box center [278, 342] width 139 height 23
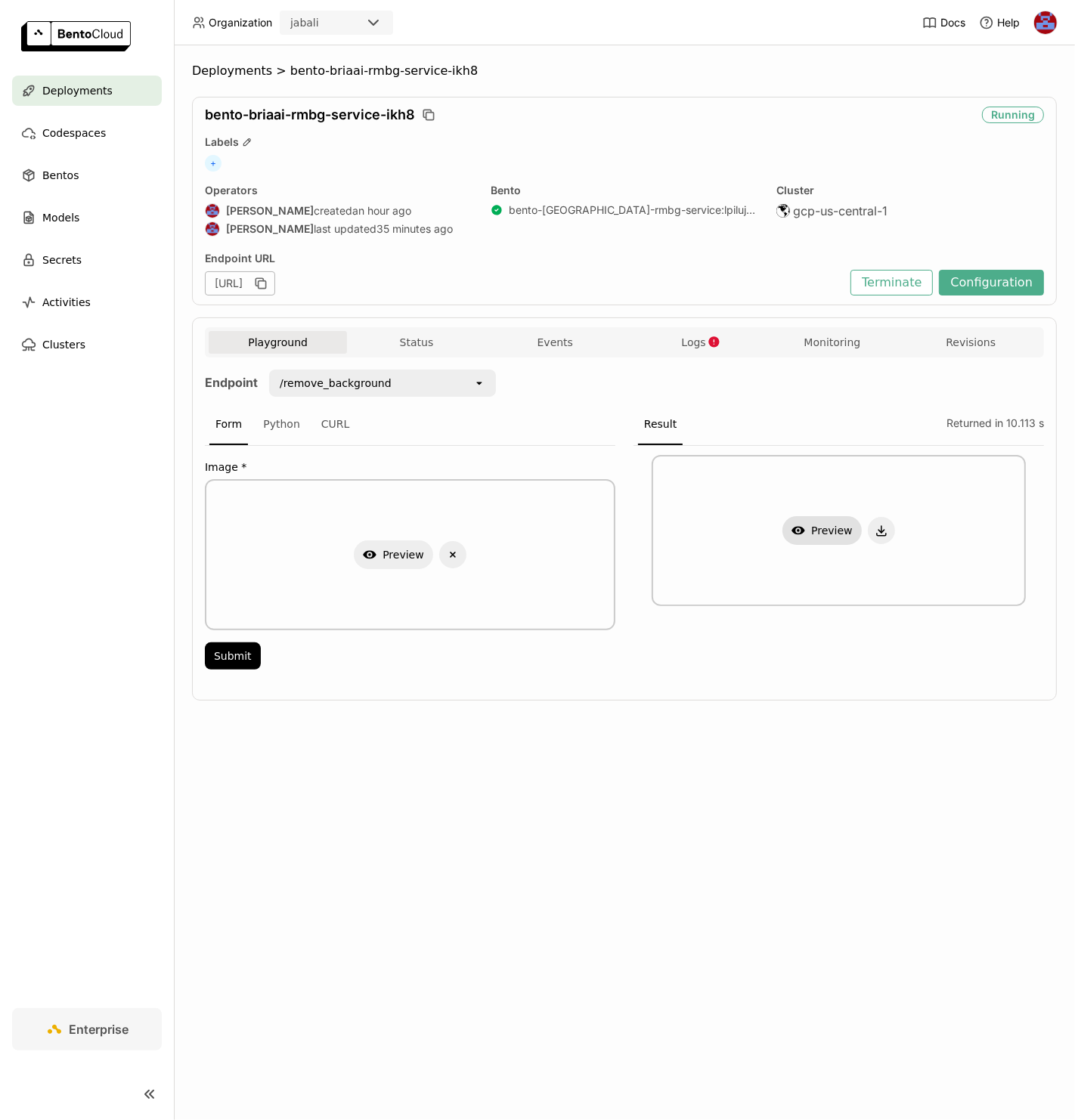
click at [825, 527] on button "Show Preview" at bounding box center [821, 531] width 79 height 28
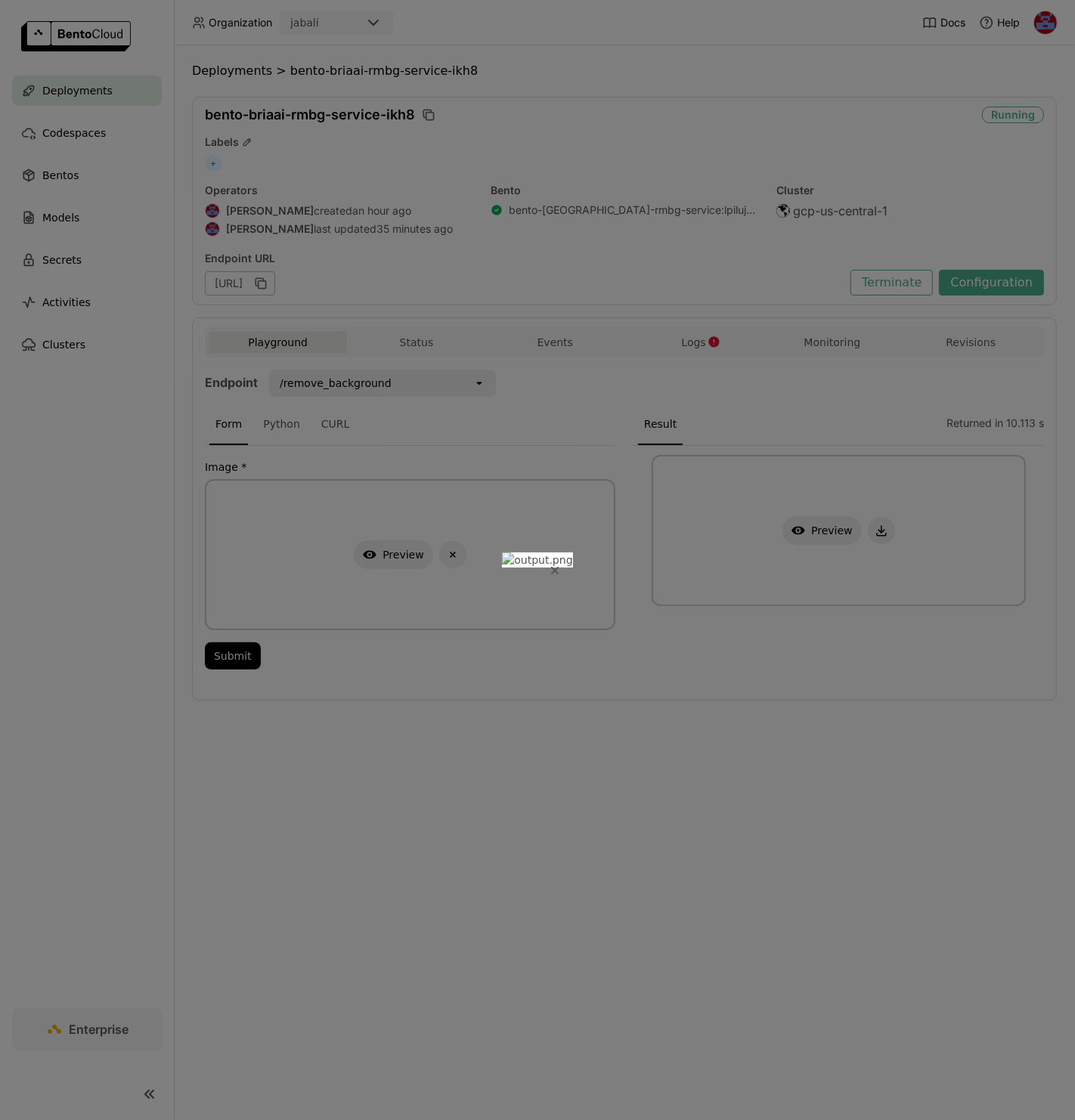
click at [564, 562] on button "Close" at bounding box center [555, 571] width 18 height 18
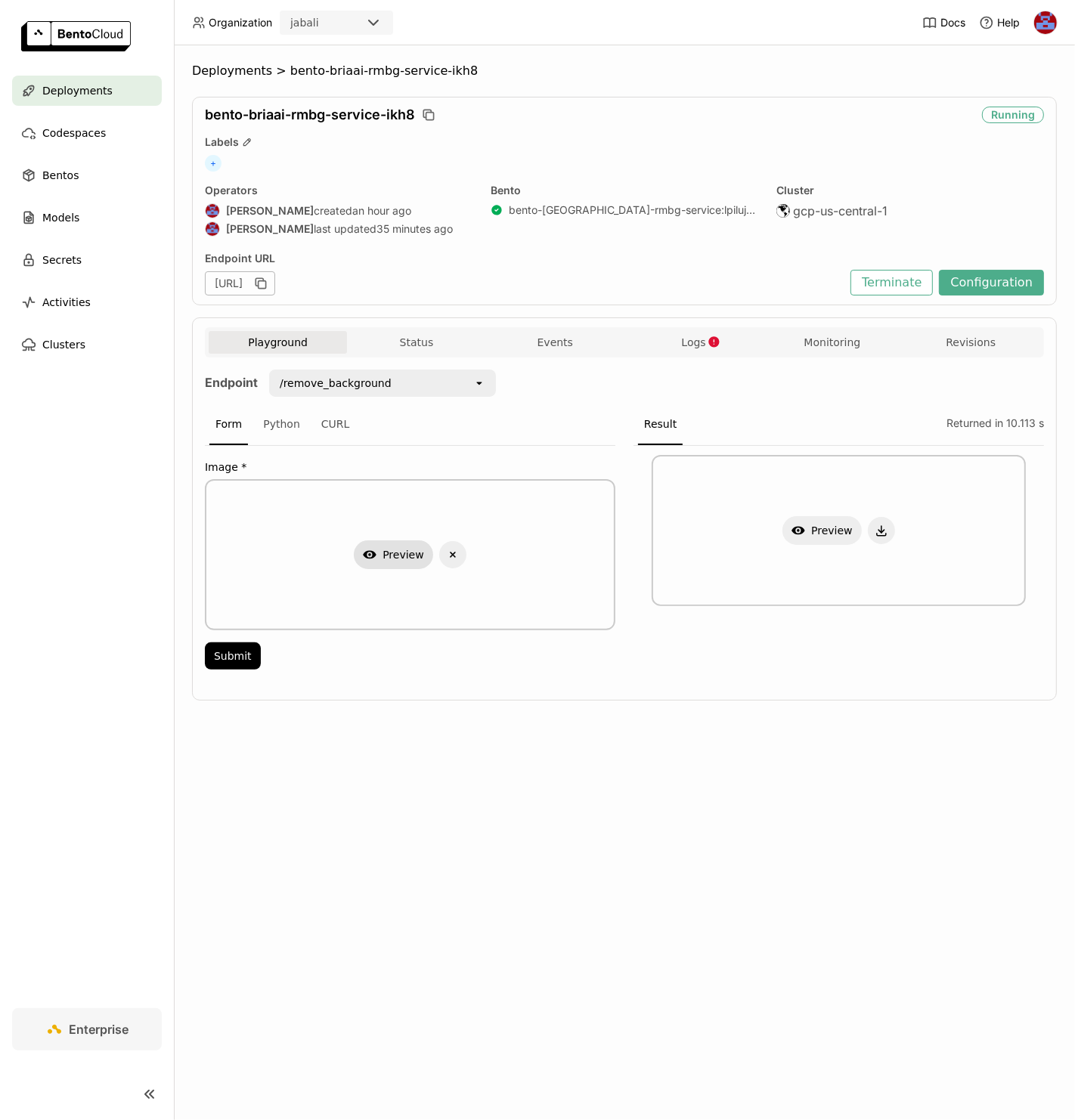
click at [373, 557] on icon "button" at bounding box center [370, 555] width 13 height 8
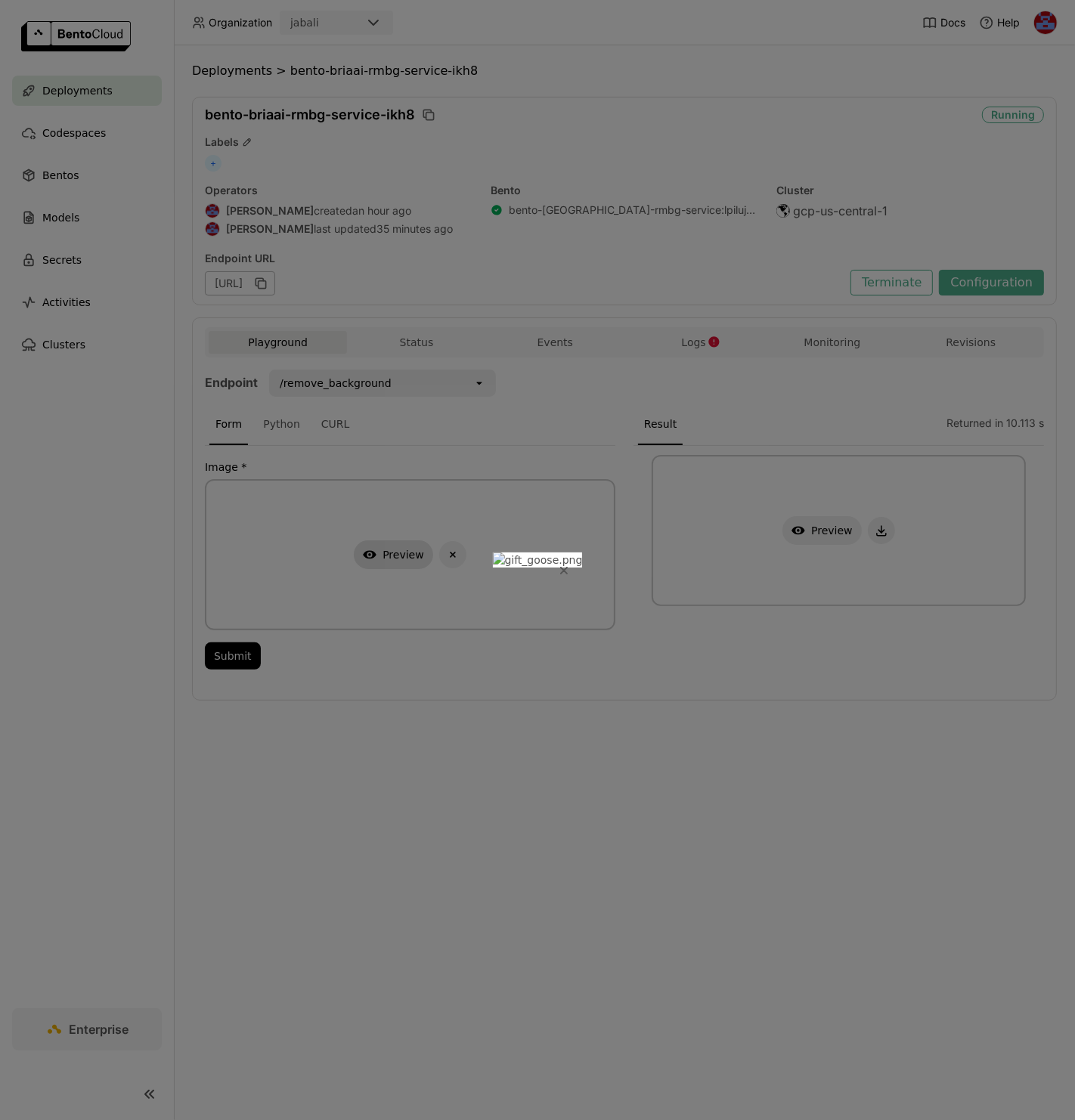
click at [568, 567] on icon "Close" at bounding box center [563, 570] width 8 height 8
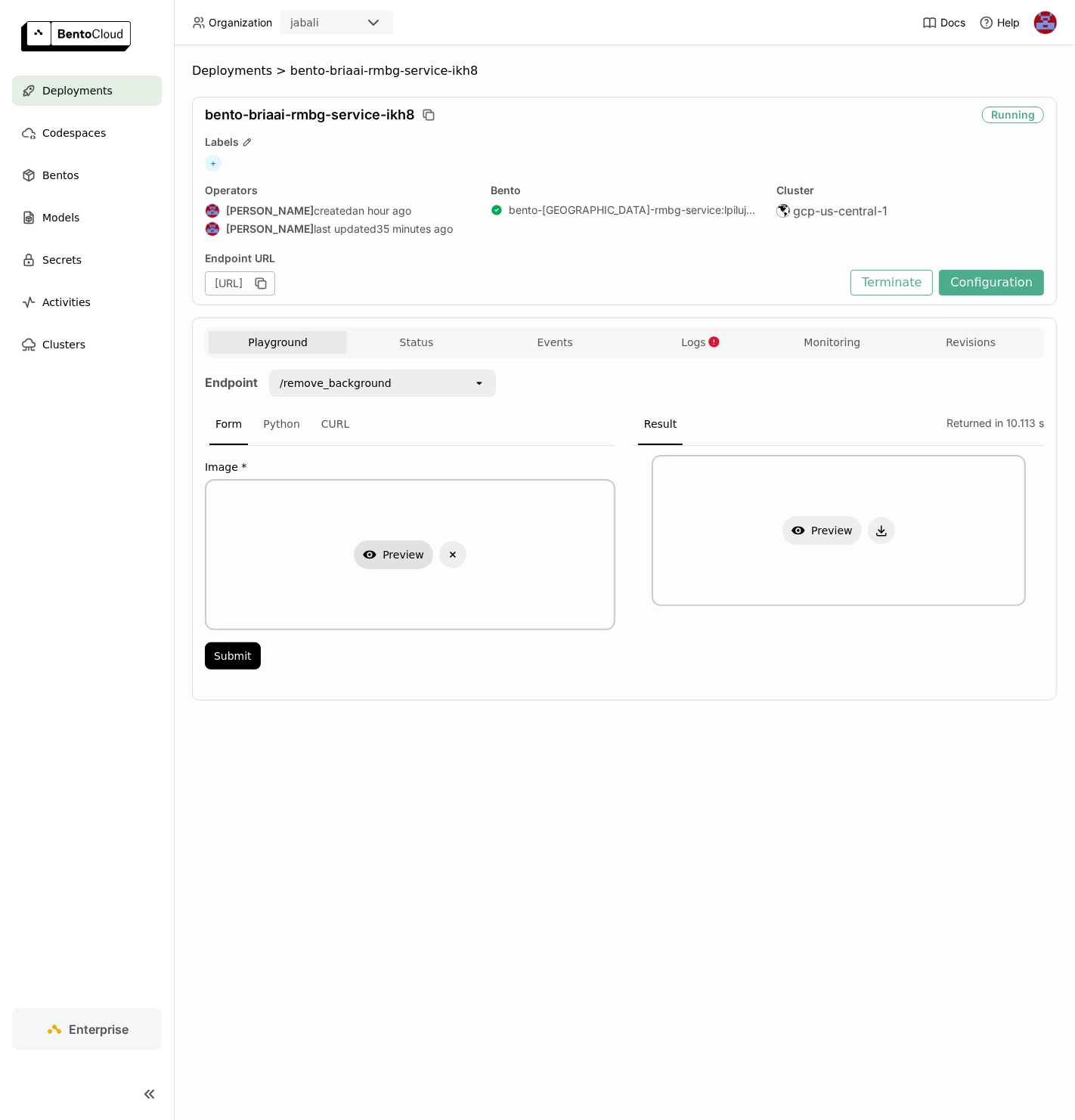
click at [808, 413] on div "Result Returned in 10.113 s" at bounding box center [839, 426] width 411 height 42
click at [367, 376] on div "/remove_background" at bounding box center [336, 383] width 112 height 15
click at [654, 397] on div "Endpoint /remove_background open Form Python CURL Image * Show Preview Delete S…" at bounding box center [623, 524] width 839 height 309
click at [464, 552] on button "Delete" at bounding box center [452, 555] width 28 height 28
click at [391, 582] on button "Browse files" at bounding box center [410, 590] width 82 height 28
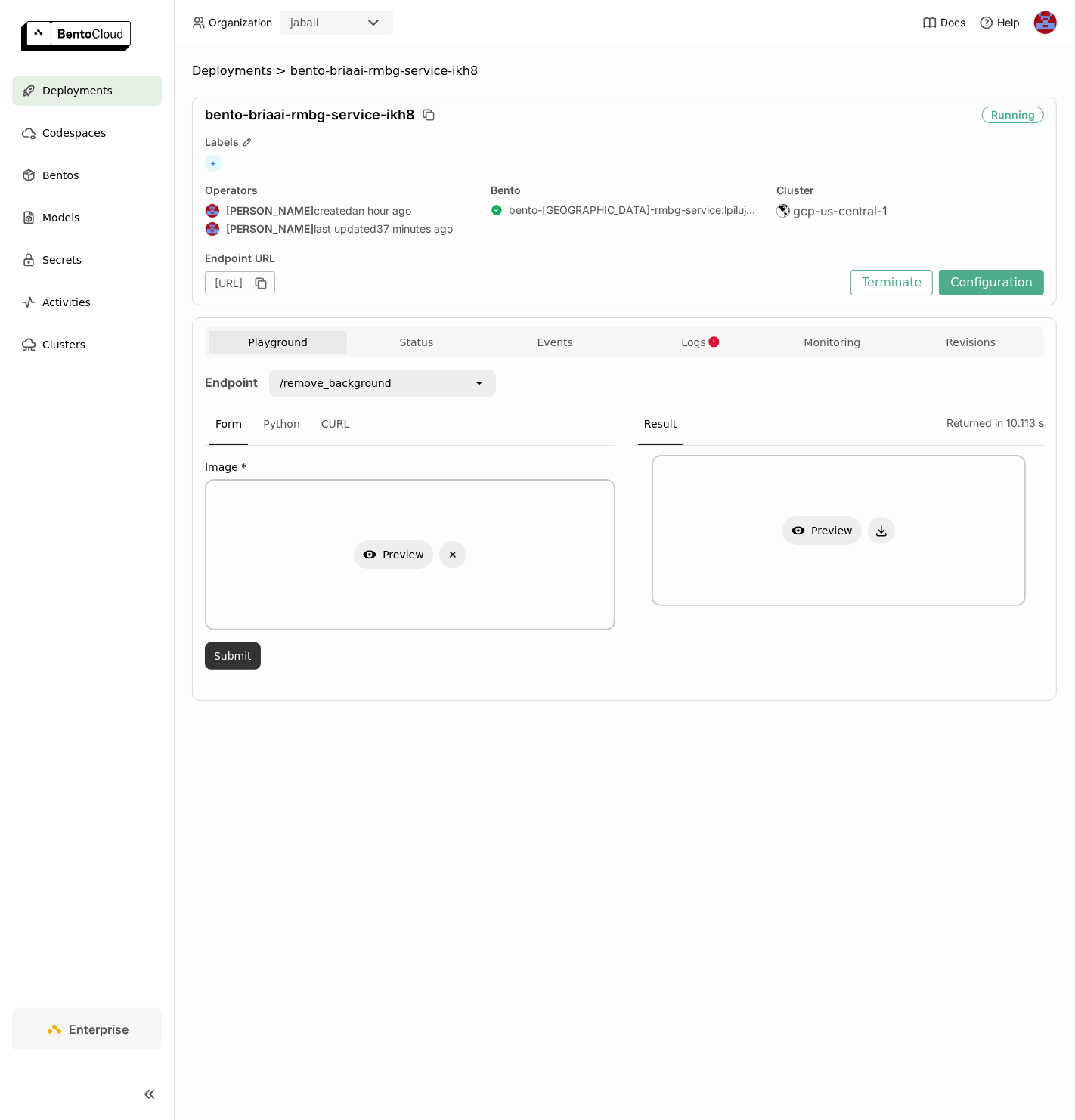
click at [249, 653] on button "Submit" at bounding box center [232, 656] width 56 height 28
click at [453, 552] on icon "button" at bounding box center [452, 554] width 6 height 6
click at [400, 582] on button "Browse files" at bounding box center [410, 590] width 82 height 28
click at [230, 658] on button "Submit" at bounding box center [232, 656] width 56 height 28
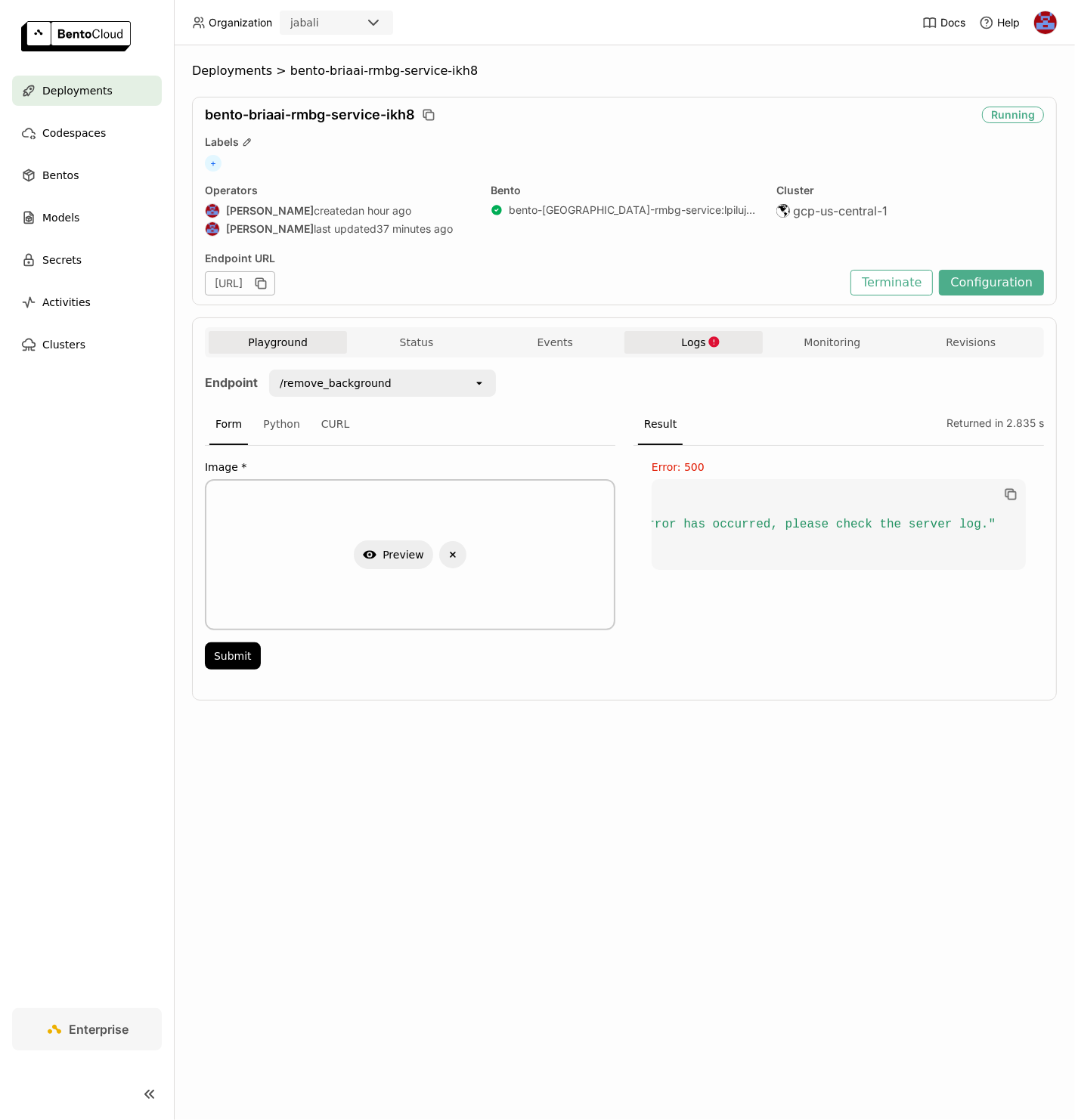
click at [679, 337] on button "Logs" at bounding box center [694, 342] width 139 height 23
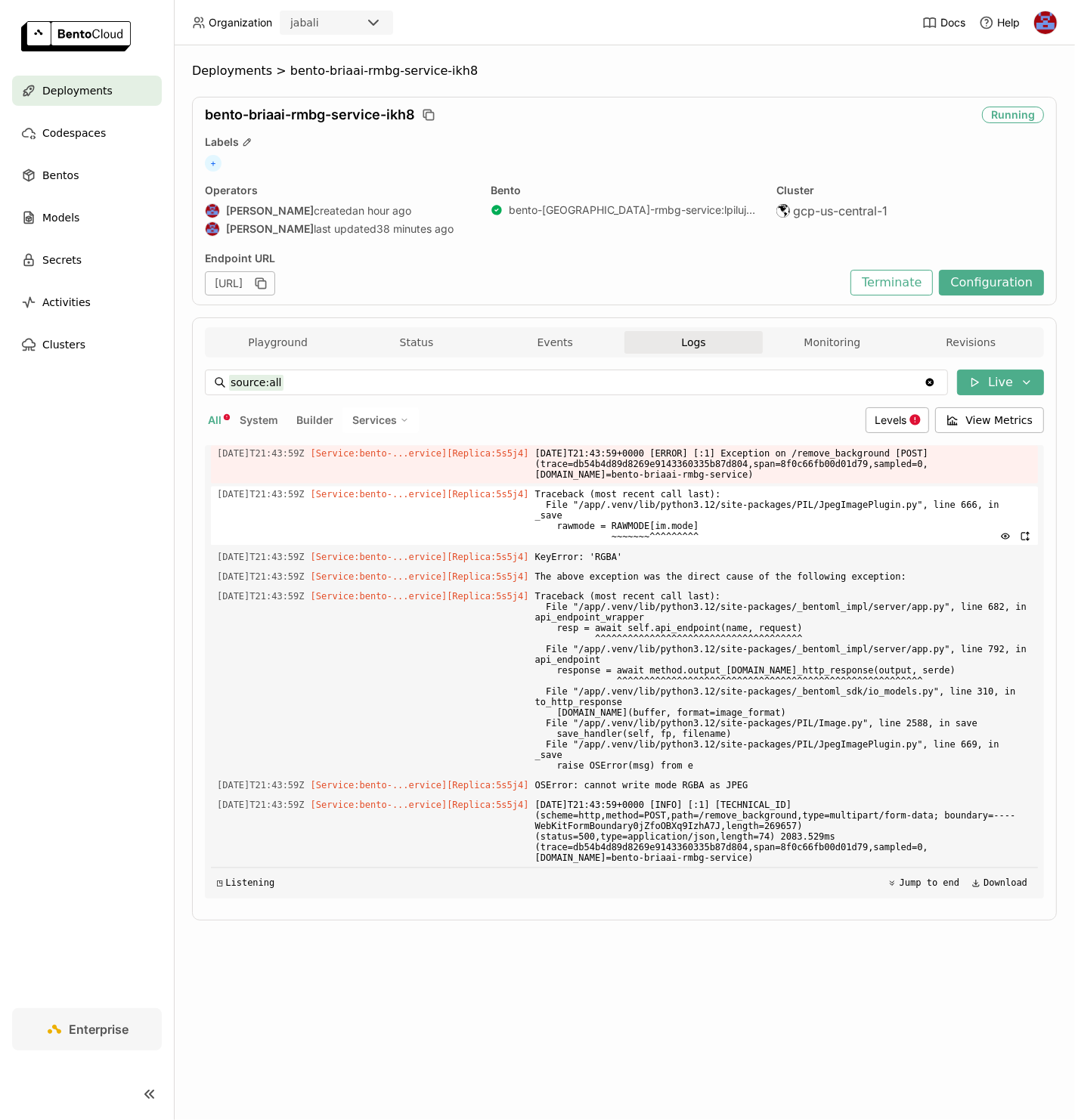
scroll to position [8138, 0]
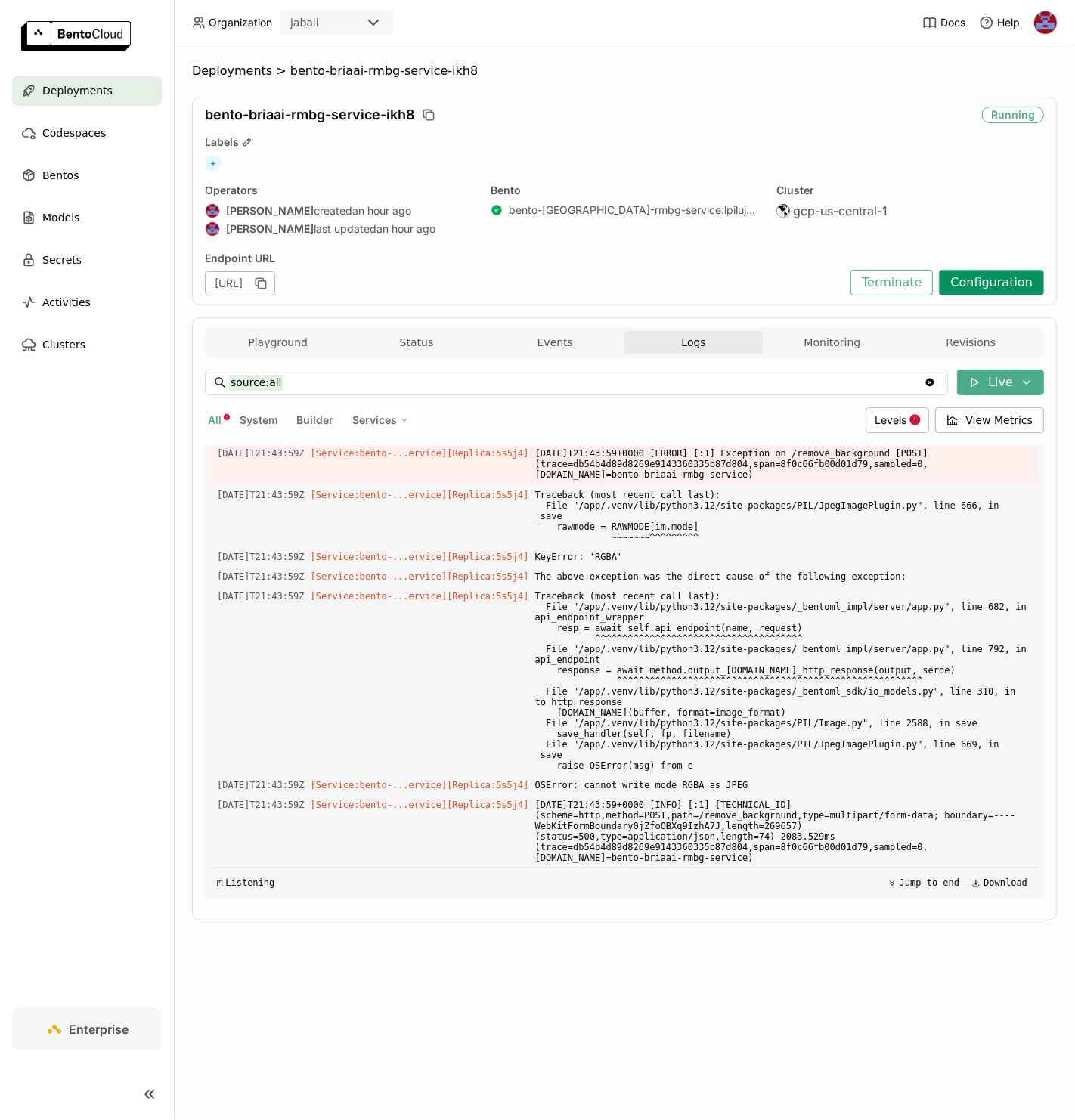
click at [1012, 285] on button "Configuration" at bounding box center [992, 282] width 105 height 26
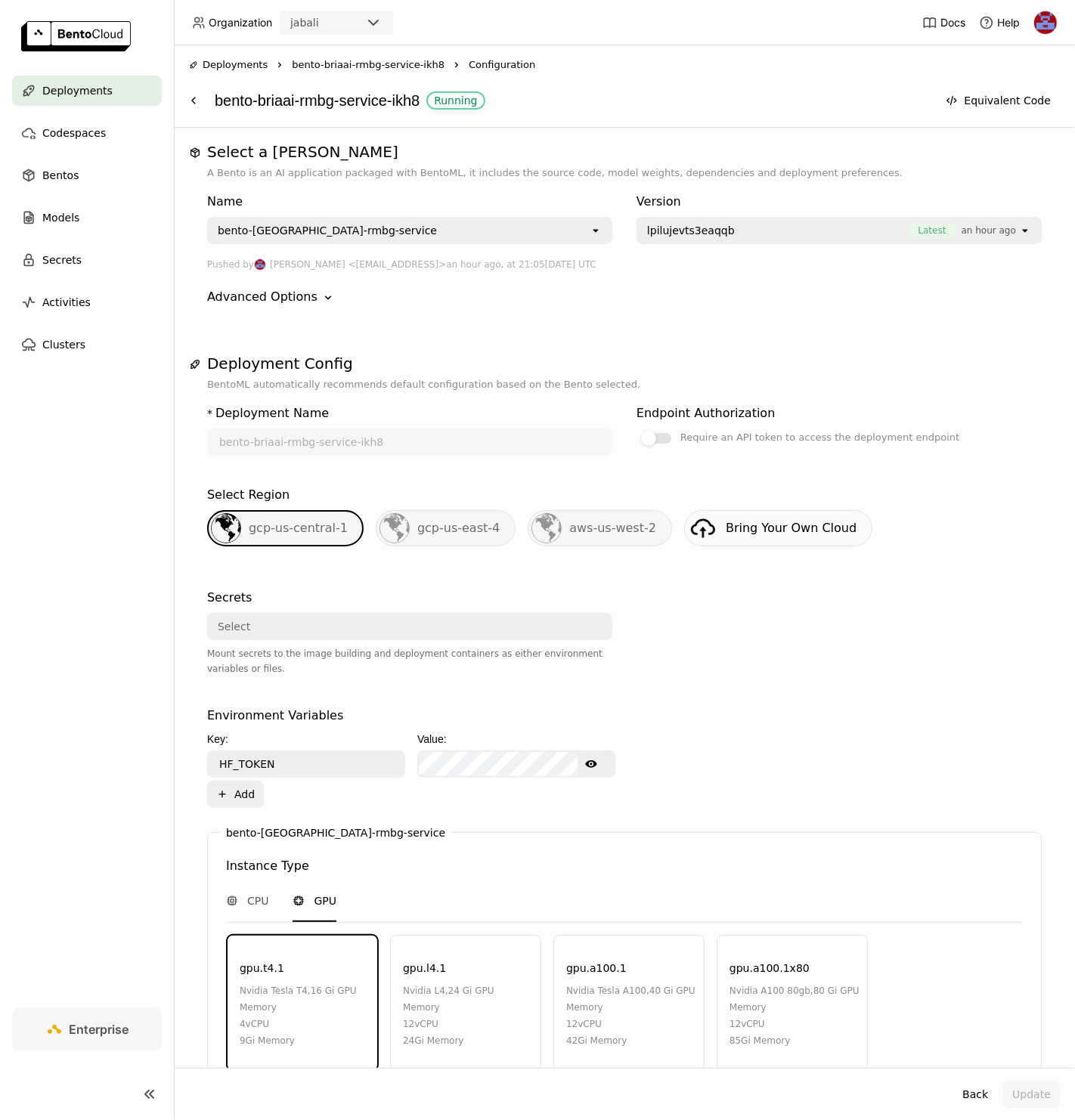
scroll to position [303, 0]
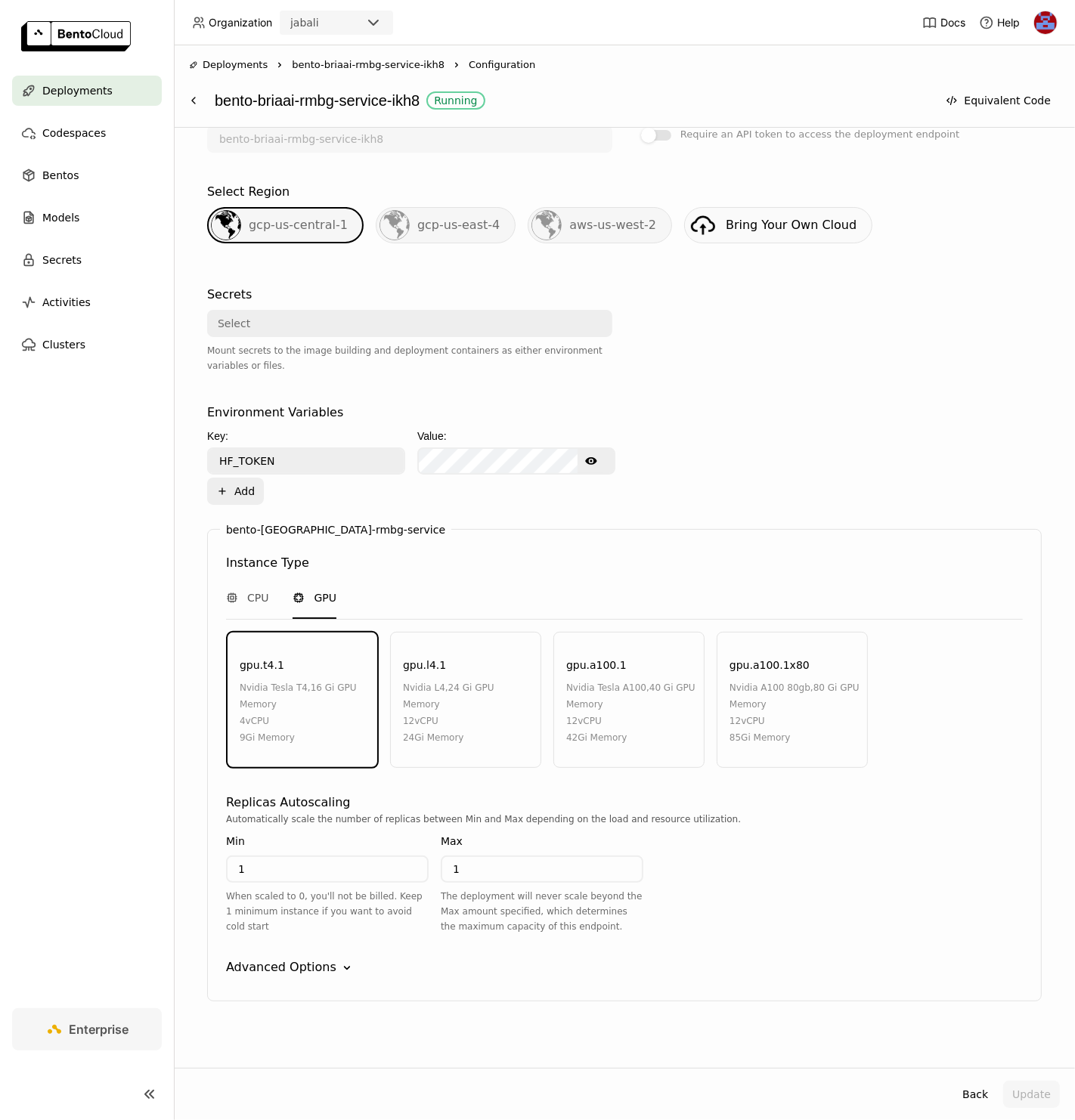
click at [309, 959] on div "Advanced Options" at bounding box center [281, 968] width 110 height 18
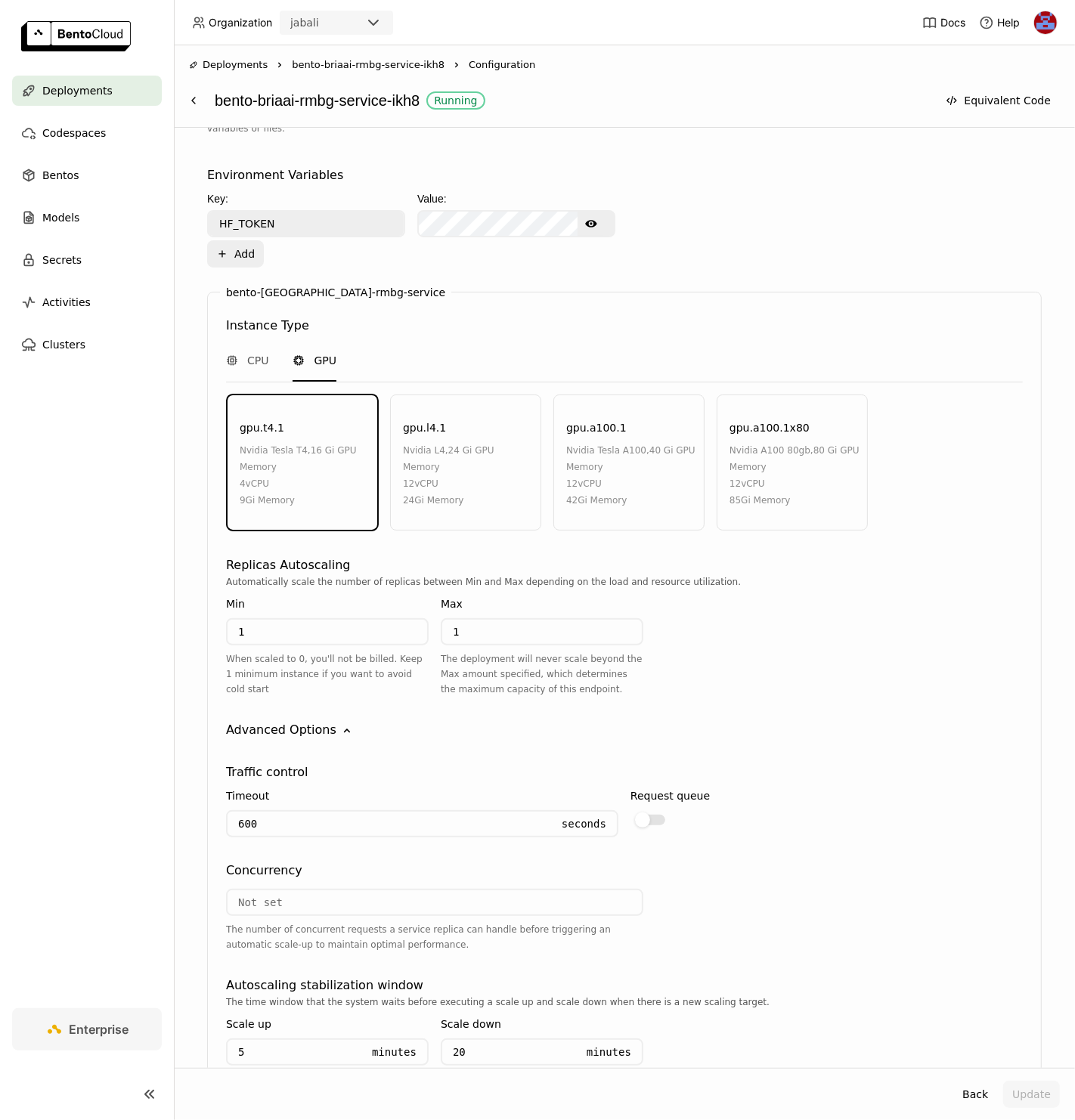
scroll to position [542, 0]
click at [662, 810] on label at bounding box center [669, 818] width 79 height 18
click at [630, 809] on input "checkbox" at bounding box center [630, 809] width 0 height 0
click at [330, 894] on input "number" at bounding box center [435, 901] width 414 height 24
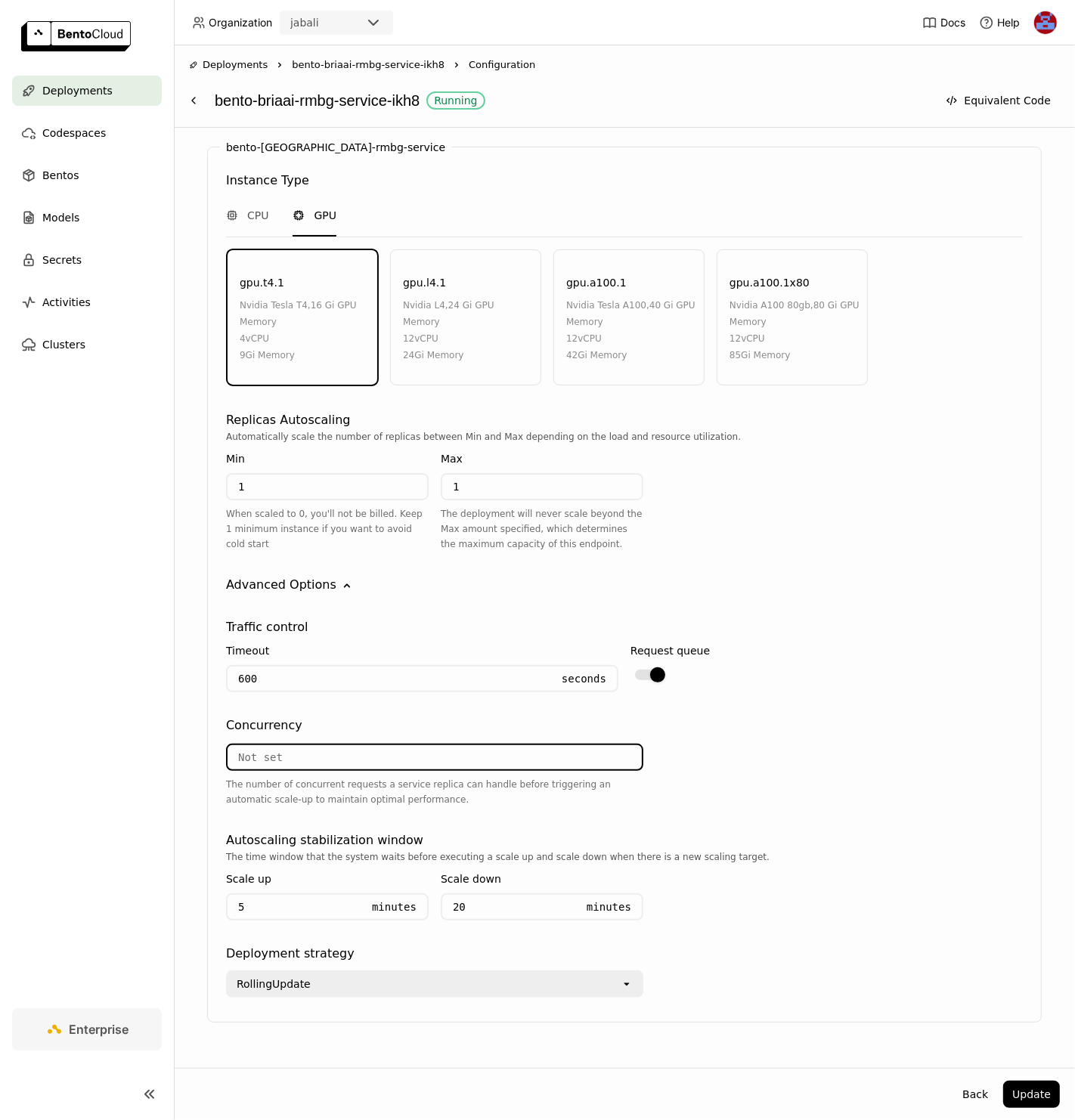
scroll to position [696, 0]
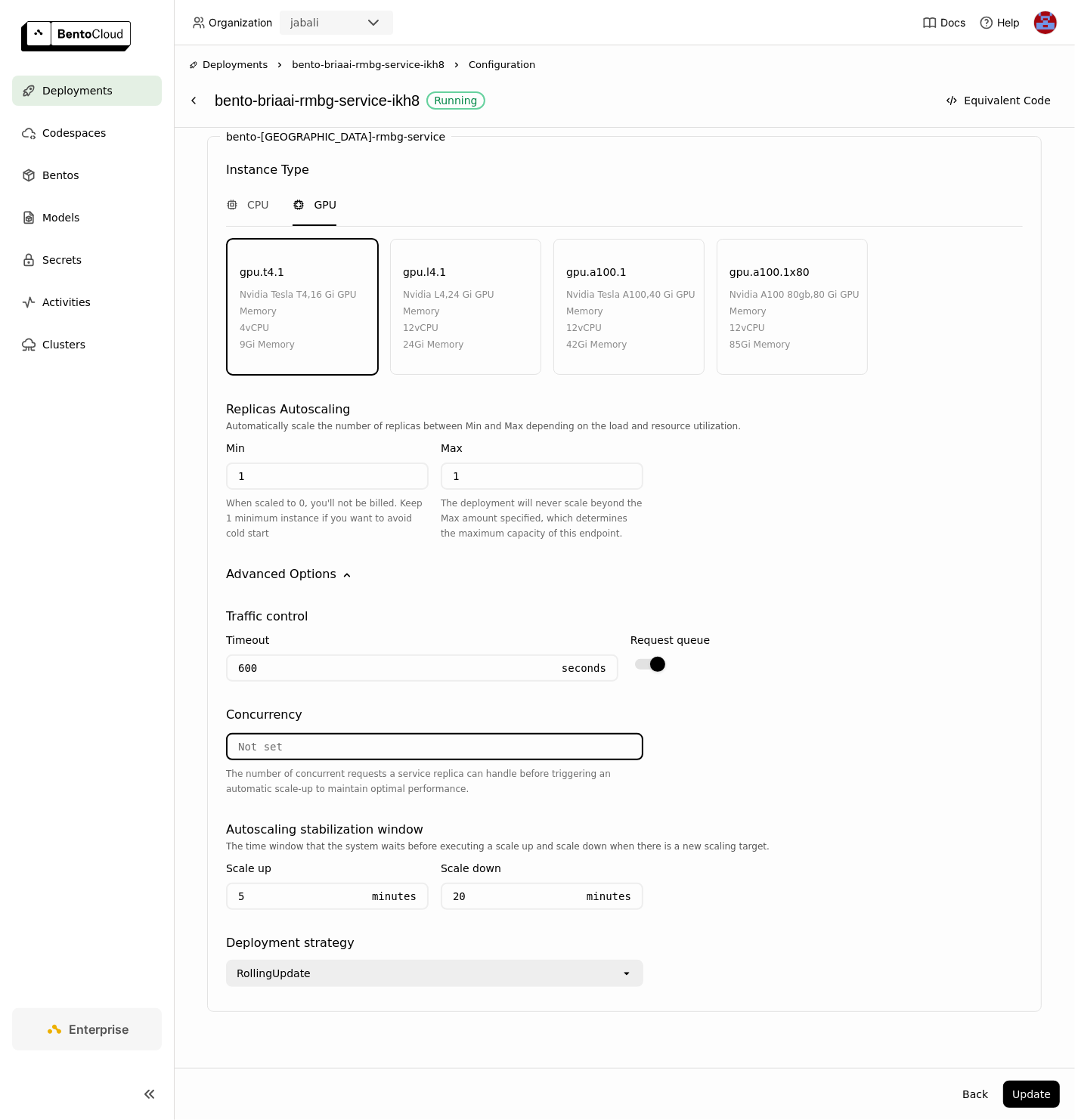
click at [565, 734] on input "number" at bounding box center [435, 746] width 414 height 24
type input "10"
click at [507, 469] on input "1" at bounding box center [542, 476] width 199 height 24
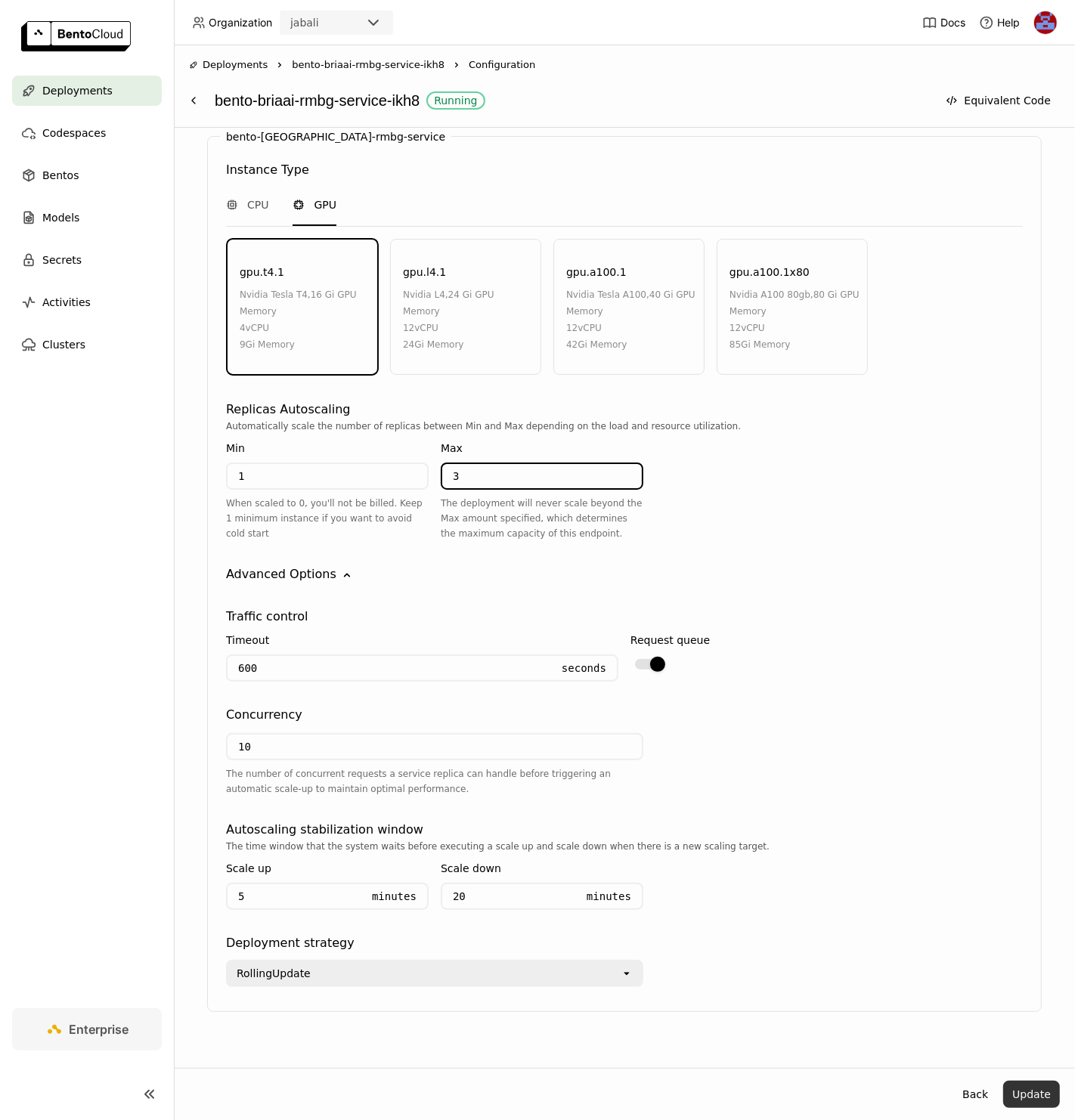
type input "3"
click at [1046, 1095] on button "Update" at bounding box center [1032, 1094] width 57 height 28
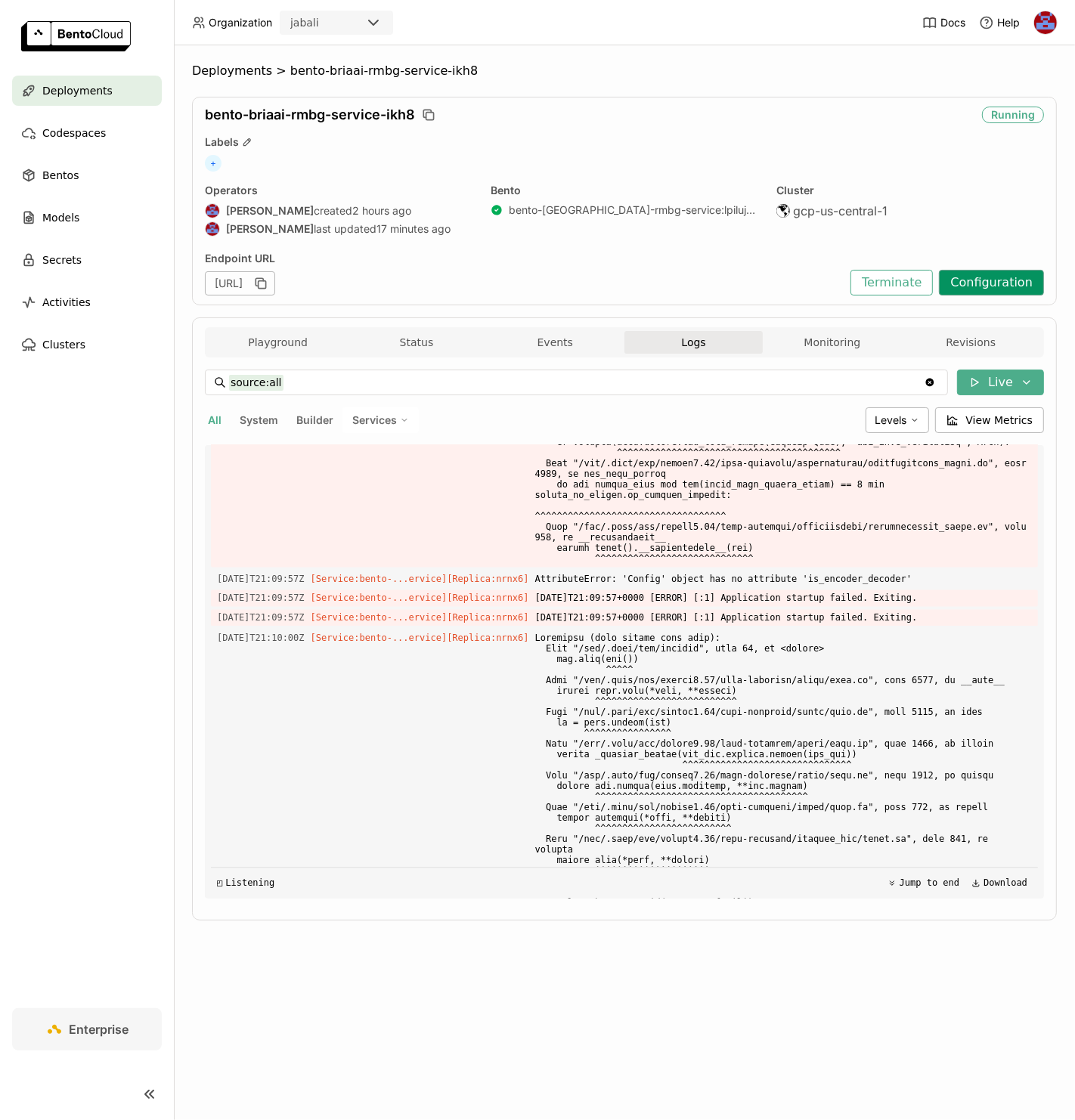
click at [996, 285] on button "Configuration" at bounding box center [992, 282] width 105 height 26
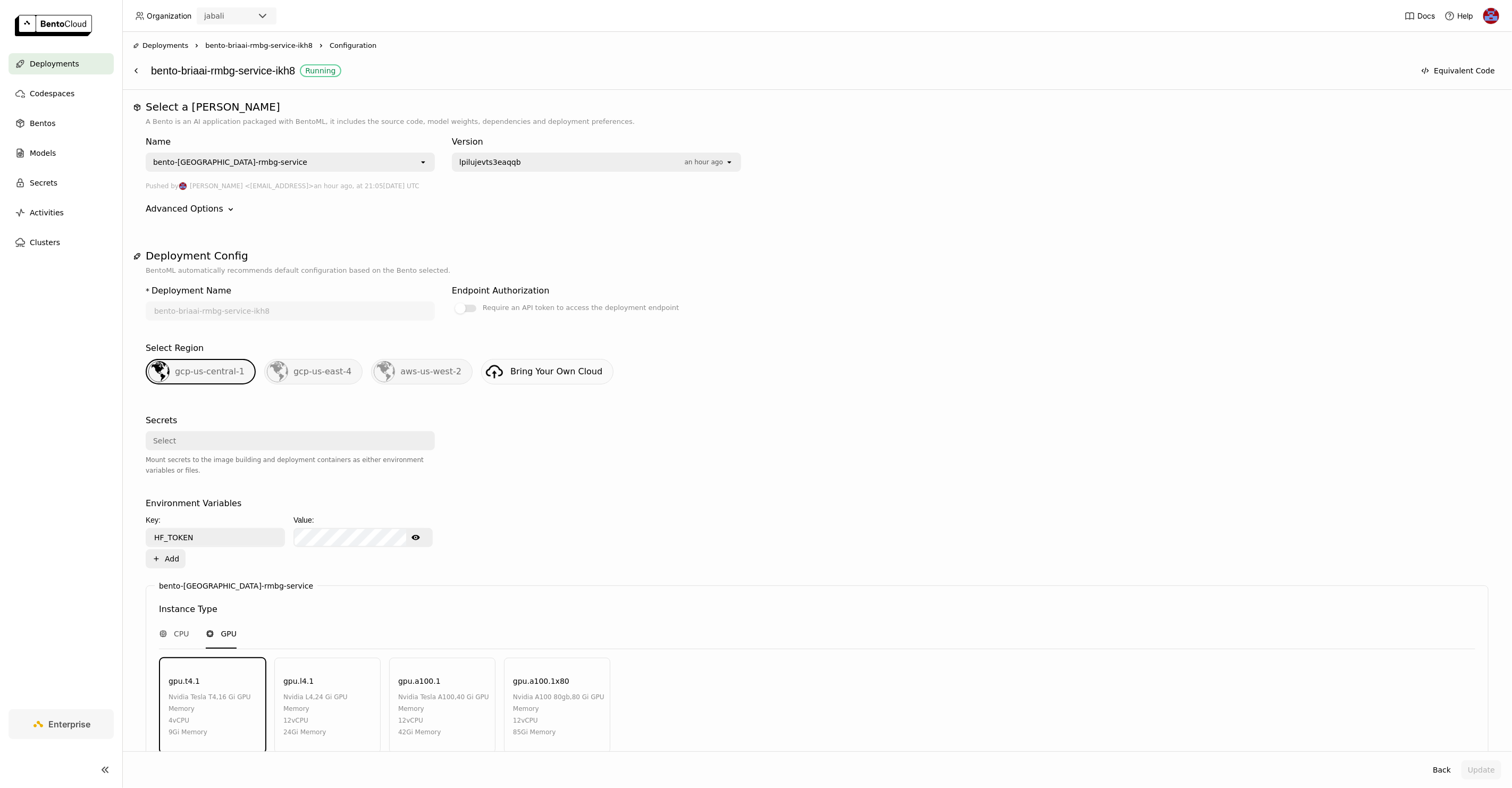
click at [558, 155] on div "lpilujevts3eaqqb an hour ago" at bounding box center [589, 162] width 272 height 17
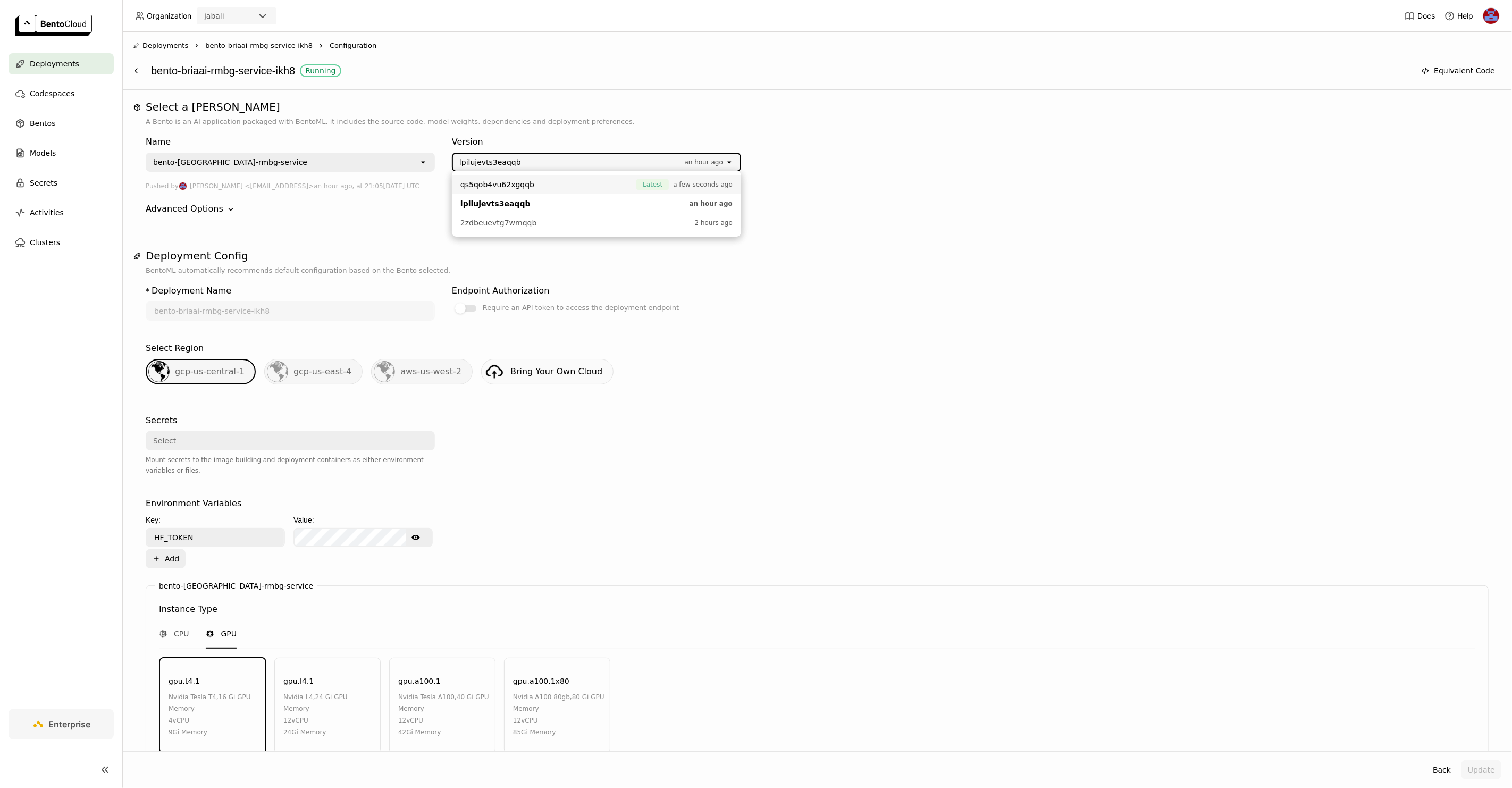
click at [542, 180] on span "qs5qob4vu62xgqqb" at bounding box center [545, 184] width 171 height 11
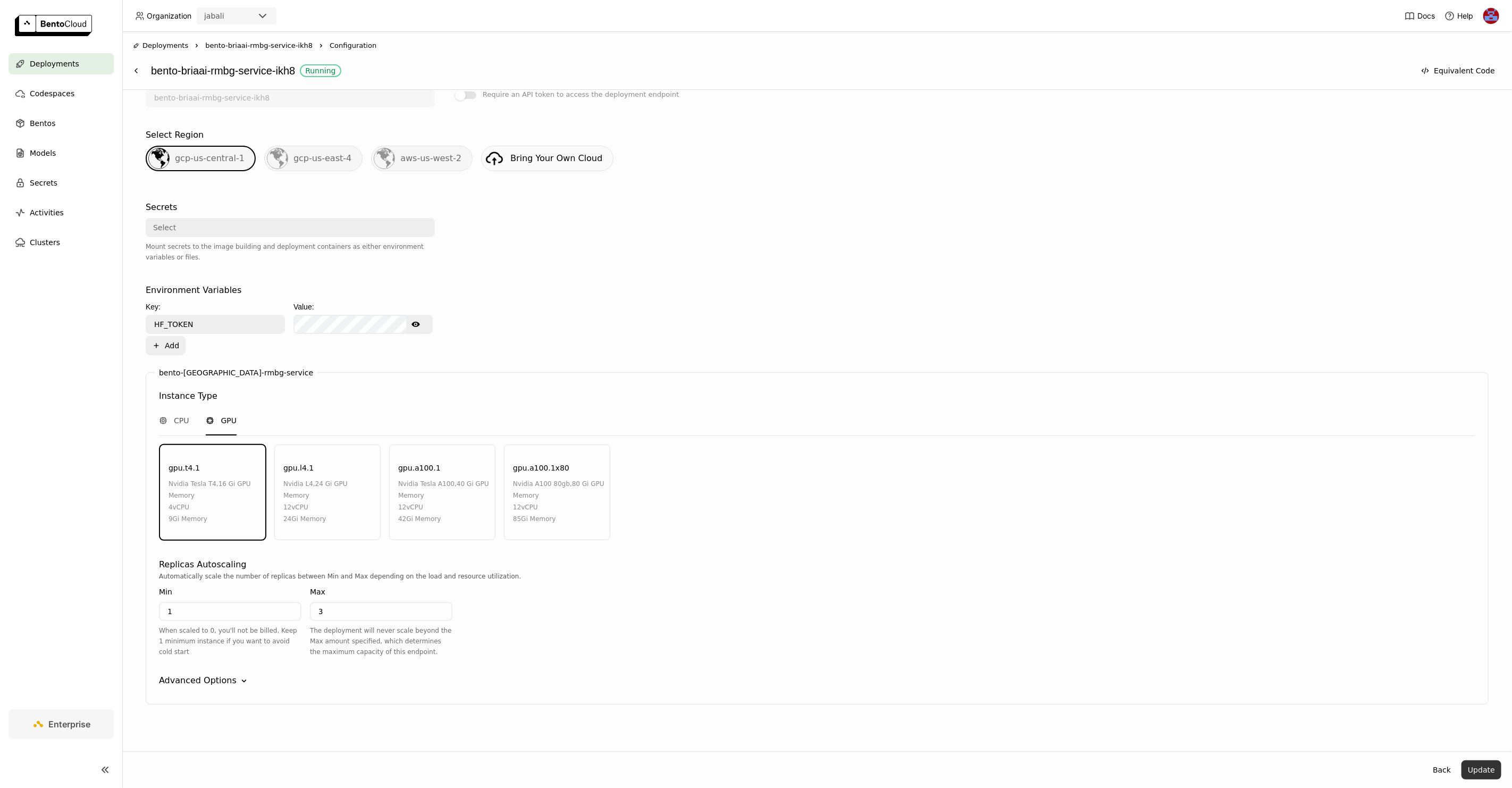
click at [755, 770] on button "Update" at bounding box center [1481, 770] width 40 height 19
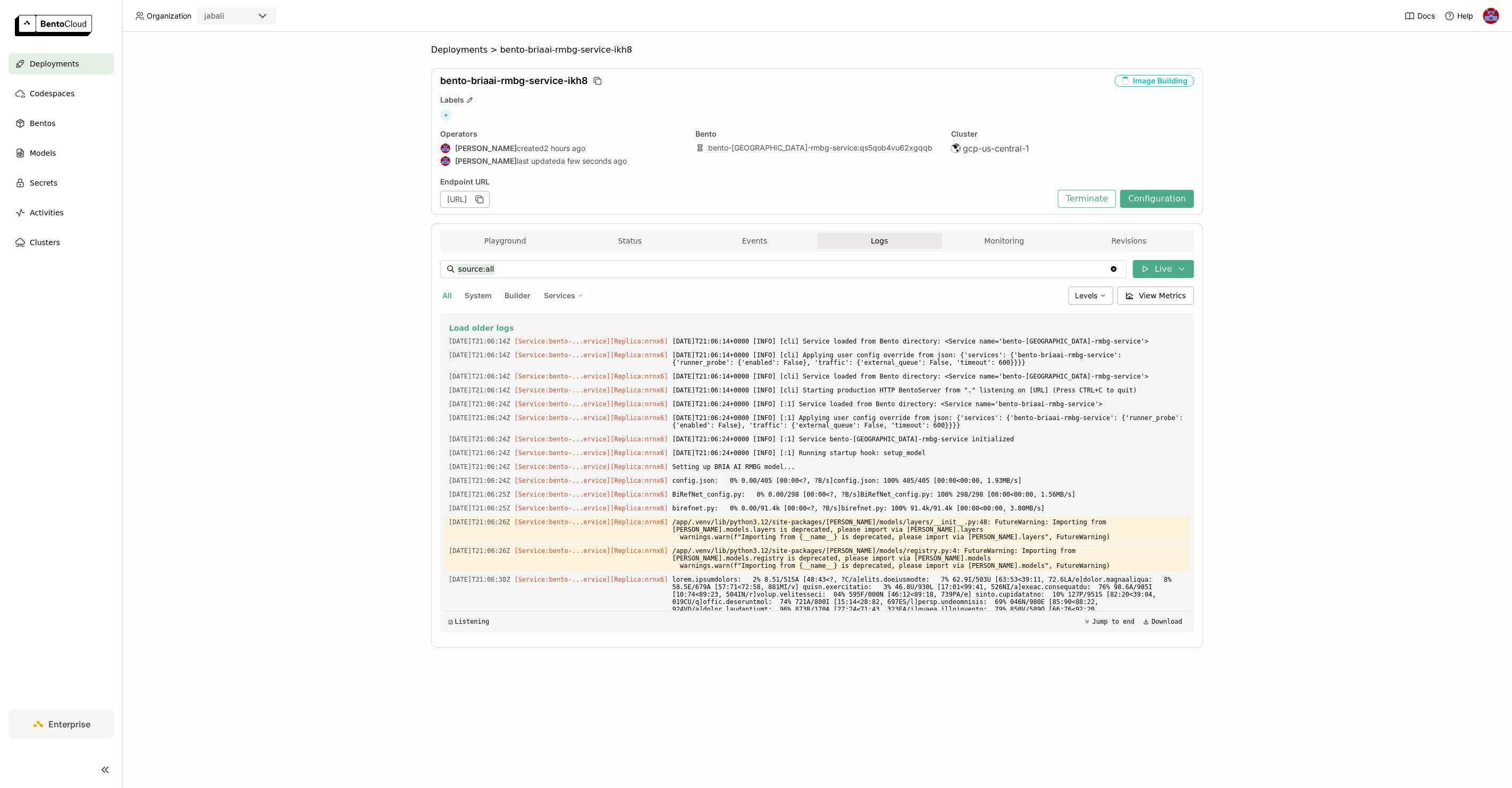
scroll to position [3864, 0]
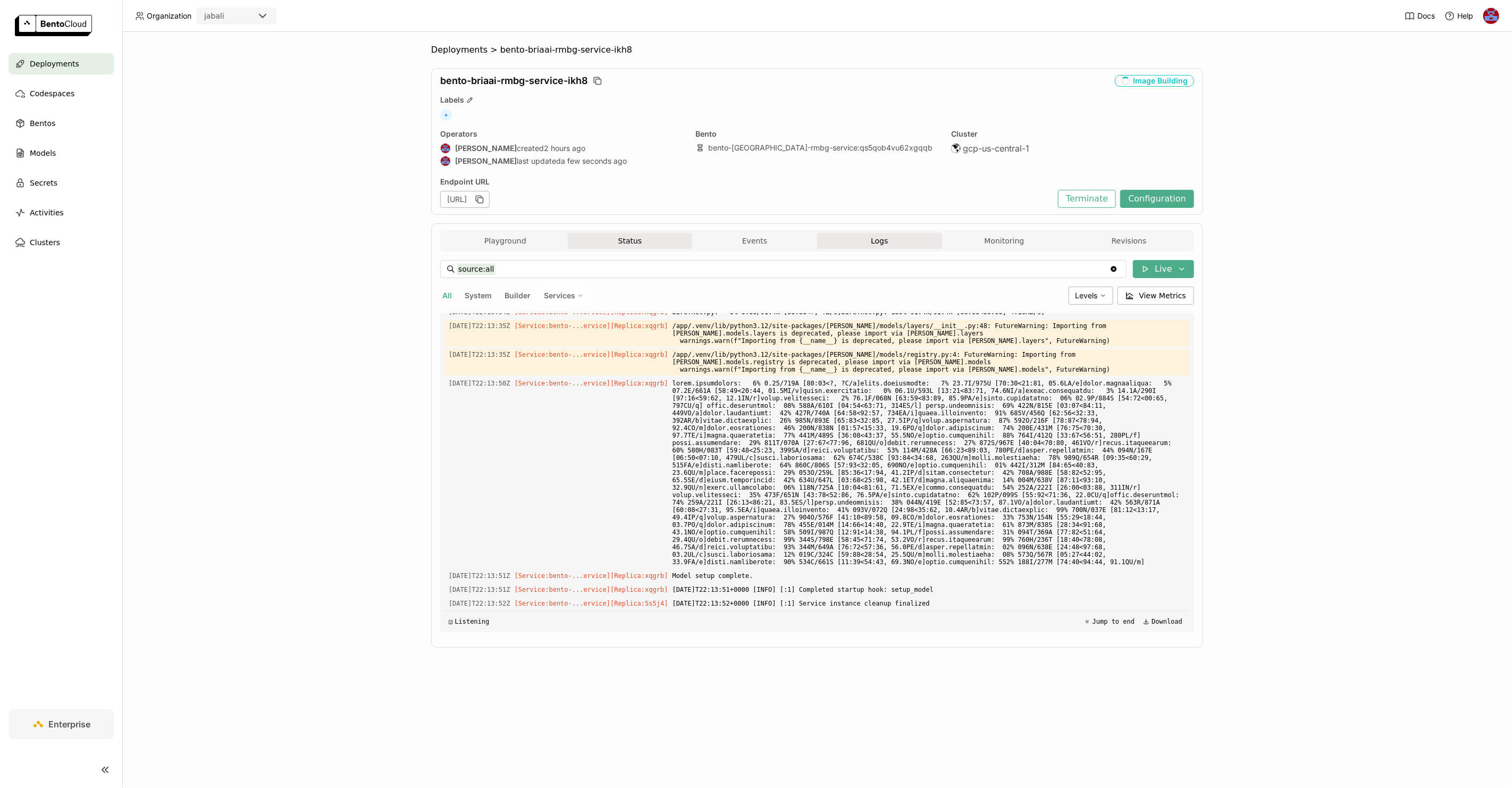
click at [629, 234] on button "Status" at bounding box center [630, 241] width 125 height 16
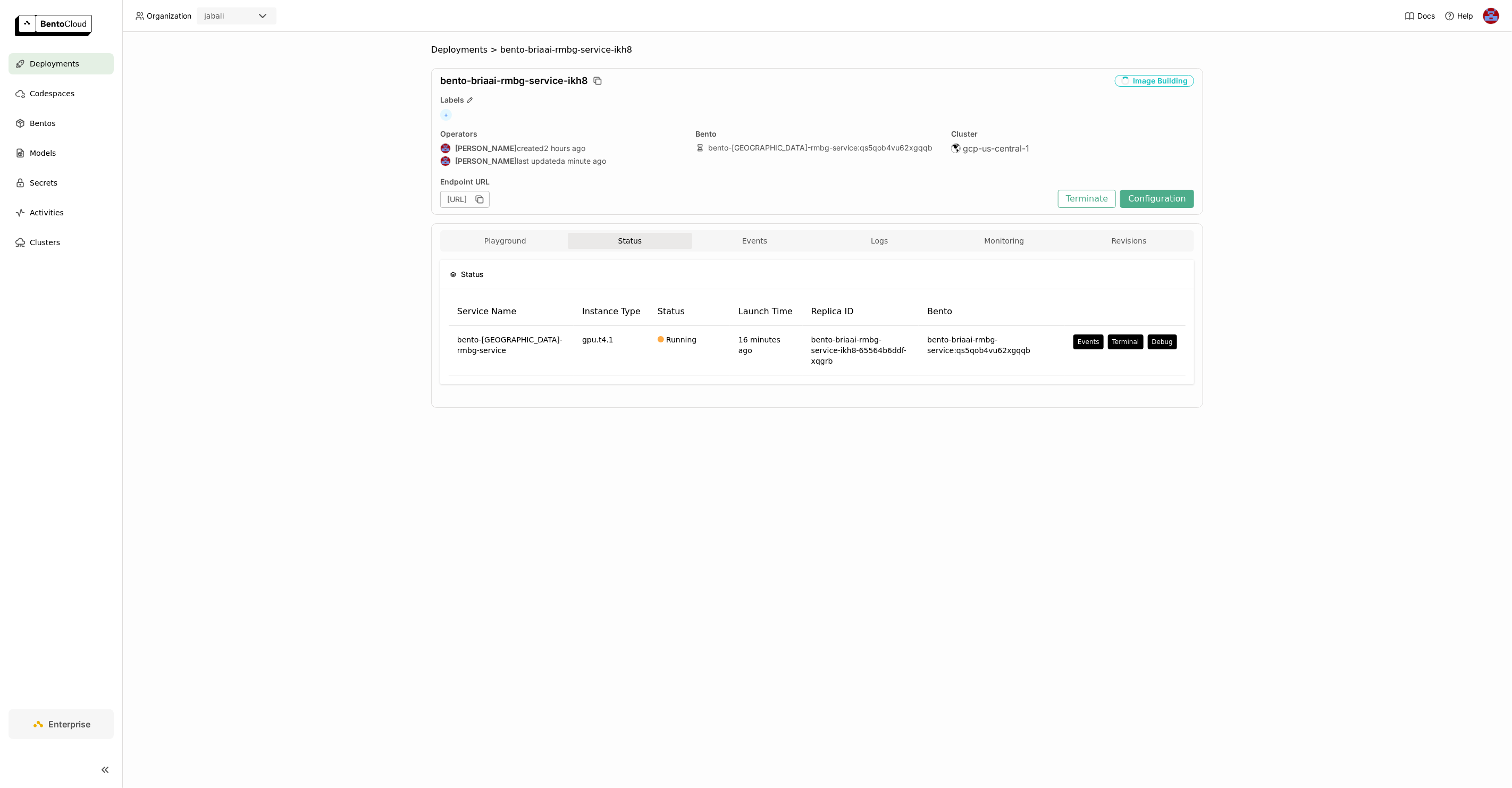
click at [380, 402] on div "Deployments > bento-briaai-rmbg-service-ikh8 bento-briaai-rmbg-service-ikh8 Ima…" at bounding box center [817, 410] width 1390 height 756
click at [355, 285] on div "Deployments > bento-briaai-rmbg-service-ikh8 bento-briaai-rmbg-service-ikh8 Dep…" at bounding box center [817, 410] width 1390 height 756
click at [511, 242] on button "Playground" at bounding box center [505, 241] width 125 height 16
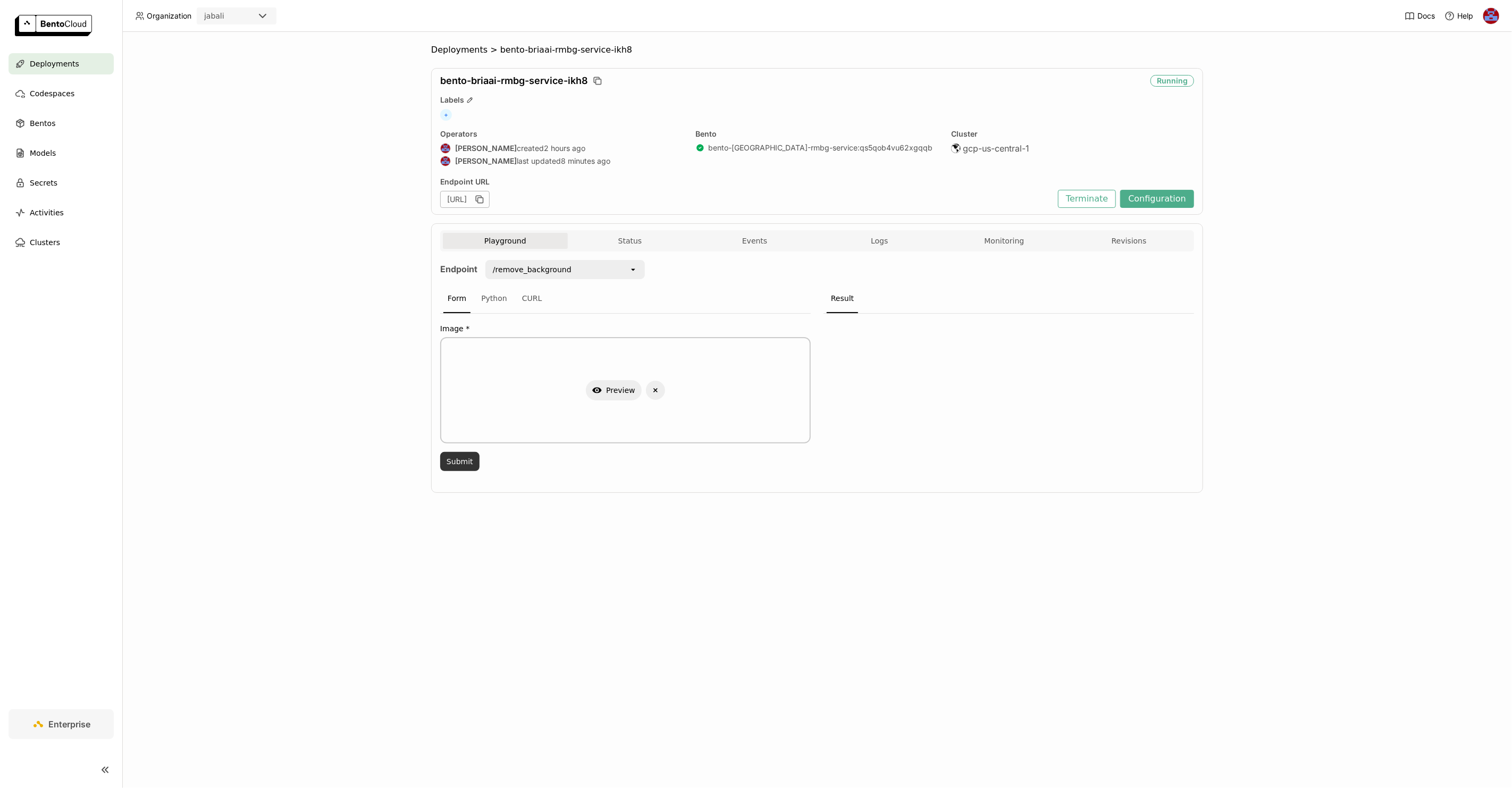
click at [468, 457] on button "Submit" at bounding box center [460, 462] width 39 height 19
click at [984, 359] on div "Show Preview" at bounding box center [1009, 373] width 345 height 106
click at [987, 373] on button "Show Preview" at bounding box center [997, 373] width 56 height 20
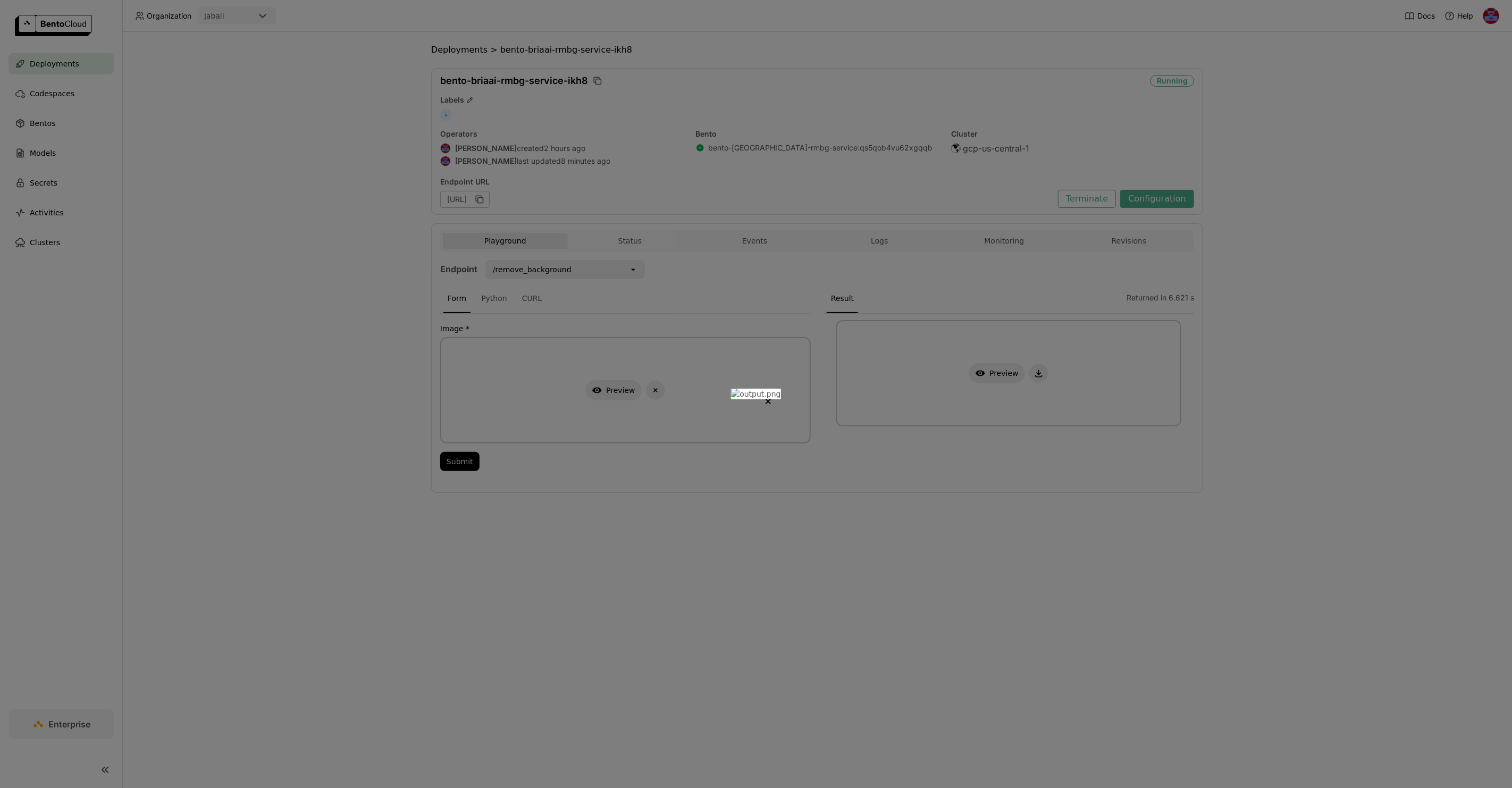
click at [1145, 355] on div at bounding box center [756, 394] width 1512 height 788
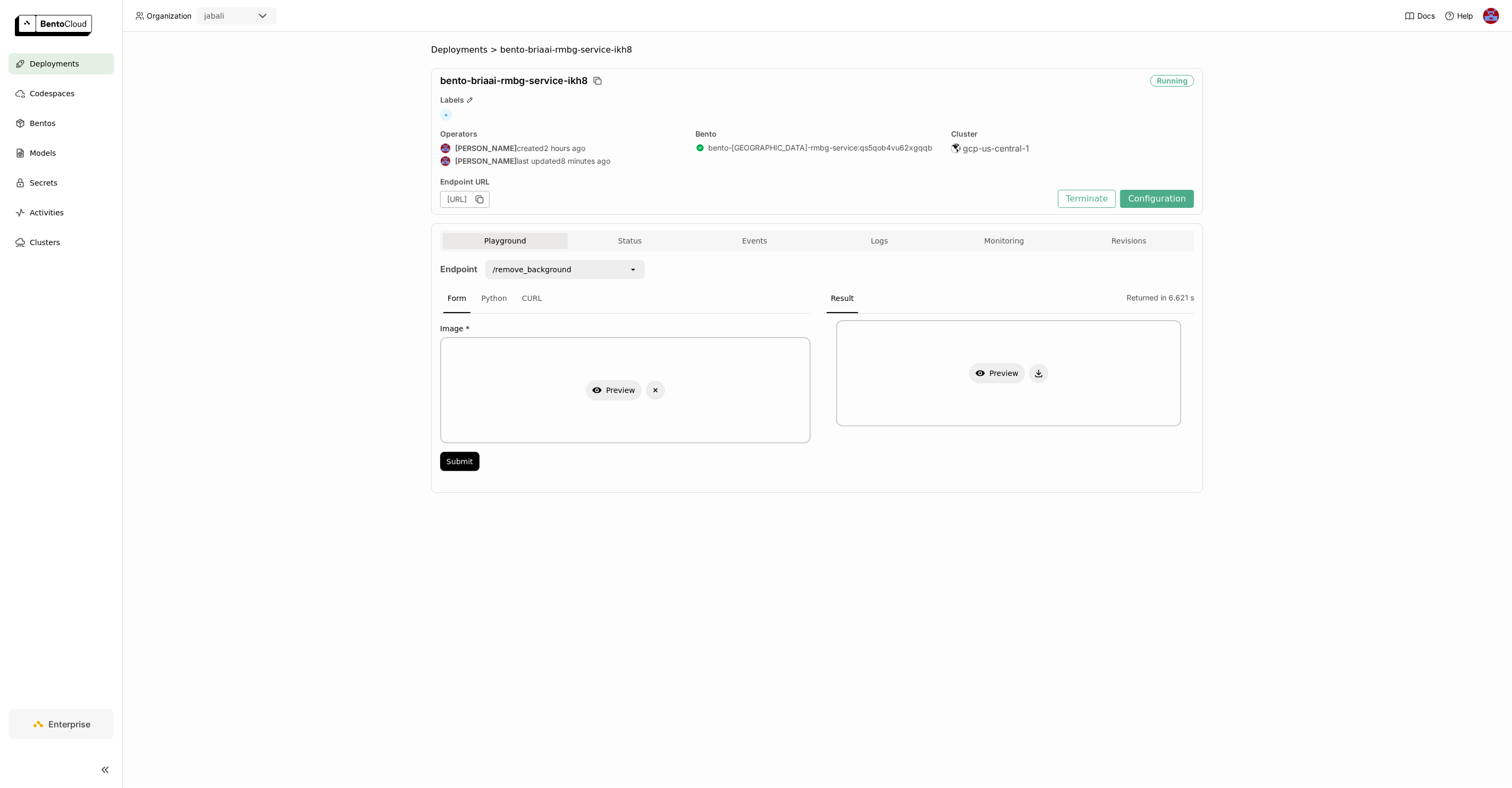
click at [754, 503] on div "Deployments > bento-[GEOGRAPHIC_DATA]-rmbg-service-ikh8 bento-briaai-rmbg-servi…" at bounding box center [817, 277] width 772 height 464
click at [883, 236] on span "Logs" at bounding box center [879, 241] width 17 height 9
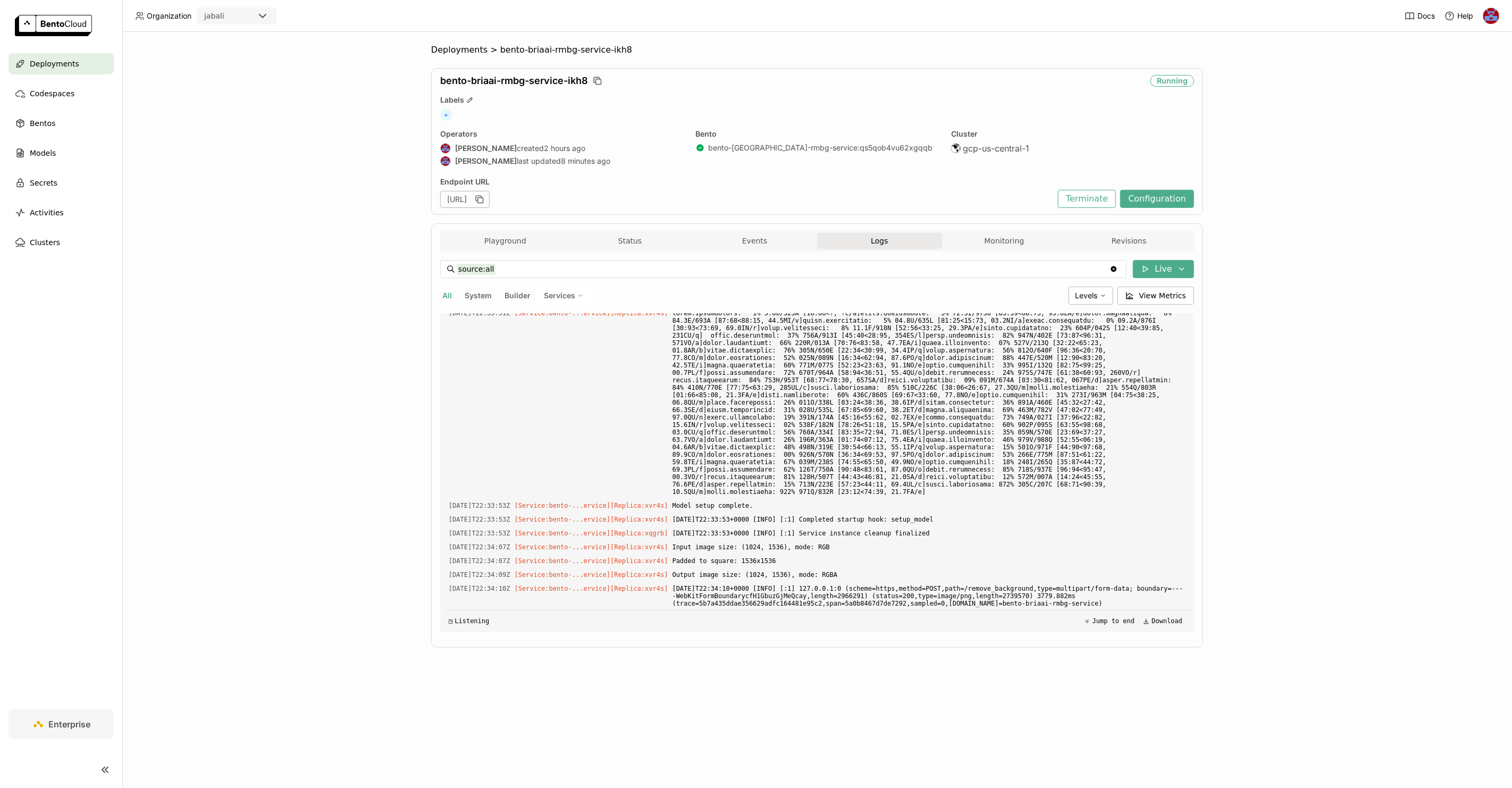
scroll to position [2353, 0]
click at [516, 237] on button "Playground" at bounding box center [505, 241] width 125 height 16
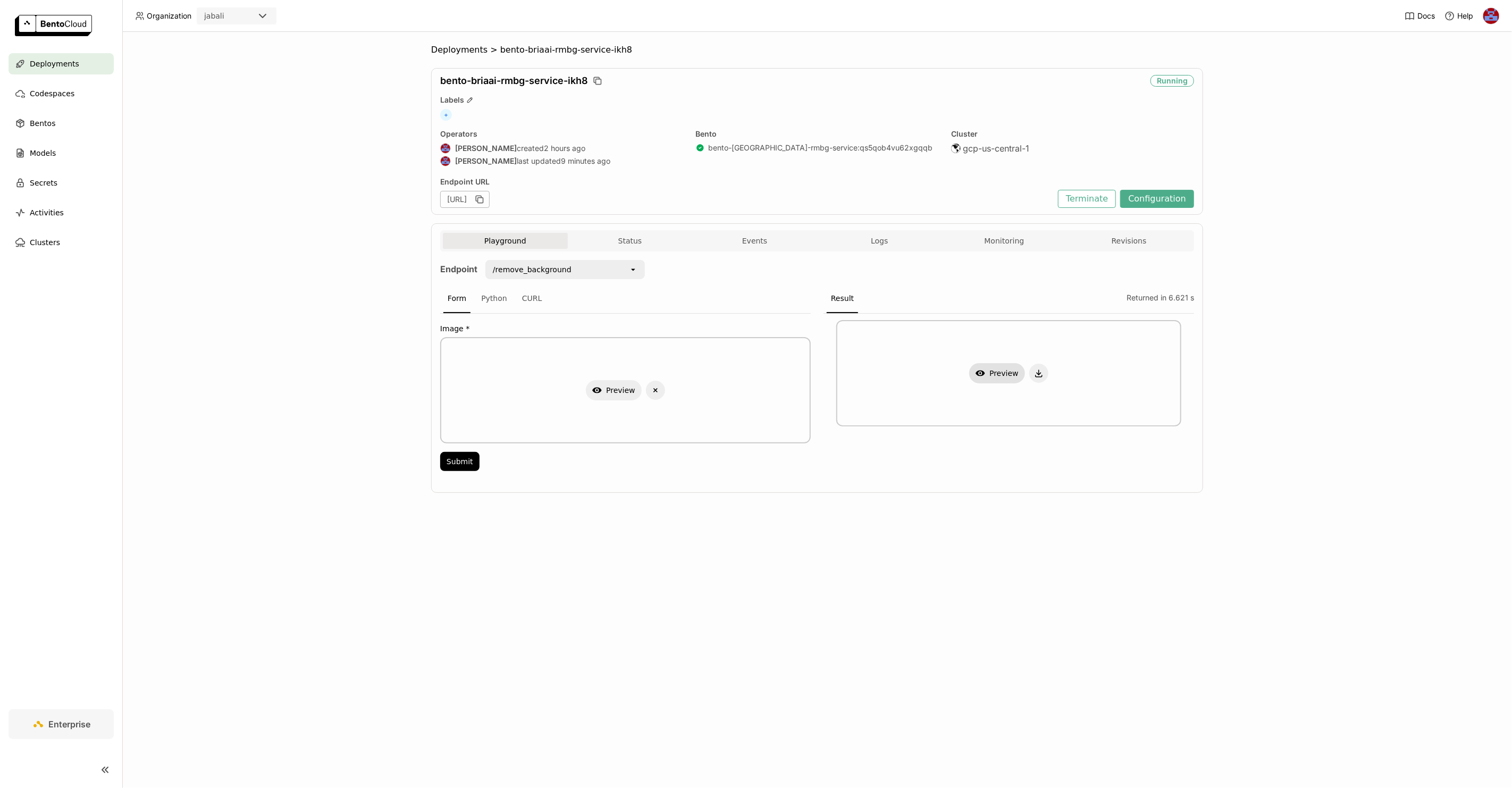
click at [988, 370] on button "Show Preview" at bounding box center [997, 373] width 56 height 20
click at [1103, 359] on div at bounding box center [756, 394] width 1512 height 788
click at [619, 383] on button "Show Preview" at bounding box center [613, 390] width 56 height 20
click at [1091, 367] on div at bounding box center [756, 394] width 1512 height 788
click at [652, 389] on icon "Delete" at bounding box center [656, 390] width 9 height 9
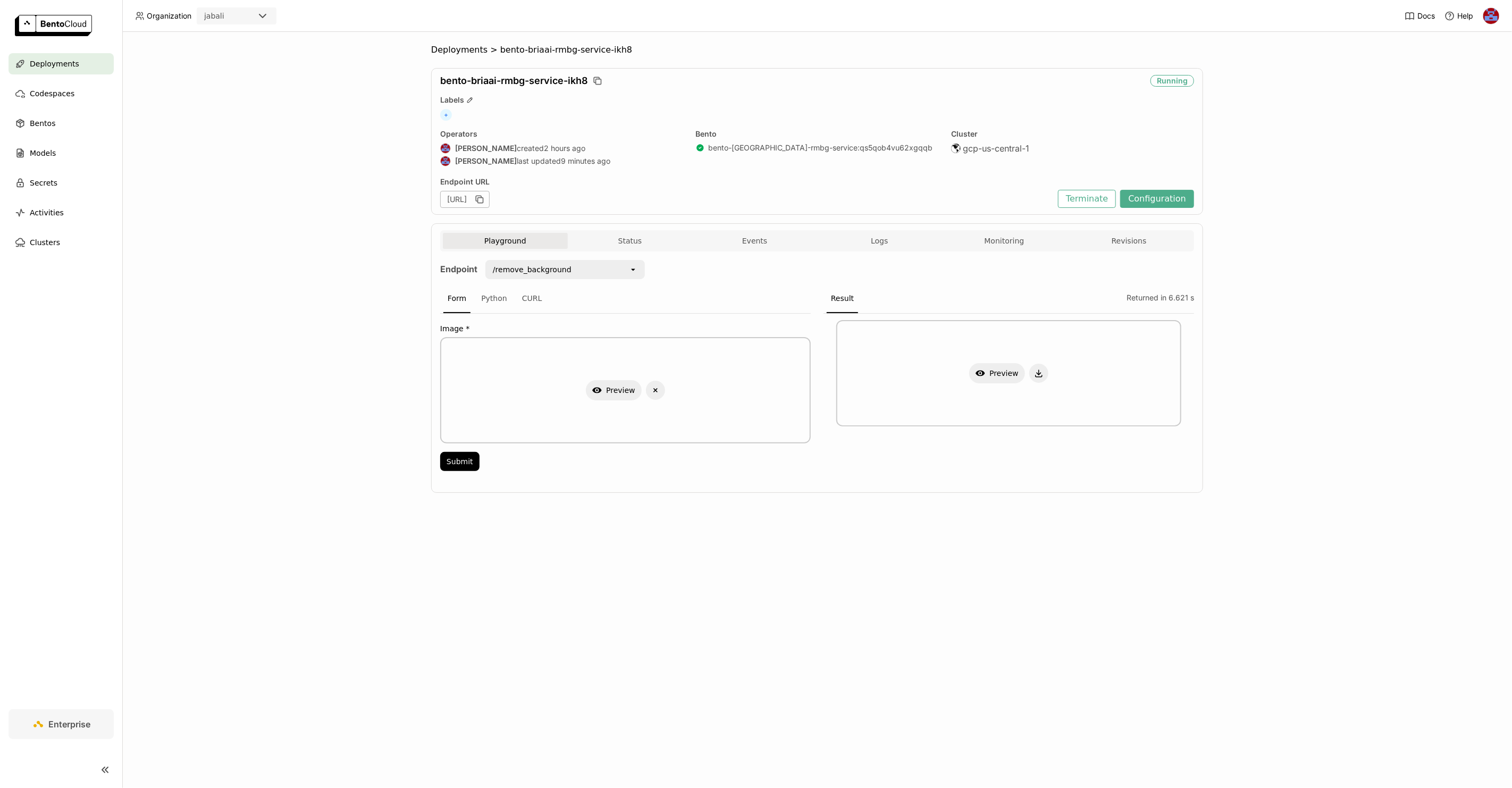
click at [511, 467] on div "Image * Show Preview Delete Submit" at bounding box center [625, 395] width 370 height 164
click at [465, 461] on button "Submit" at bounding box center [460, 462] width 39 height 19
click at [894, 477] on div "Endpoint /remove_background open Form Python CURL Image * Show Preview Delete S…" at bounding box center [817, 368] width 754 height 234
click at [655, 386] on icon "Delete" at bounding box center [656, 390] width 9 height 9
click at [467, 460] on button "Submit" at bounding box center [460, 462] width 39 height 19
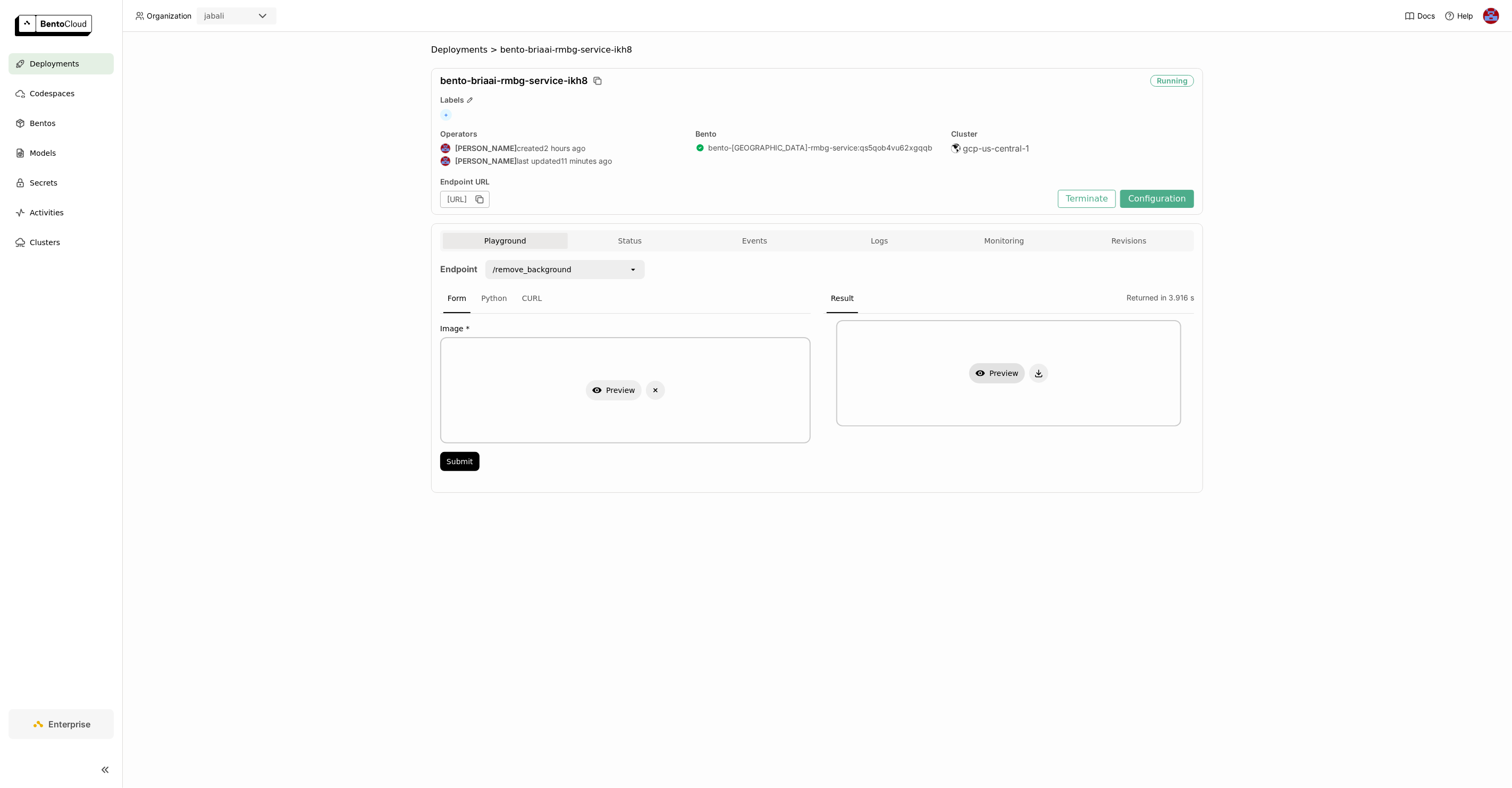
click at [976, 377] on button "Show Preview" at bounding box center [997, 373] width 56 height 20
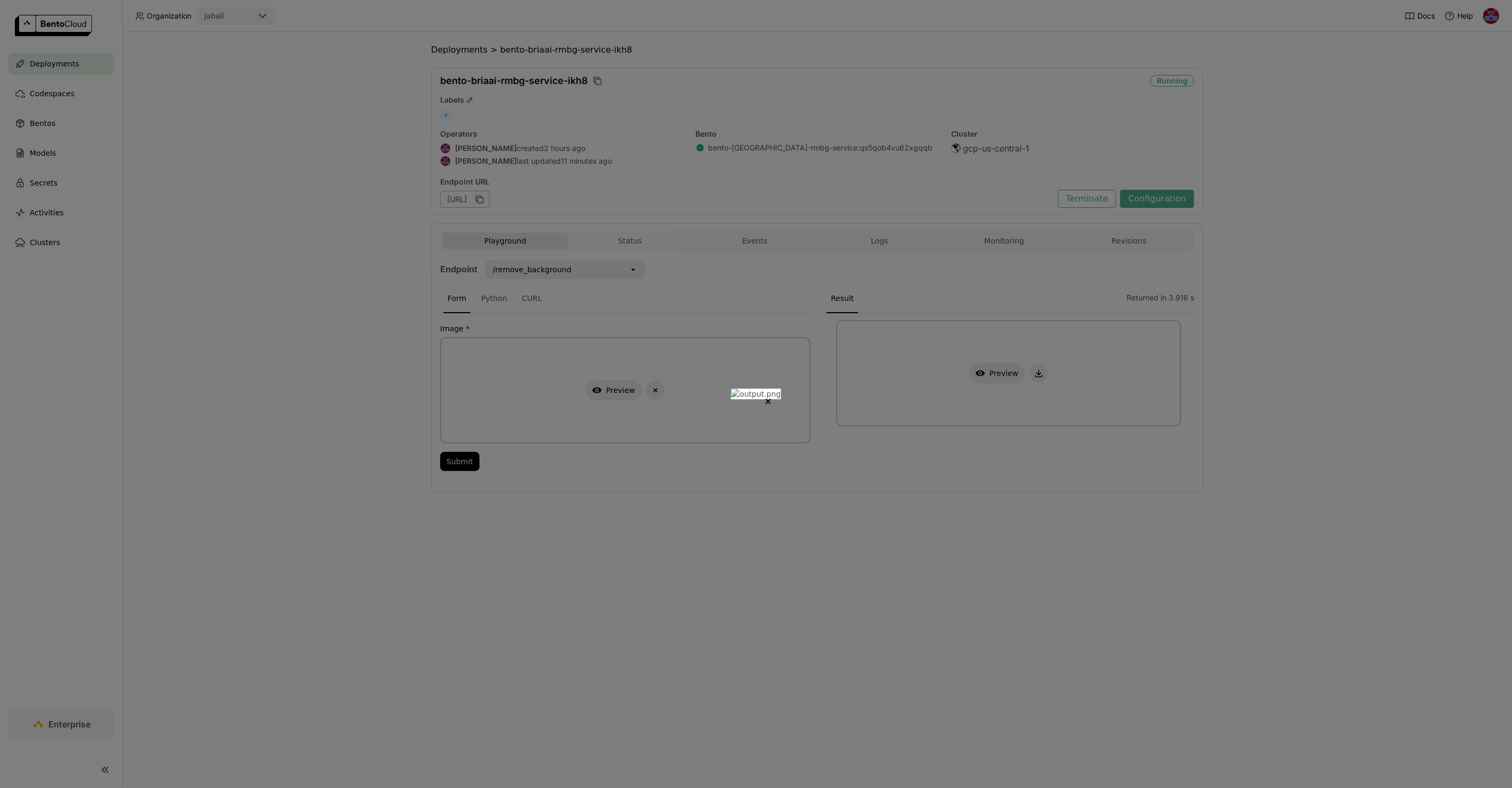
click at [1123, 408] on div at bounding box center [756, 394] width 1512 height 788
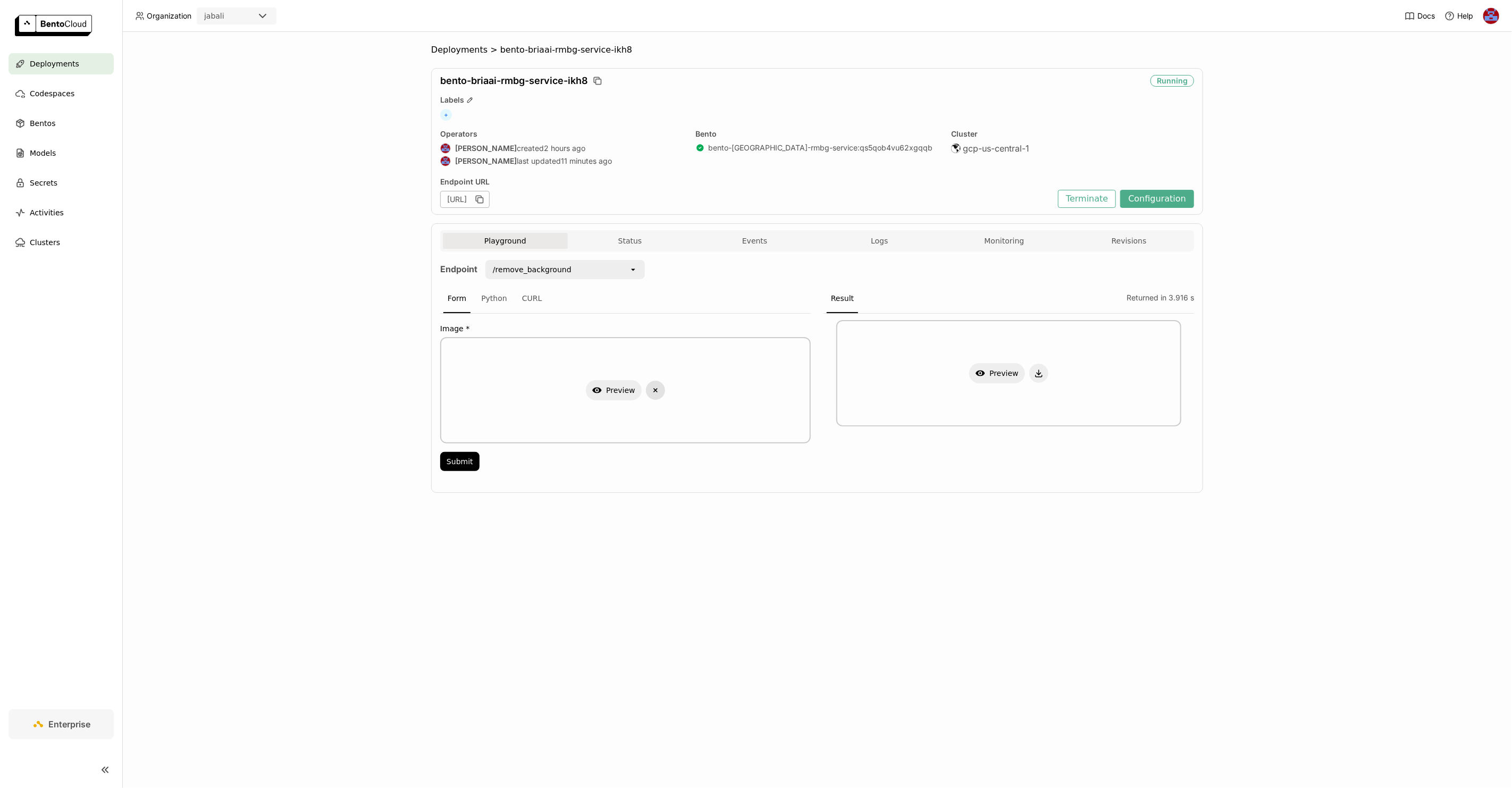
click at [655, 390] on icon "Delete" at bounding box center [656, 390] width 9 height 9
click at [461, 459] on button "Submit" at bounding box center [460, 462] width 39 height 19
click at [993, 370] on button "Show Preview" at bounding box center [997, 373] width 56 height 20
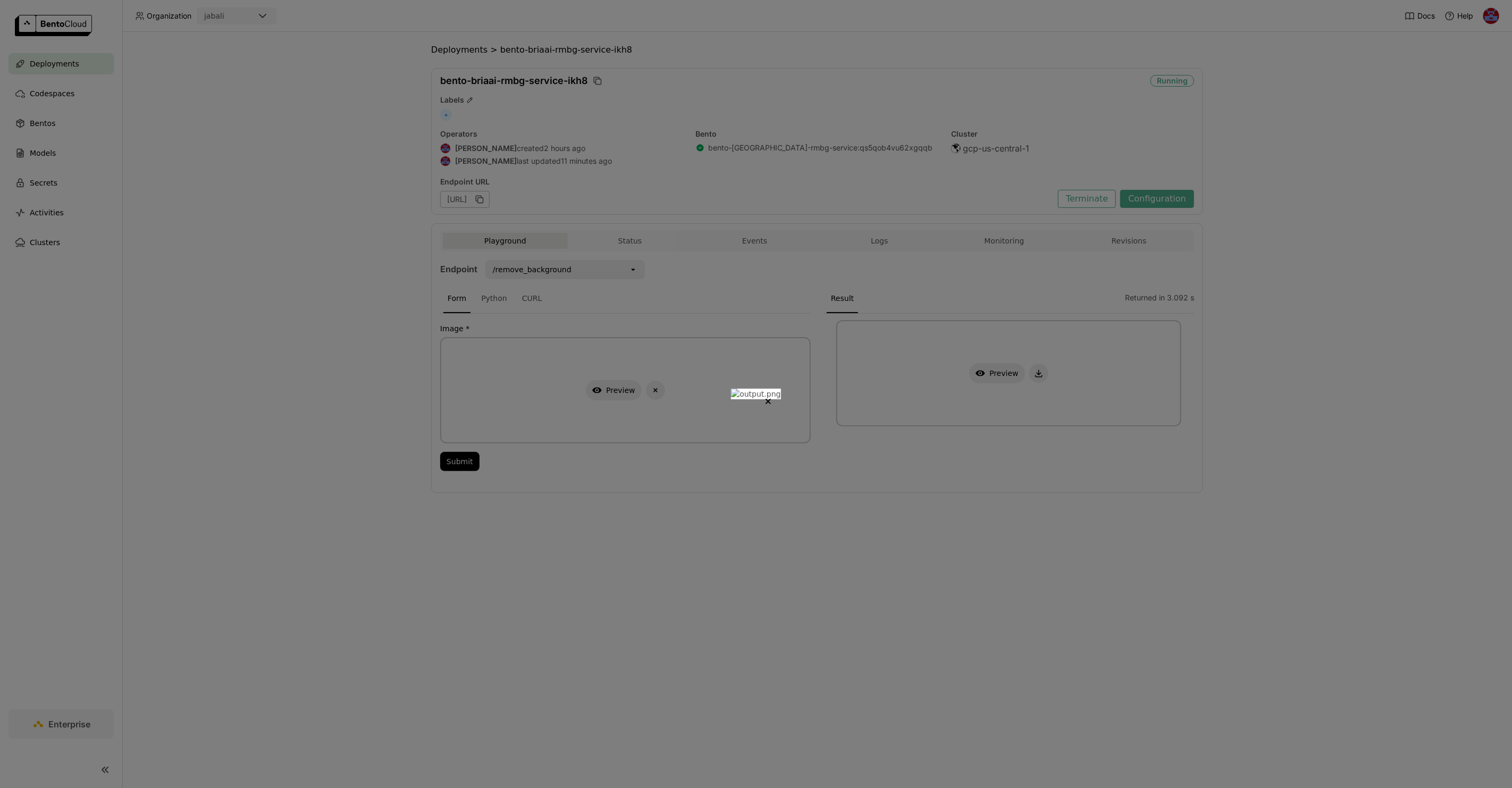
click at [1140, 392] on div at bounding box center [756, 394] width 1512 height 788
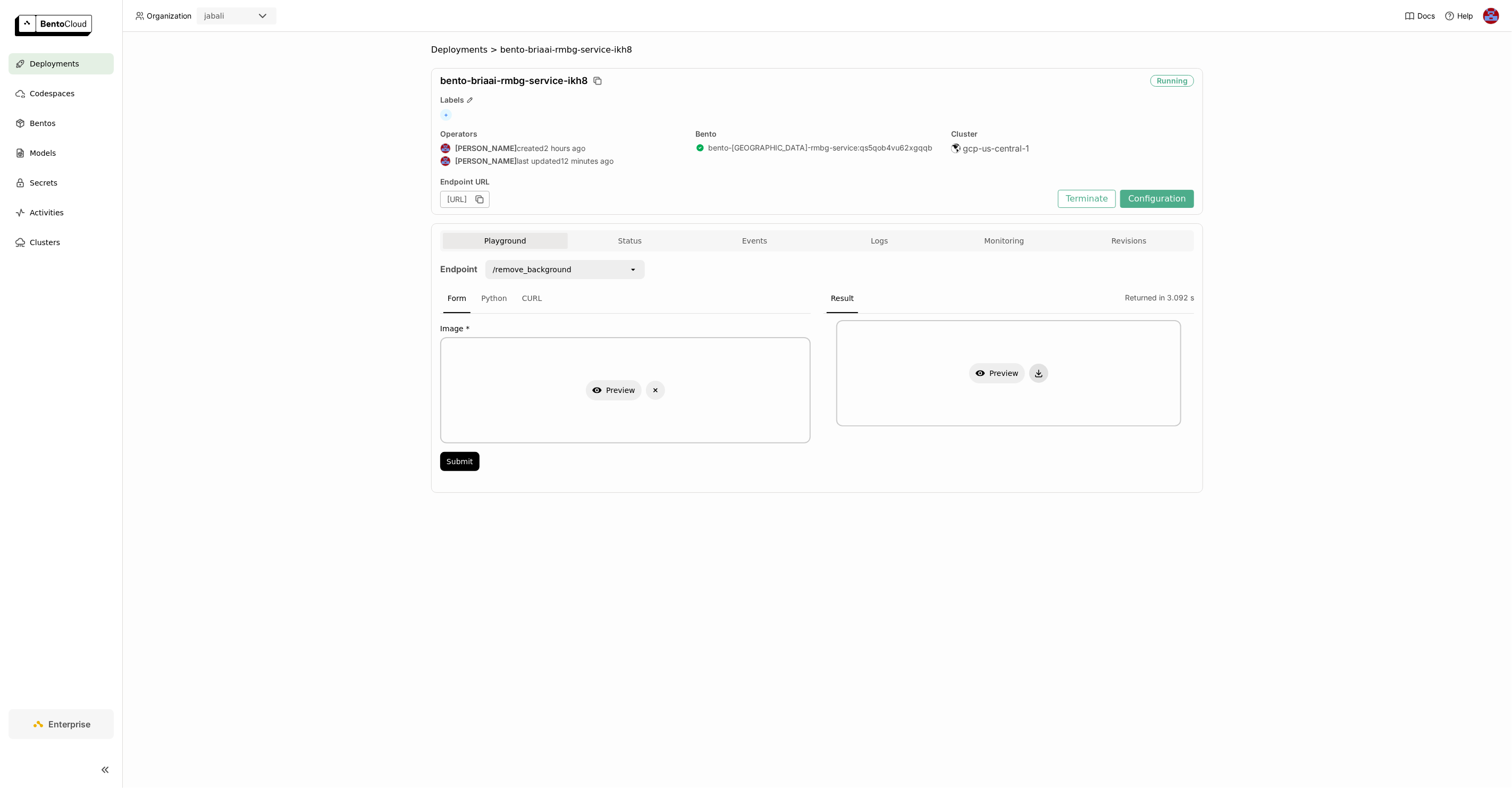
click at [1040, 373] on icon "button" at bounding box center [1038, 374] width 4 height 2
click at [654, 389] on icon "Delete" at bounding box center [656, 390] width 9 height 9
click at [467, 466] on button "Submit" at bounding box center [460, 462] width 39 height 19
click at [1039, 370] on icon "button" at bounding box center [1039, 372] width 0 height 5
click at [987, 375] on button "Show Preview" at bounding box center [997, 373] width 56 height 20
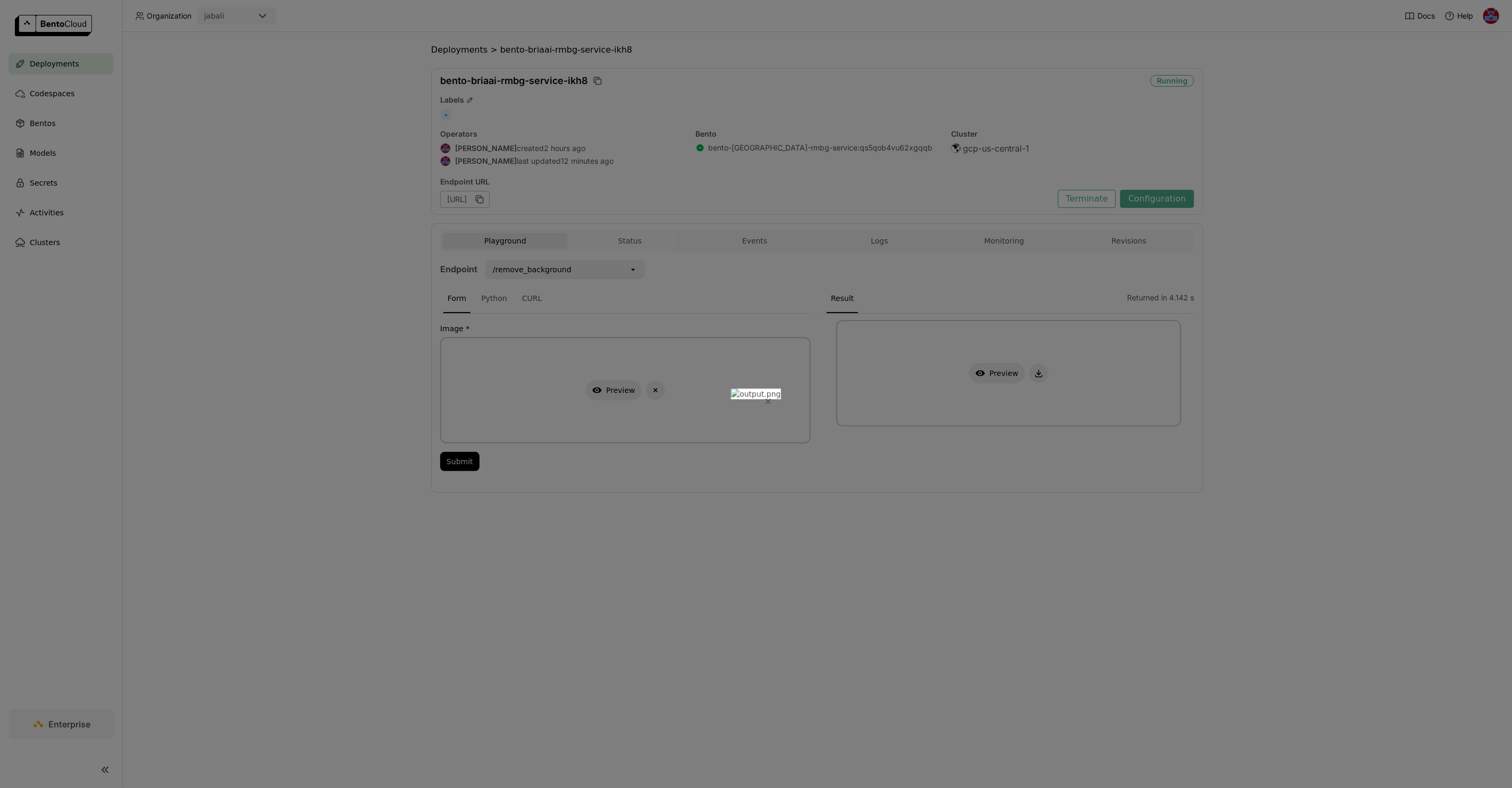
click at [771, 399] on icon "Close" at bounding box center [768, 401] width 5 height 5
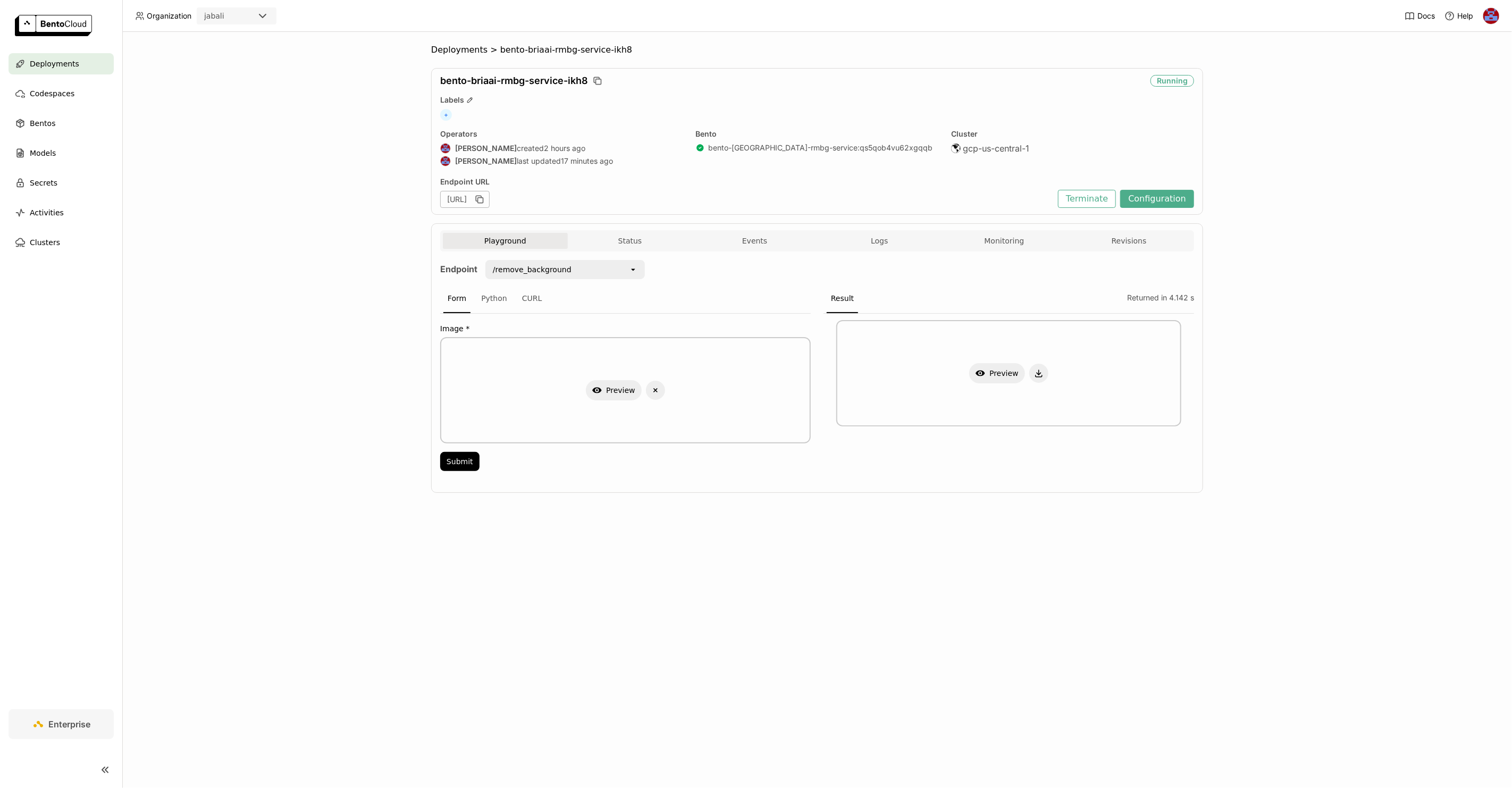
click at [835, 569] on div "Deployments > bento-[GEOGRAPHIC_DATA]-rmbg-service-ikh8 bento-briaai-rmbg-servi…" at bounding box center [817, 410] width 1390 height 756
